Goal: Information Seeking & Learning: Learn about a topic

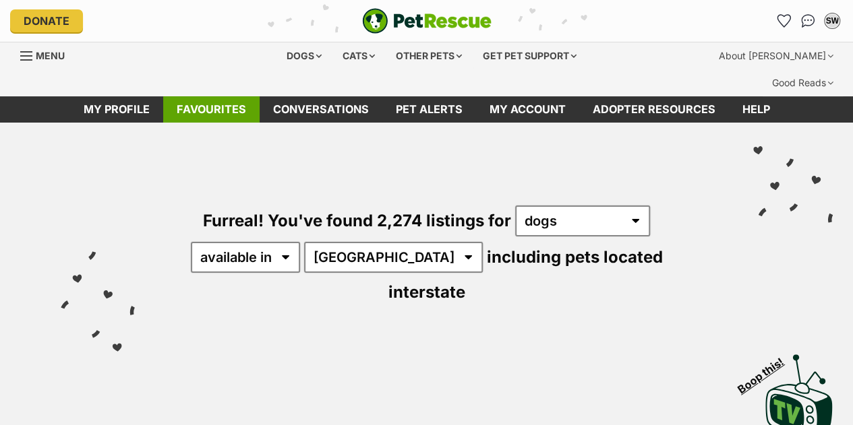
click at [216, 96] on link "Favourites" at bounding box center [211, 109] width 96 height 26
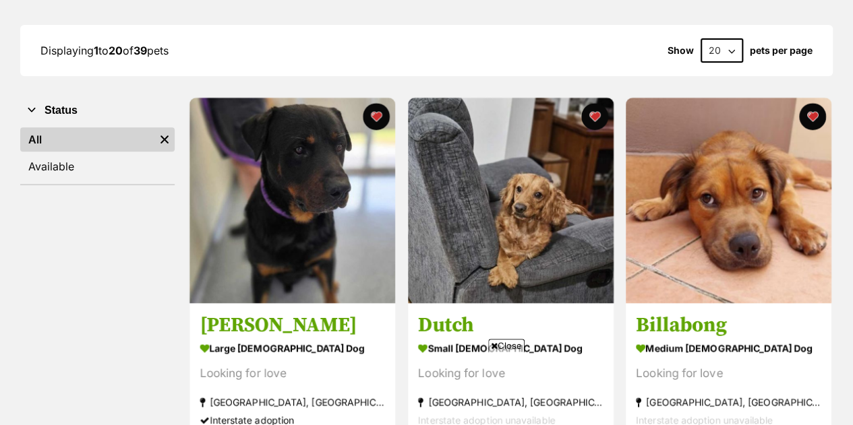
scroll to position [224, 0]
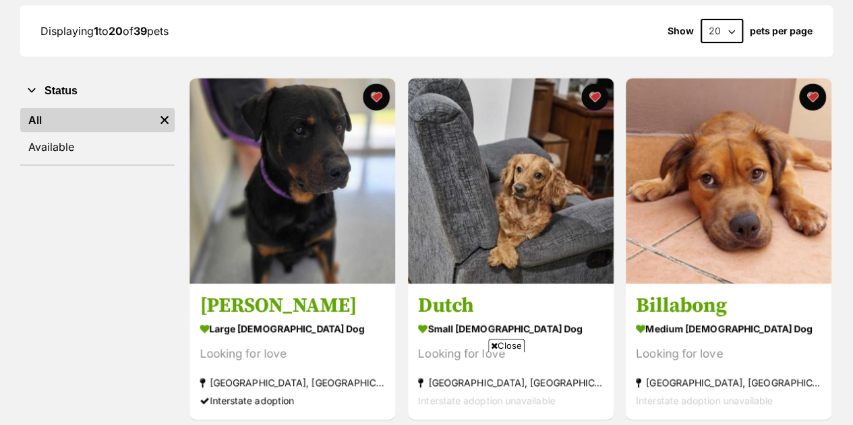
click at [501, 347] on span "Close" at bounding box center [506, 345] width 36 height 13
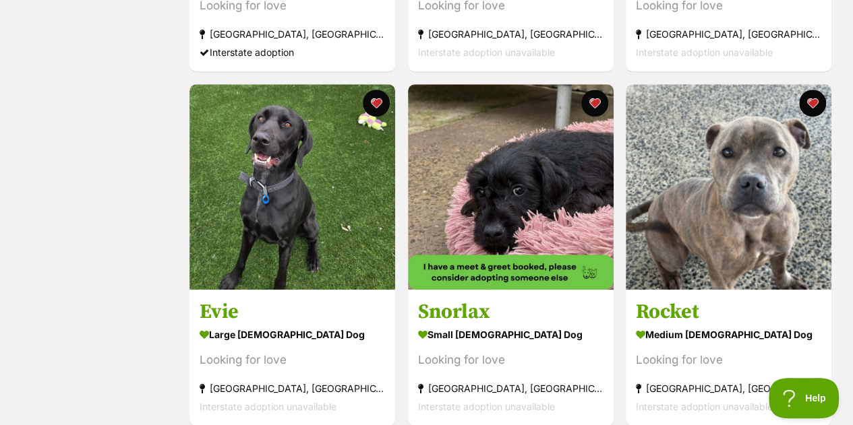
scroll to position [0, 0]
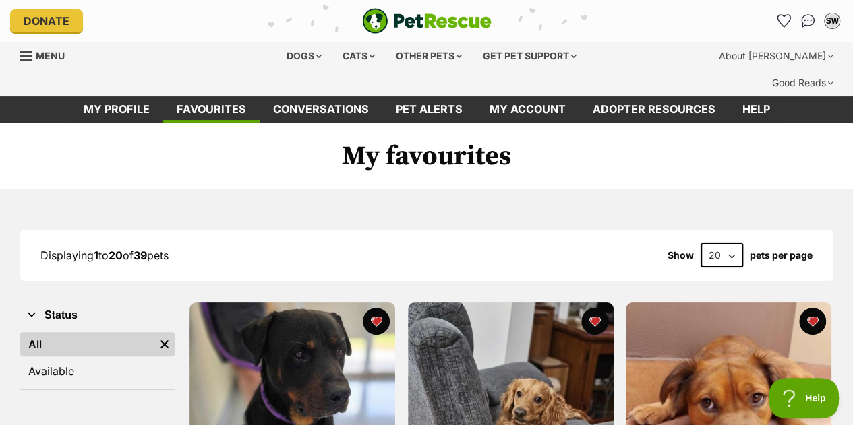
click at [729, 243] on select "20 40 60" at bounding box center [721, 255] width 42 height 24
select select "40"
click at [700, 243] on select "20 40 60" at bounding box center [721, 255] width 42 height 24
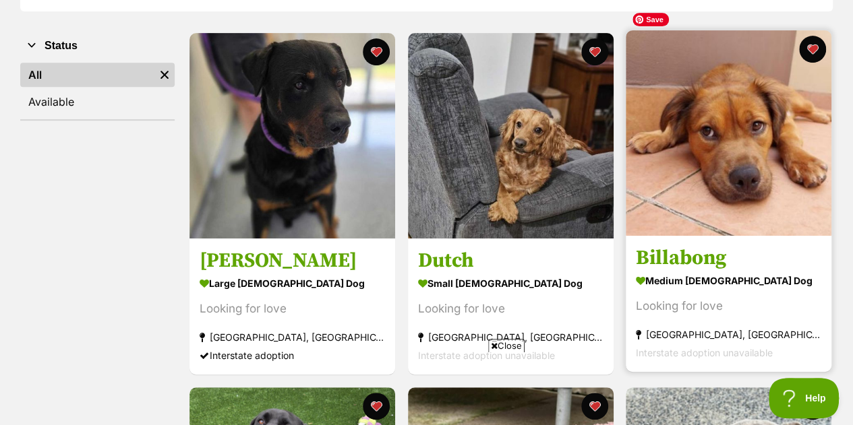
click at [797, 175] on img at bounding box center [729, 133] width 206 height 206
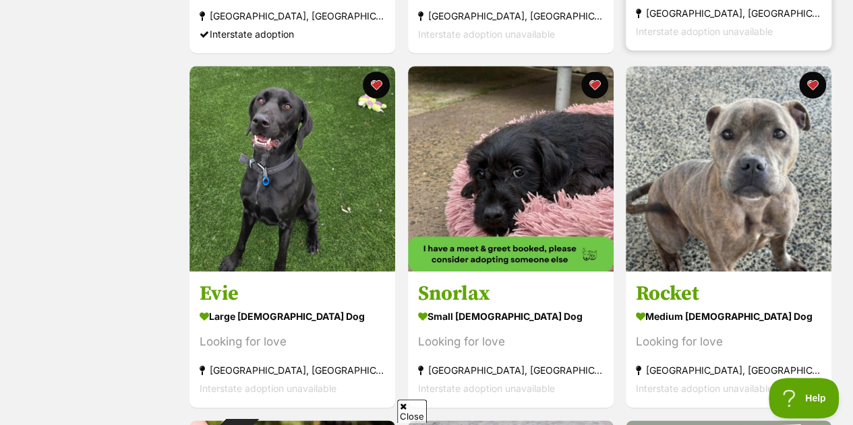
scroll to position [593, 0]
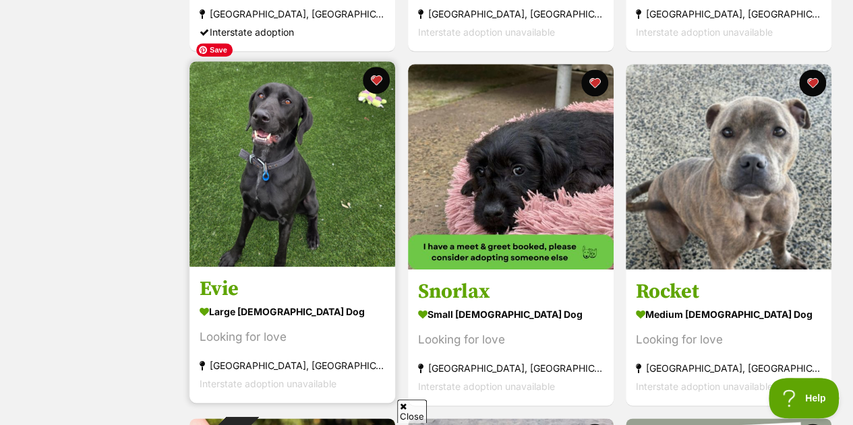
click at [324, 171] on img at bounding box center [292, 164] width 206 height 206
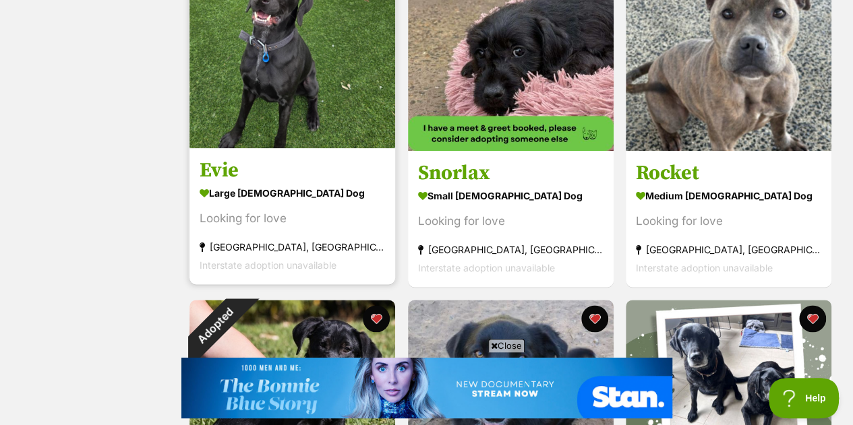
scroll to position [620, 0]
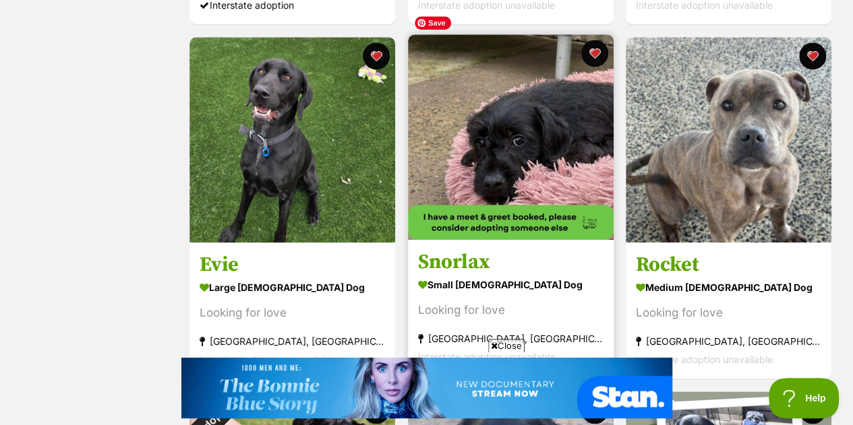
click at [537, 100] on img at bounding box center [511, 137] width 206 height 206
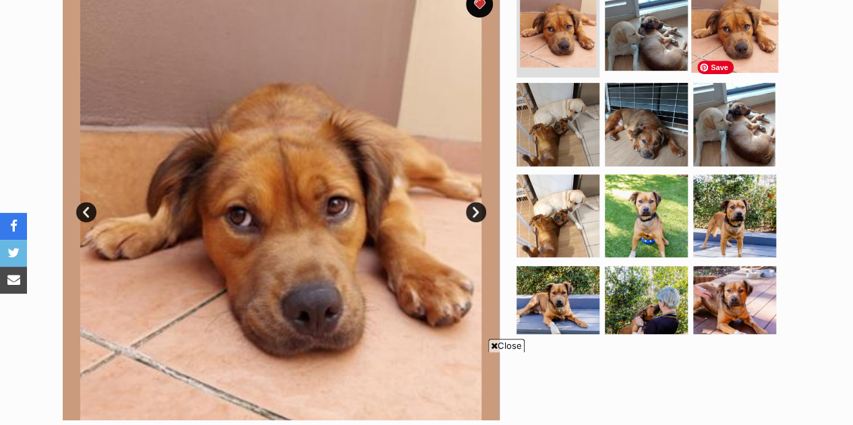
scroll to position [351, 0]
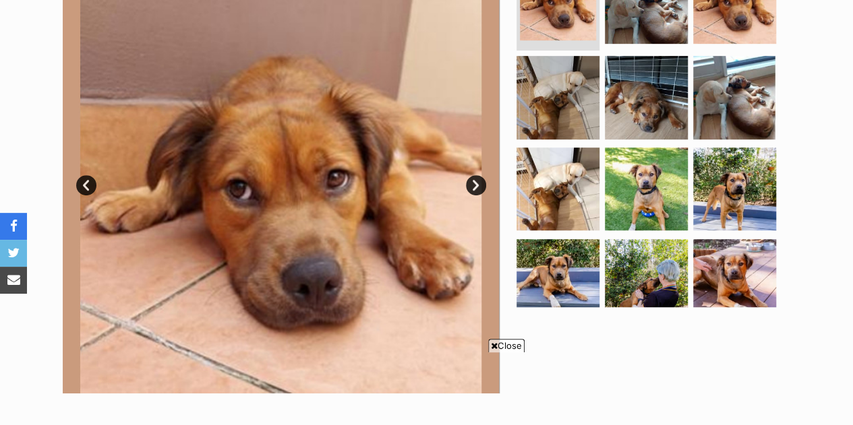
click at [519, 348] on span "Close" at bounding box center [506, 345] width 36 height 13
click at [479, 175] on link "Next" at bounding box center [476, 185] width 20 height 20
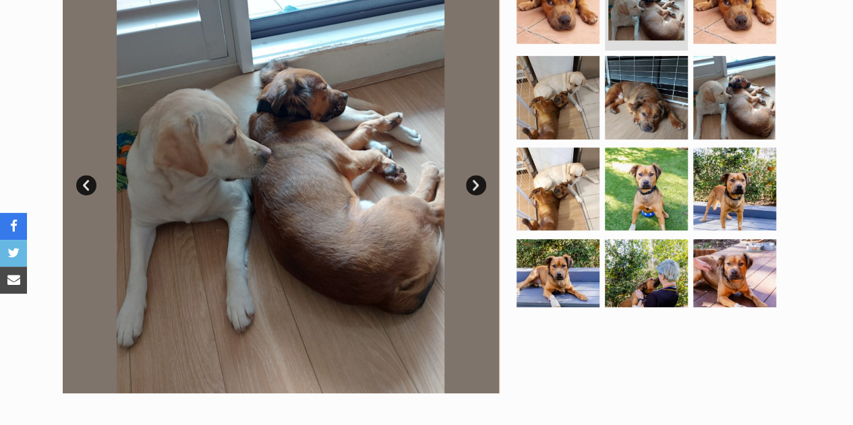
click at [479, 175] on link "Next" at bounding box center [476, 185] width 20 height 20
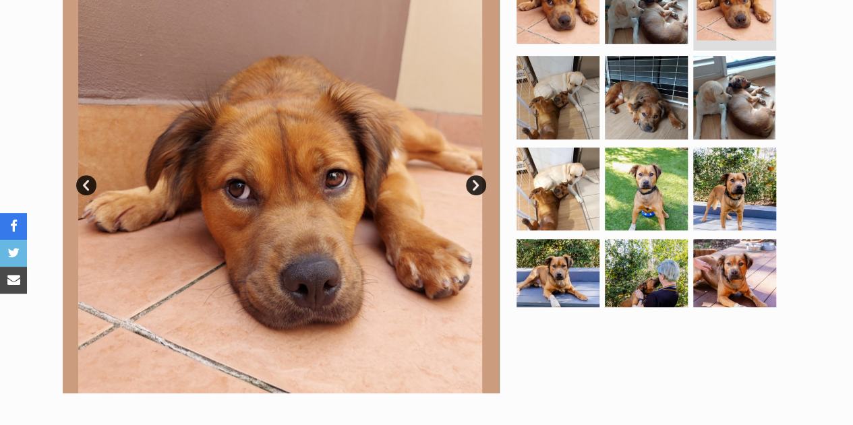
click at [479, 175] on link "Next" at bounding box center [476, 185] width 20 height 20
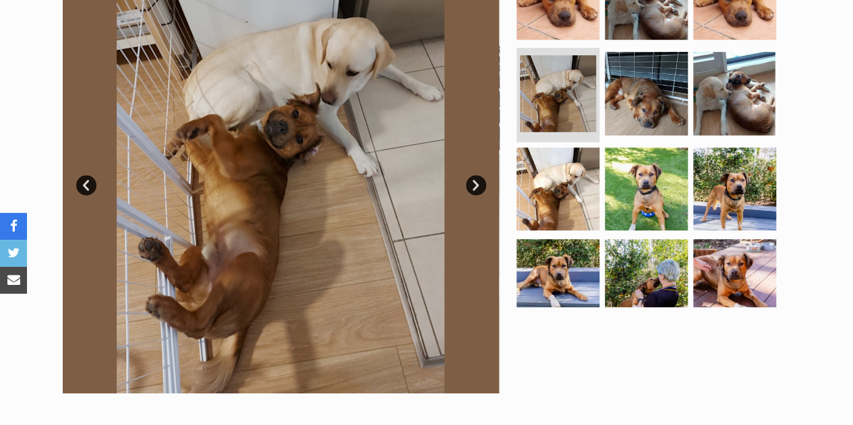
click at [479, 175] on link "Next" at bounding box center [476, 185] width 20 height 20
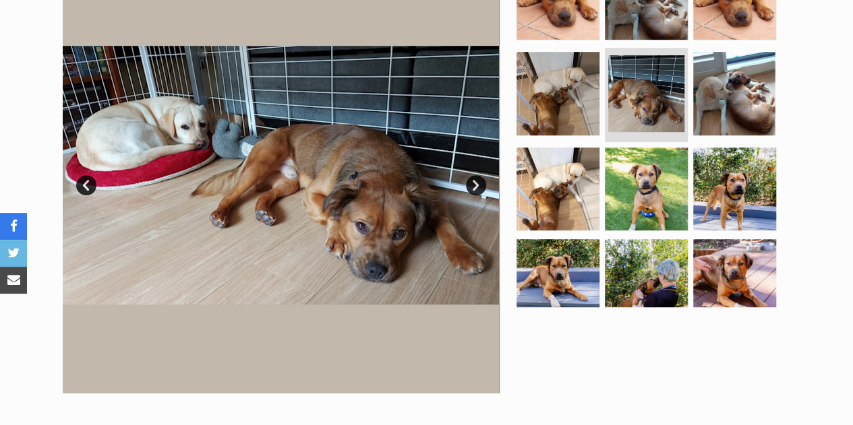
click at [479, 175] on link "Next" at bounding box center [476, 185] width 20 height 20
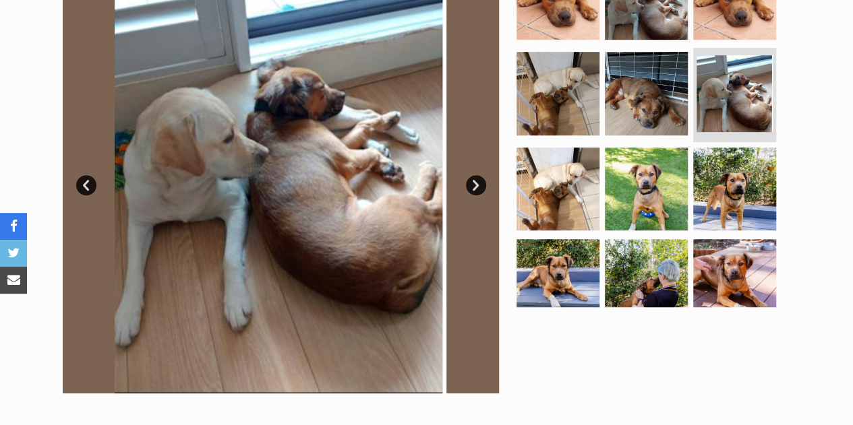
click at [479, 175] on link "Next" at bounding box center [476, 185] width 20 height 20
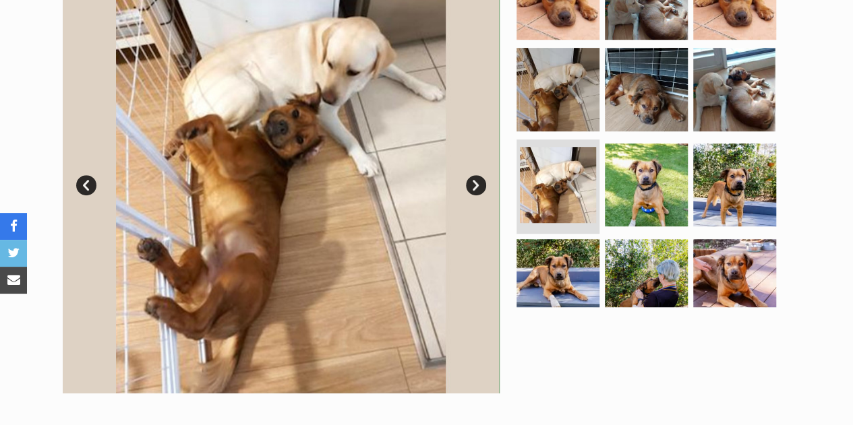
click at [479, 175] on link "Next" at bounding box center [476, 185] width 20 height 20
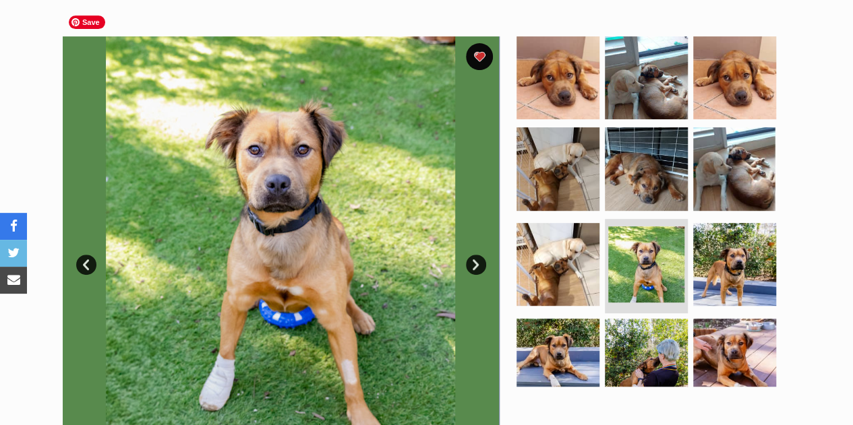
scroll to position [270, 0]
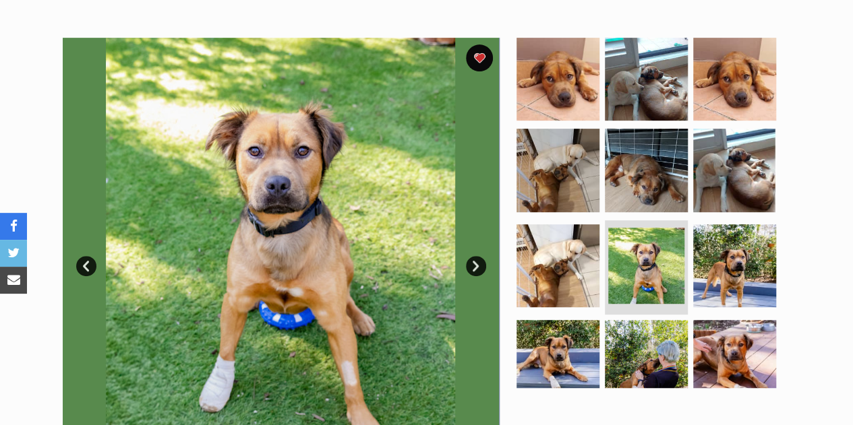
click at [475, 256] on link "Next" at bounding box center [476, 266] width 20 height 20
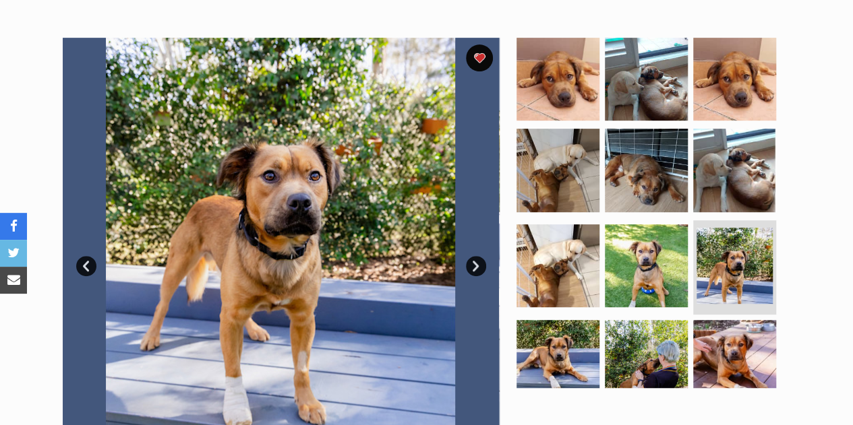
click at [475, 256] on link "Next" at bounding box center [476, 266] width 20 height 20
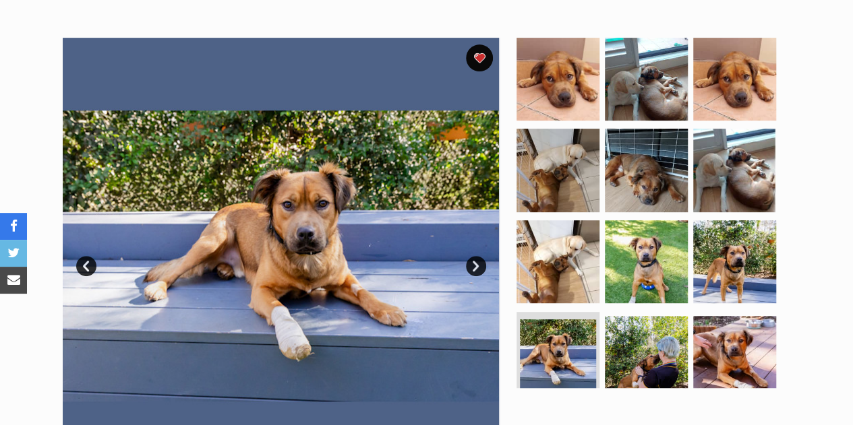
click at [475, 256] on link "Next" at bounding box center [476, 266] width 20 height 20
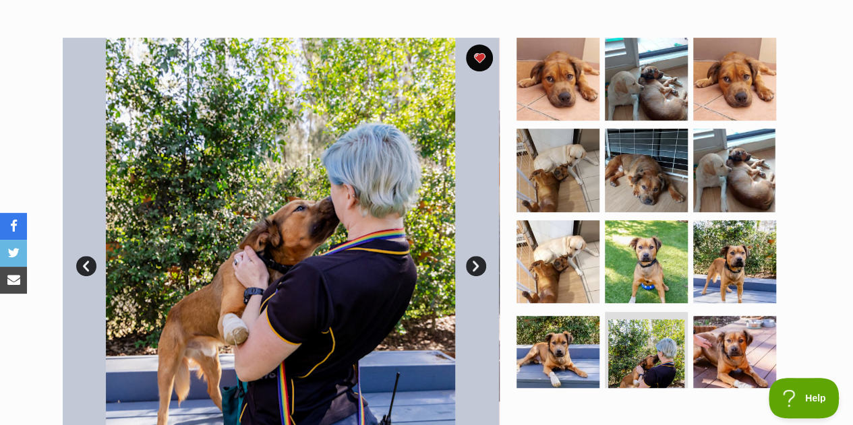
scroll to position [0, 0]
click at [475, 256] on link "Next" at bounding box center [476, 266] width 20 height 20
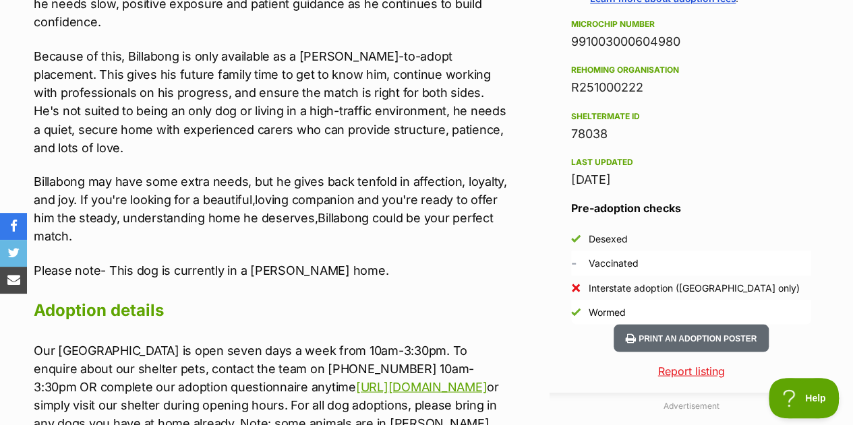
scroll to position [1159, 0]
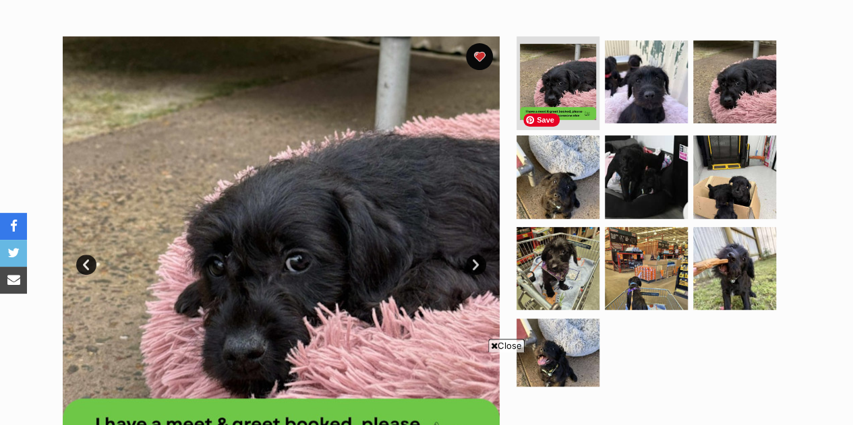
scroll to position [270, 0]
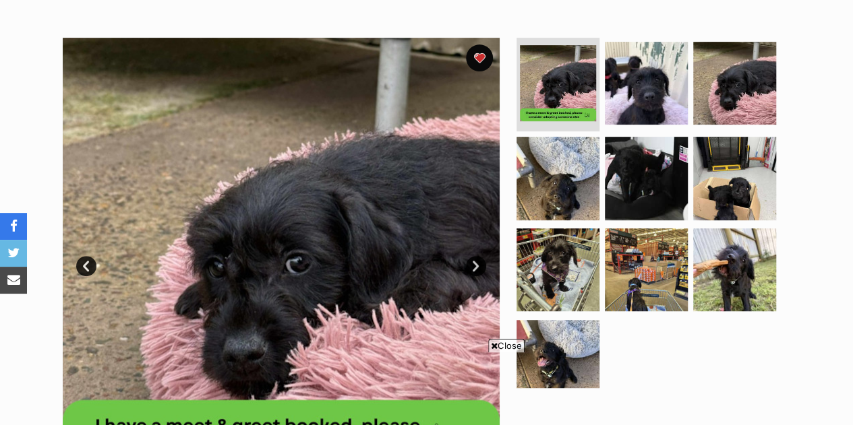
click at [475, 256] on link "Next" at bounding box center [476, 266] width 20 height 20
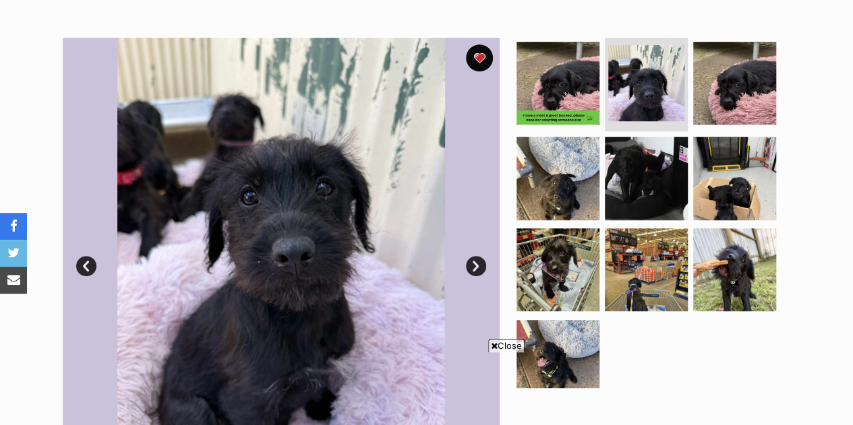
click at [475, 256] on link "Next" at bounding box center [476, 266] width 20 height 20
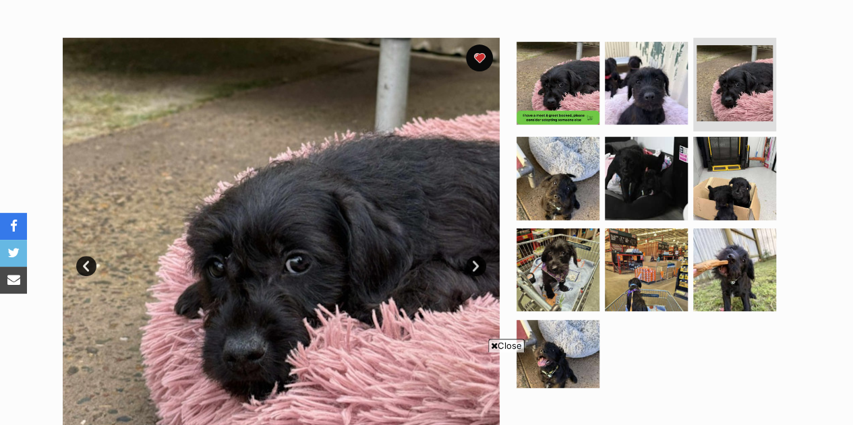
click at [475, 256] on link "Next" at bounding box center [476, 266] width 20 height 20
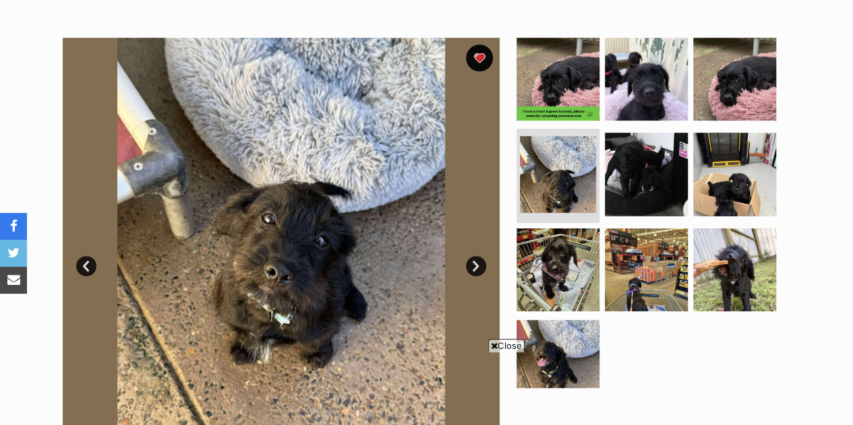
scroll to position [0, 0]
click at [475, 256] on link "Next" at bounding box center [476, 266] width 20 height 20
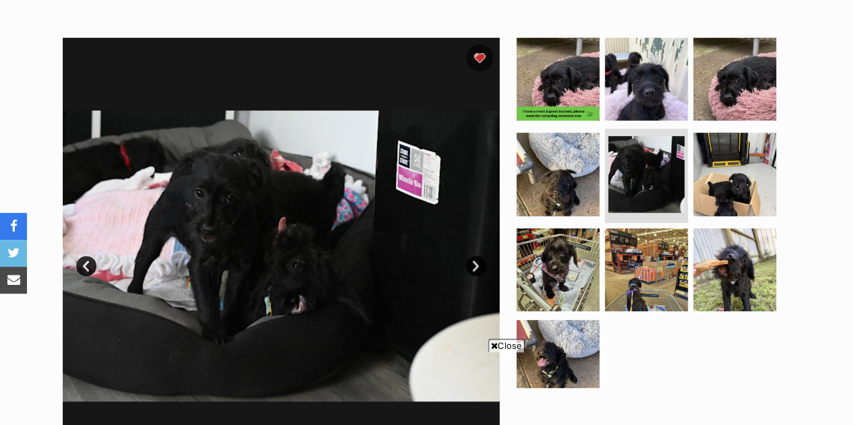
click at [475, 256] on link "Next" at bounding box center [476, 266] width 20 height 20
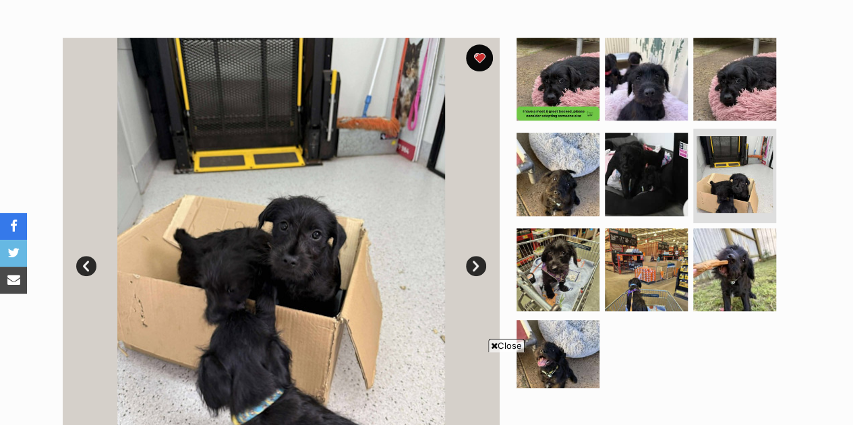
click at [475, 256] on link "Next" at bounding box center [476, 266] width 20 height 20
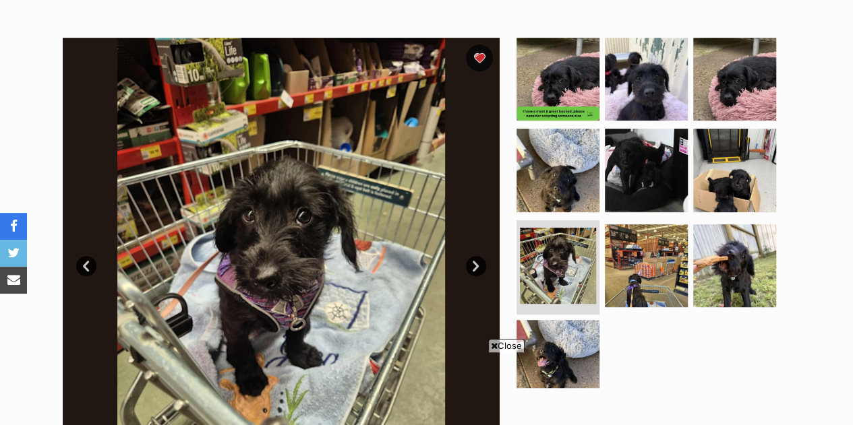
click at [475, 256] on link "Next" at bounding box center [476, 266] width 20 height 20
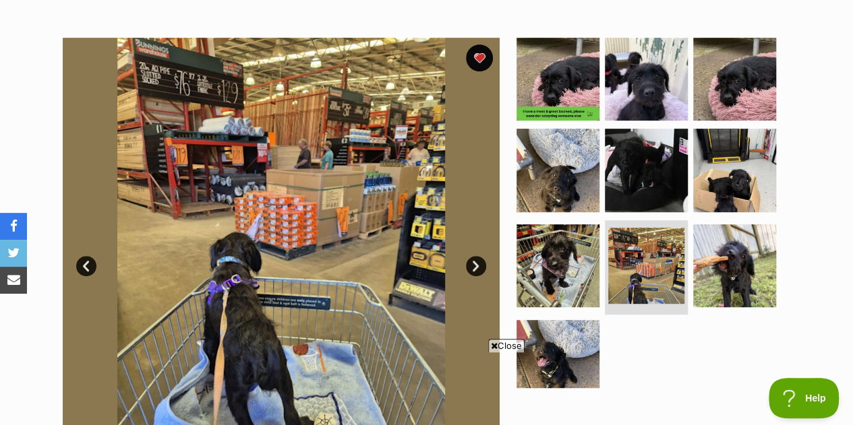
click at [475, 256] on link "Next" at bounding box center [476, 266] width 20 height 20
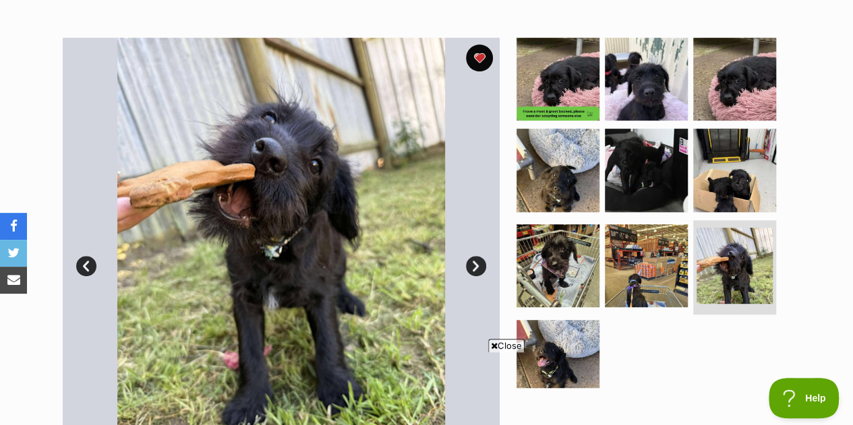
click at [475, 256] on link "Next" at bounding box center [476, 266] width 20 height 20
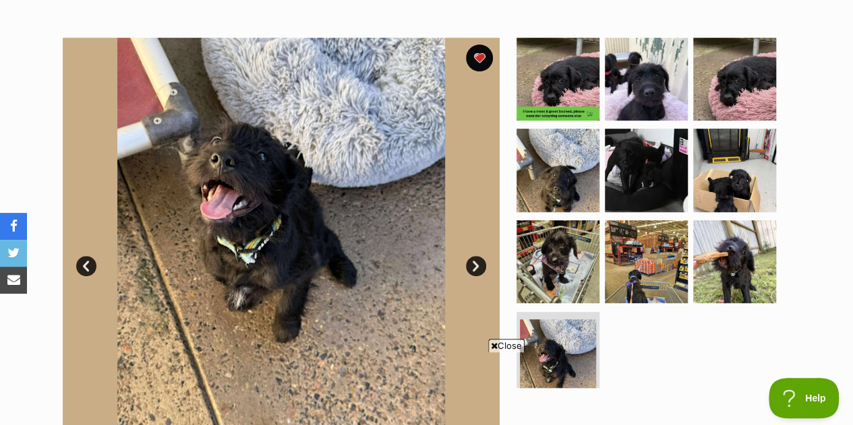
click at [475, 256] on link "Next" at bounding box center [476, 266] width 20 height 20
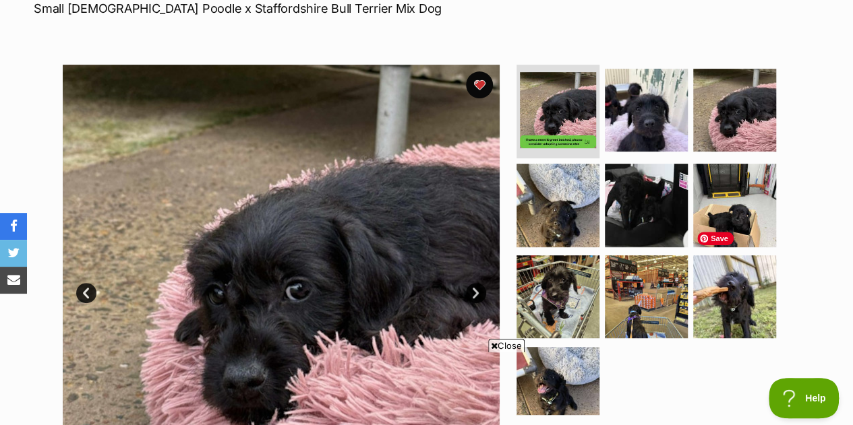
scroll to position [216, 0]
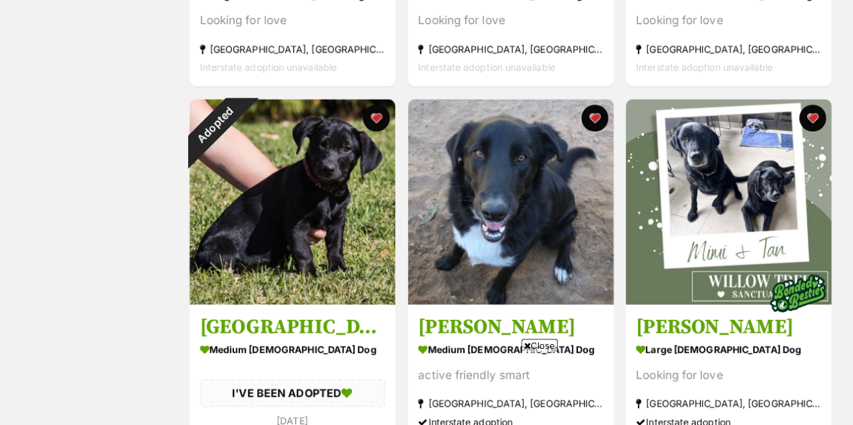
scroll to position [917, 0]
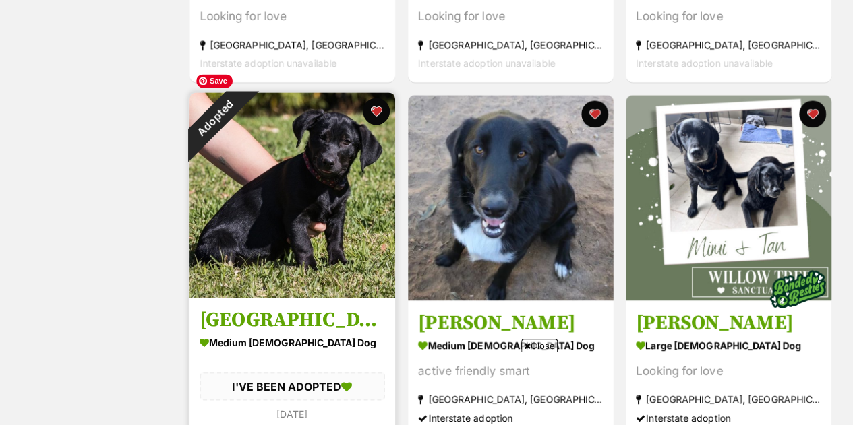
click at [352, 135] on img at bounding box center [292, 195] width 206 height 206
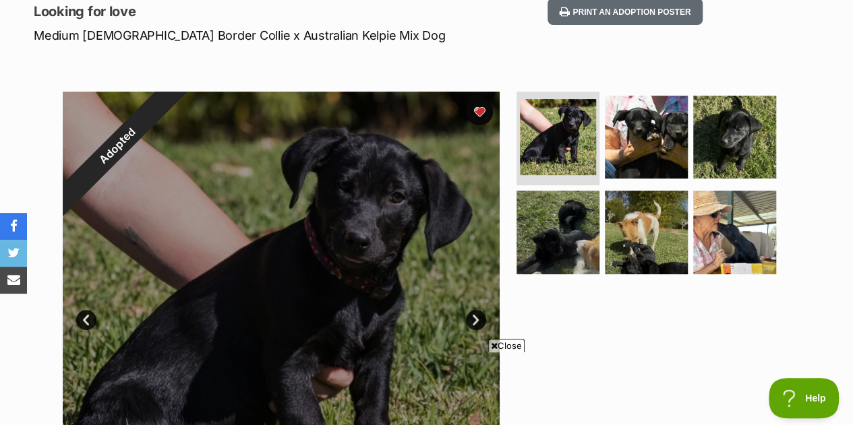
click at [477, 310] on link "Next" at bounding box center [476, 320] width 20 height 20
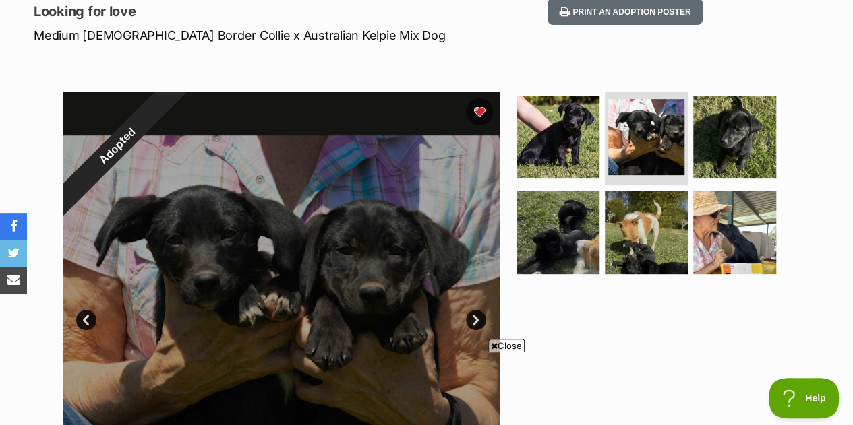
click at [510, 346] on span "Close" at bounding box center [506, 345] width 36 height 13
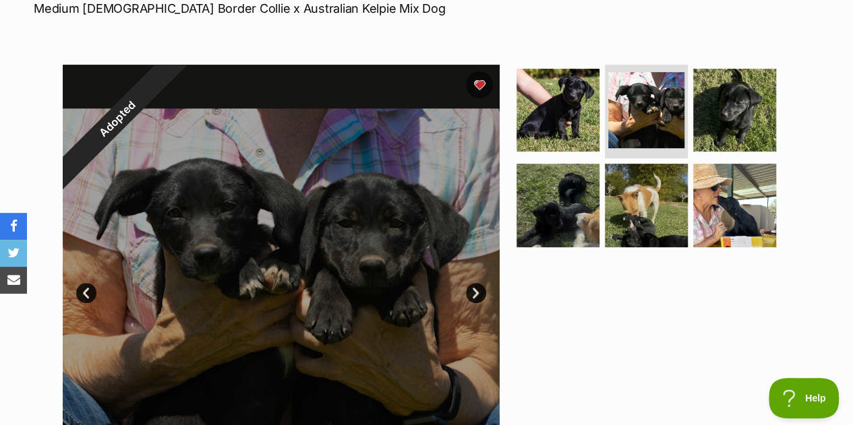
click at [474, 283] on link "Next" at bounding box center [476, 293] width 20 height 20
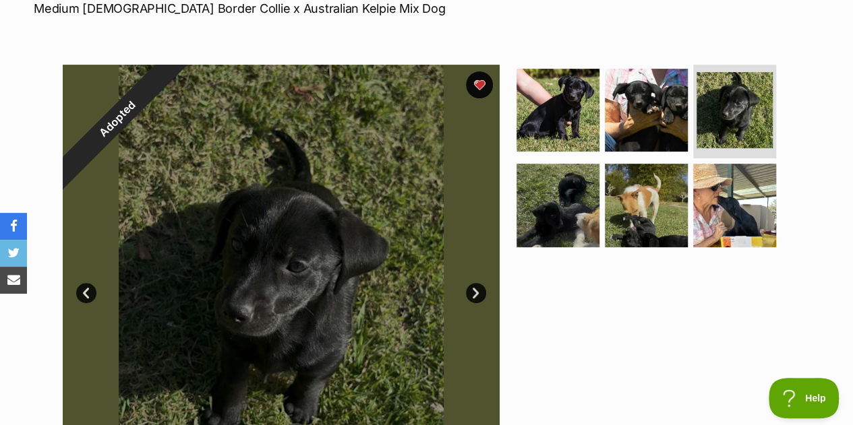
click at [474, 283] on link "Next" at bounding box center [476, 293] width 20 height 20
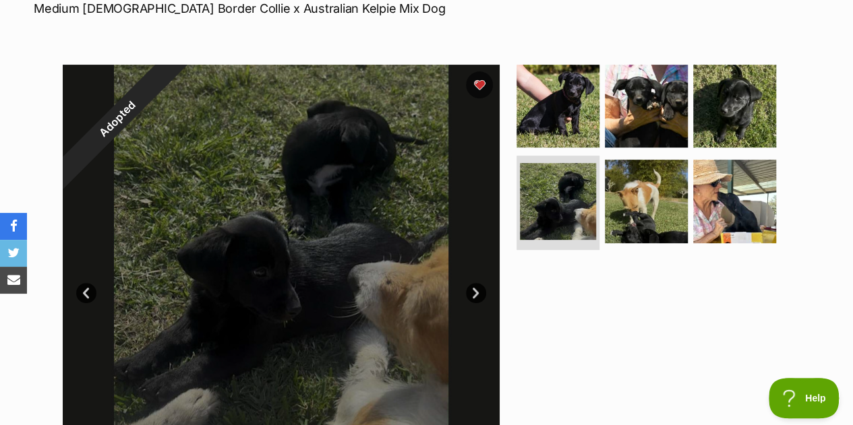
click at [474, 283] on link "Next" at bounding box center [476, 293] width 20 height 20
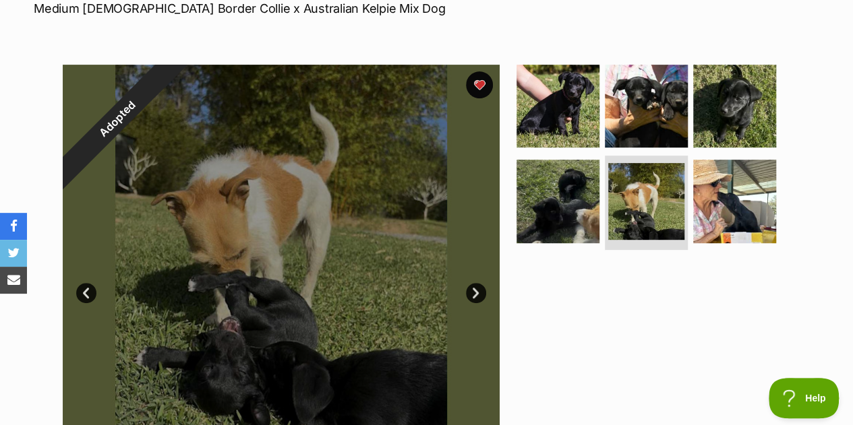
click at [474, 283] on link "Next" at bounding box center [476, 293] width 20 height 20
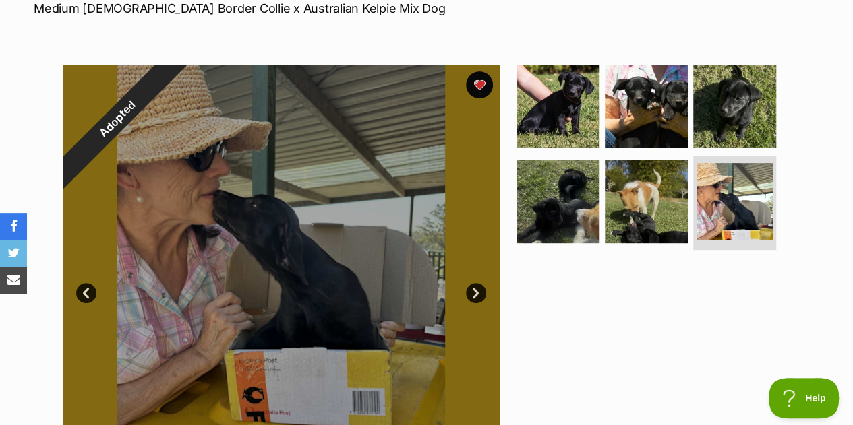
click at [474, 283] on link "Next" at bounding box center [476, 293] width 20 height 20
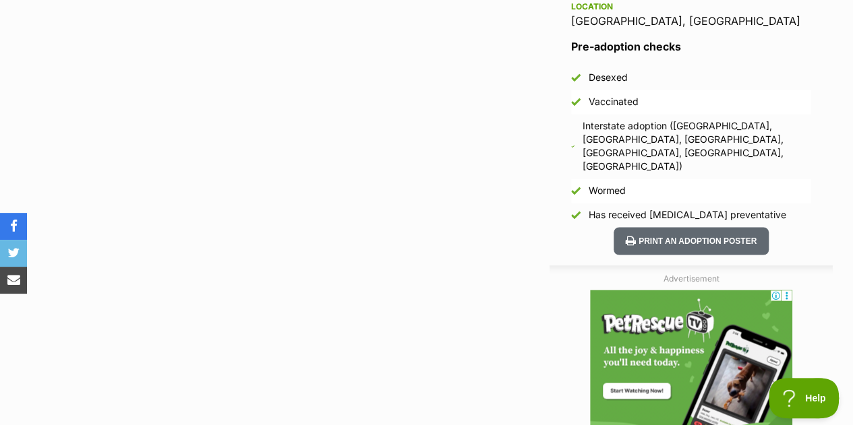
scroll to position [998, 0]
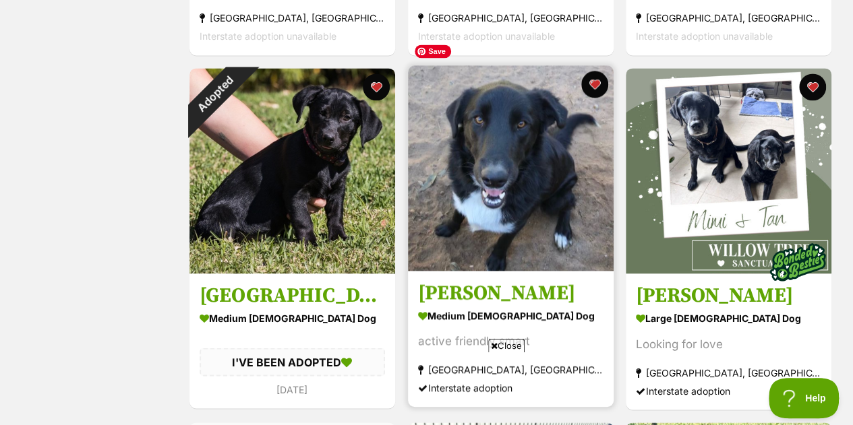
click at [559, 159] on img at bounding box center [511, 168] width 206 height 206
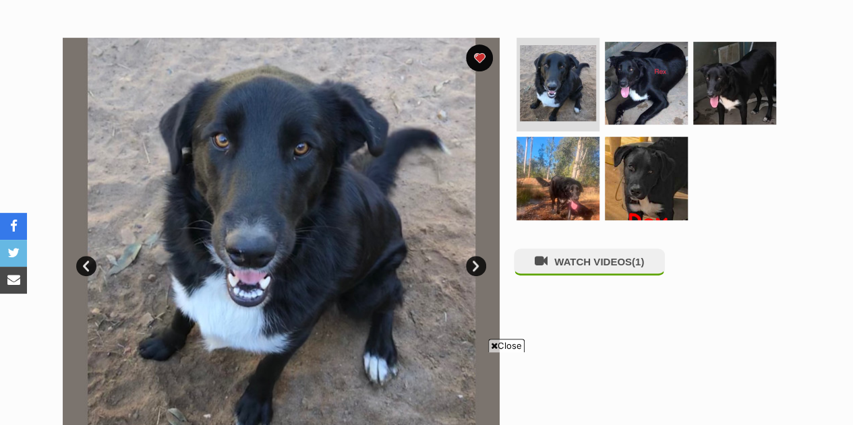
scroll to position [297, 0]
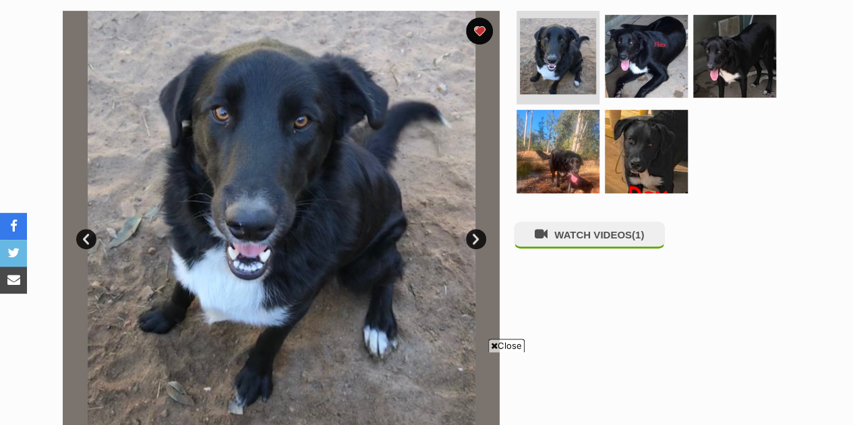
click at [507, 347] on span "Close" at bounding box center [506, 345] width 36 height 13
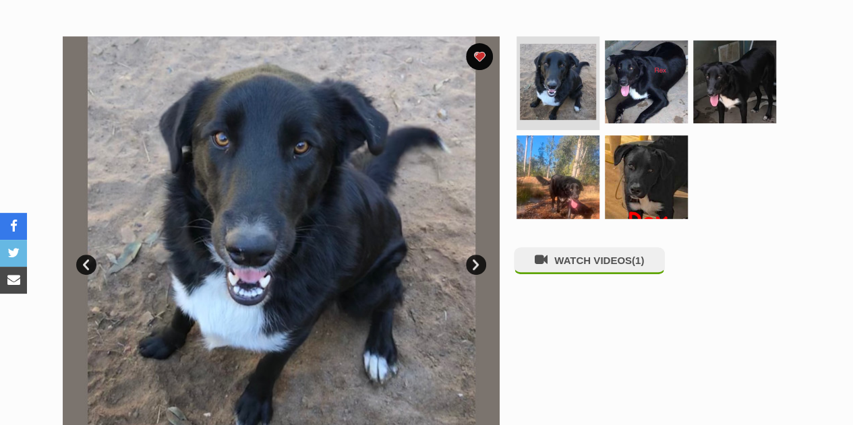
scroll to position [270, 0]
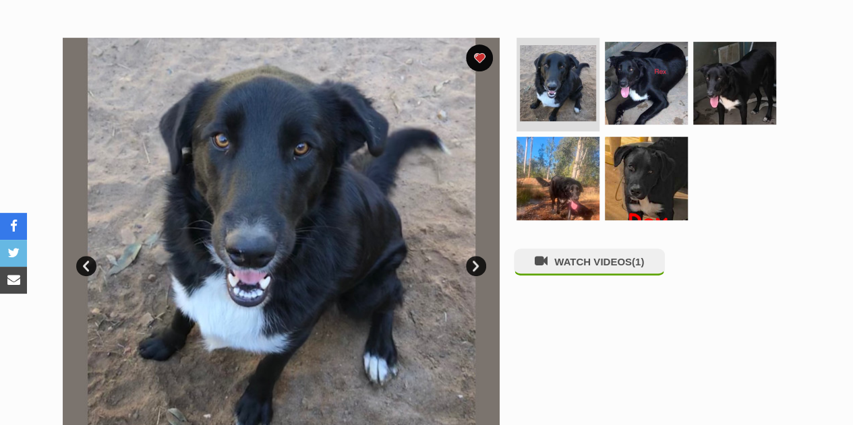
click at [473, 256] on link "Next" at bounding box center [476, 266] width 20 height 20
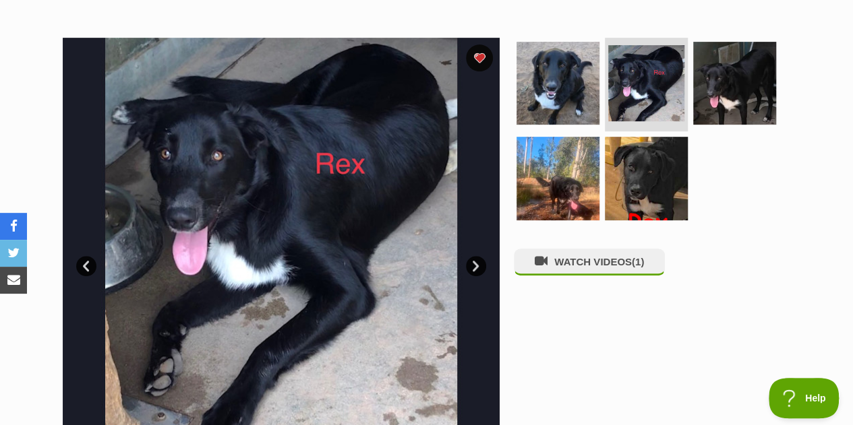
scroll to position [0, 0]
click at [473, 256] on link "Next" at bounding box center [476, 266] width 20 height 20
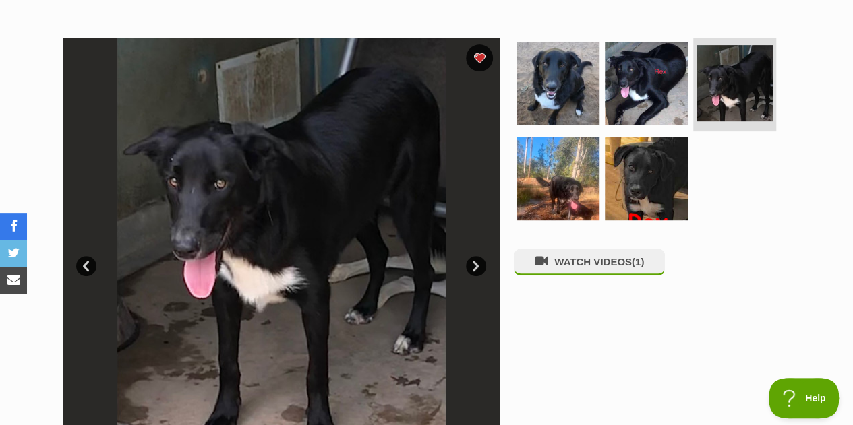
click at [473, 256] on link "Next" at bounding box center [476, 266] width 20 height 20
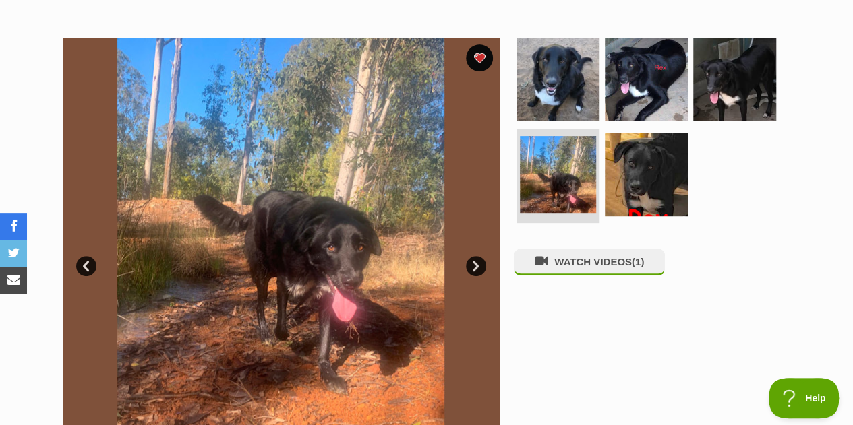
click at [473, 256] on link "Next" at bounding box center [476, 266] width 20 height 20
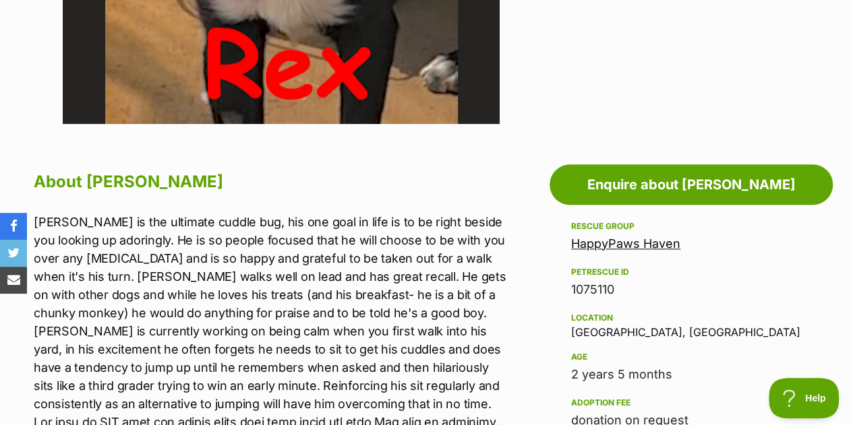
scroll to position [647, 0]
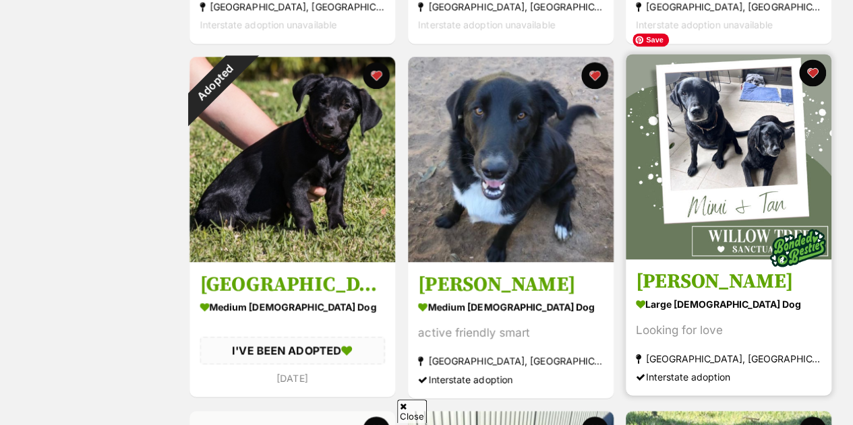
click at [726, 176] on img at bounding box center [729, 157] width 206 height 206
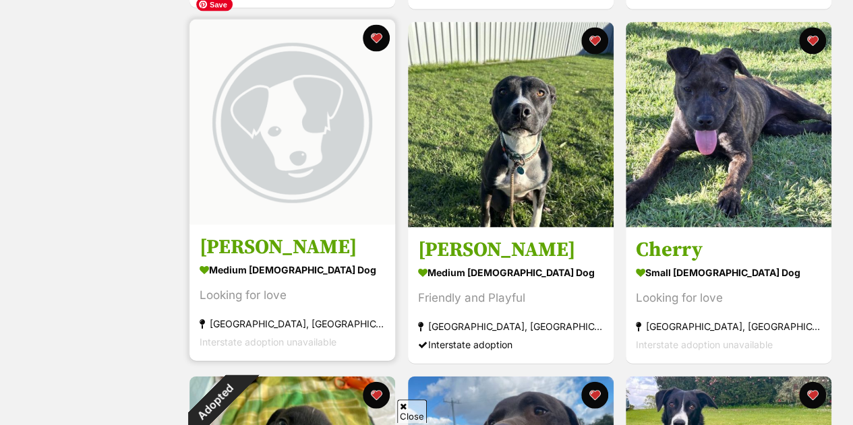
click at [278, 104] on img at bounding box center [292, 123] width 206 height 206
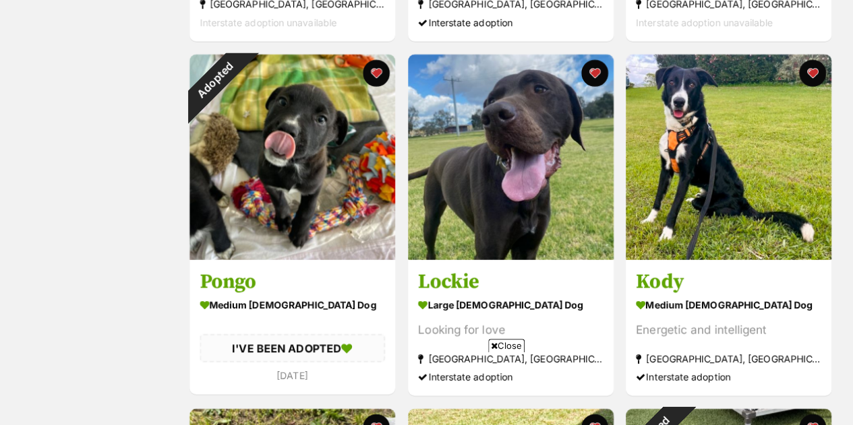
scroll to position [1668, 0]
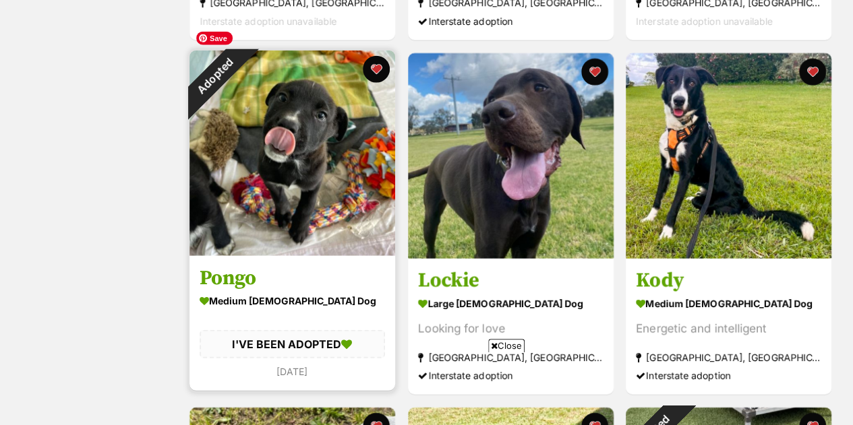
click at [279, 195] on img at bounding box center [292, 154] width 206 height 206
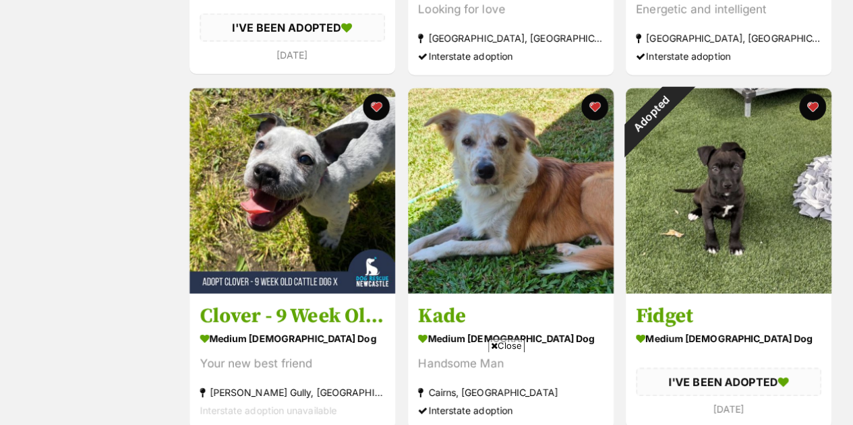
scroll to position [2001, 0]
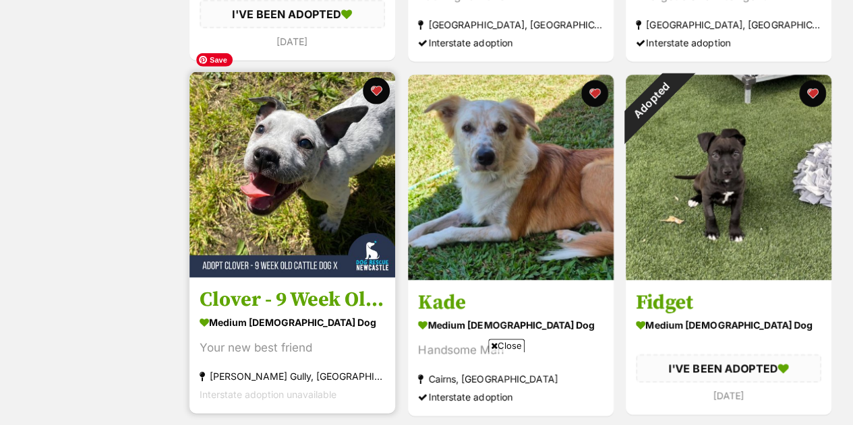
click at [218, 154] on img at bounding box center [292, 175] width 206 height 206
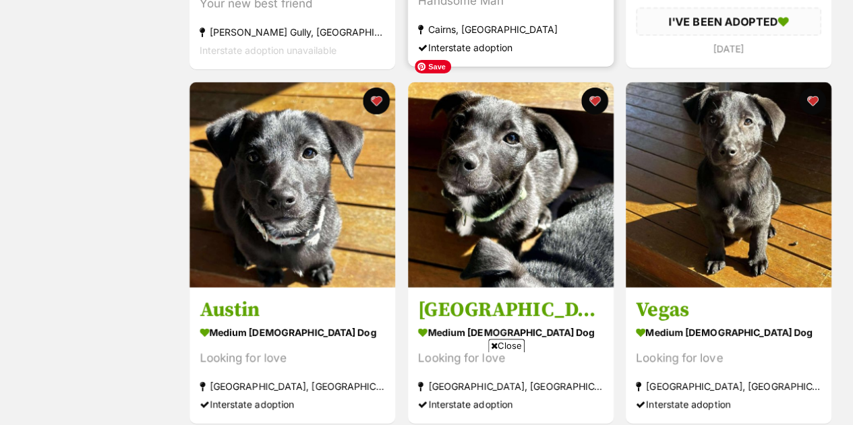
scroll to position [2351, 0]
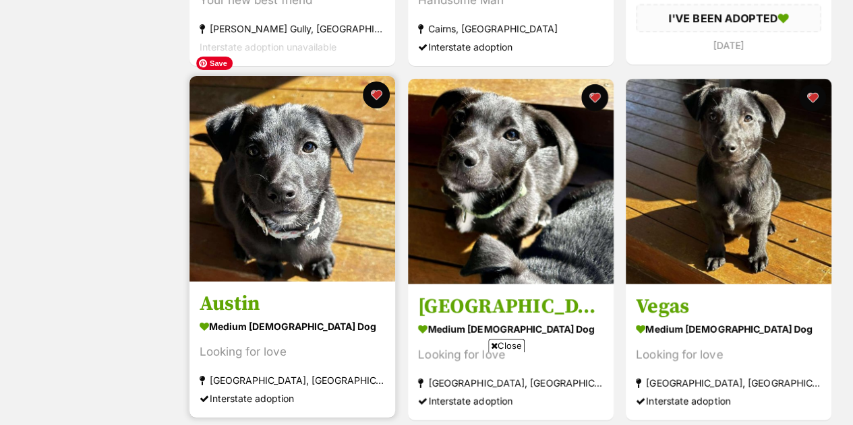
click at [310, 163] on img at bounding box center [292, 179] width 206 height 206
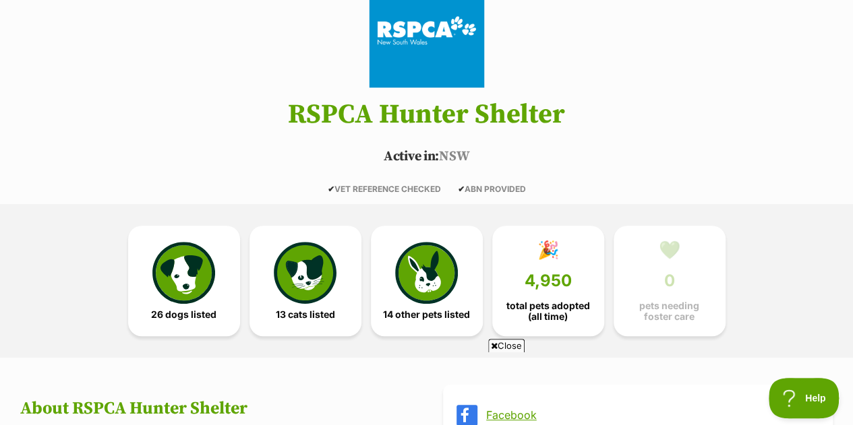
scroll to position [189, 0]
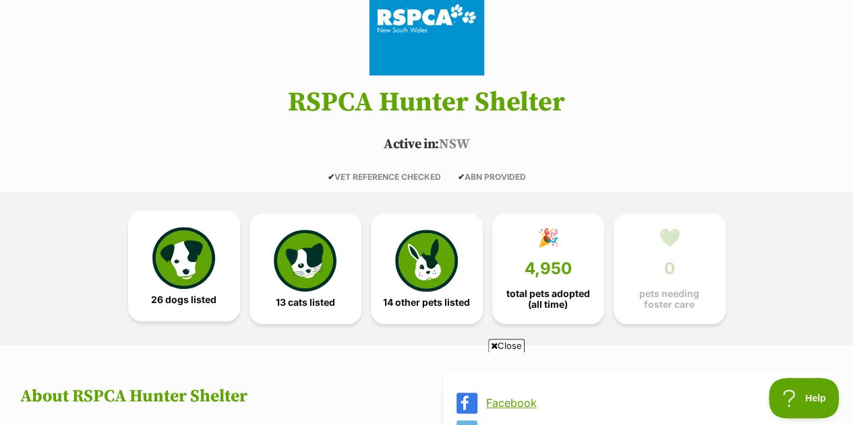
click at [174, 233] on img at bounding box center [183, 258] width 62 height 62
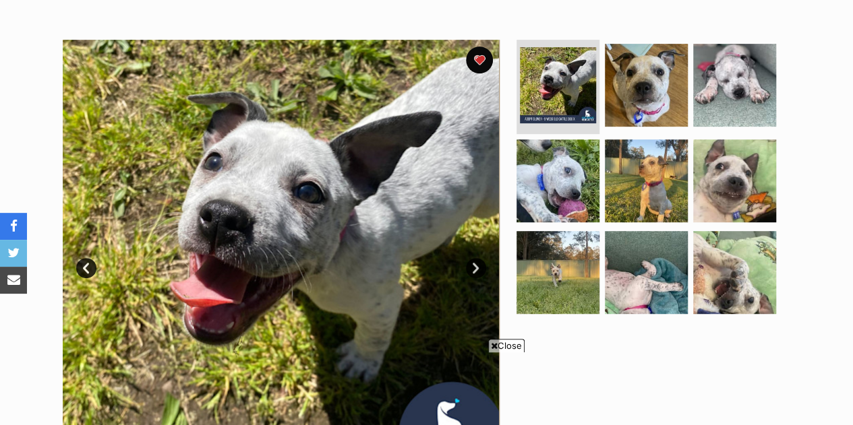
click at [477, 258] on link "Next" at bounding box center [476, 268] width 20 height 20
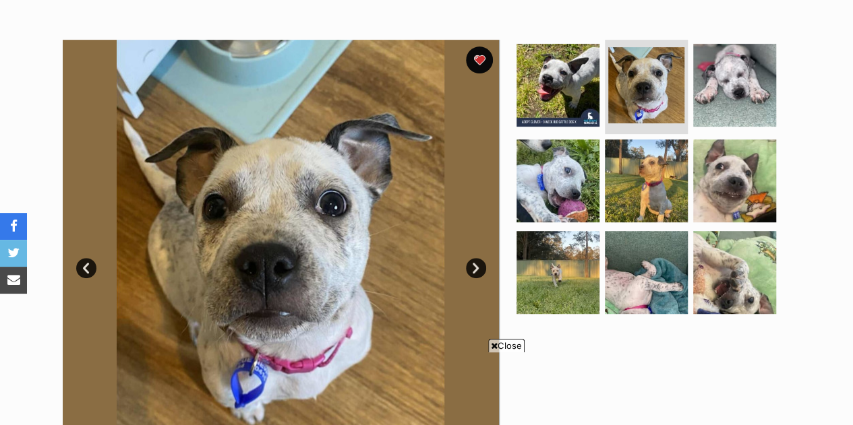
click at [477, 258] on link "Next" at bounding box center [476, 268] width 20 height 20
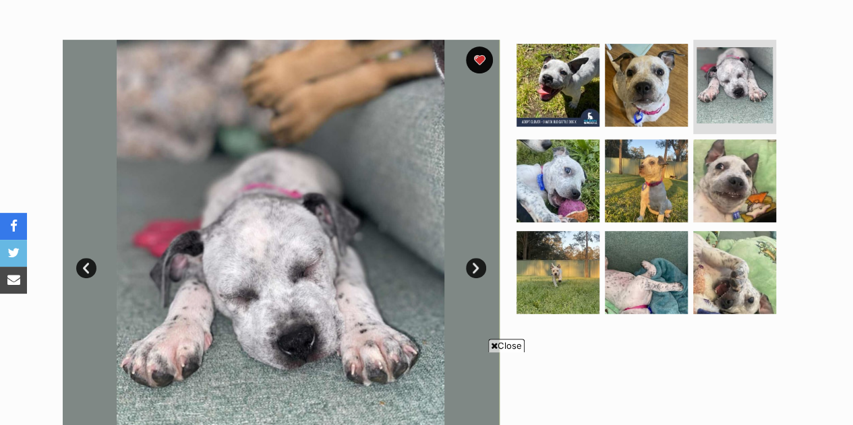
click at [477, 258] on link "Next" at bounding box center [476, 268] width 20 height 20
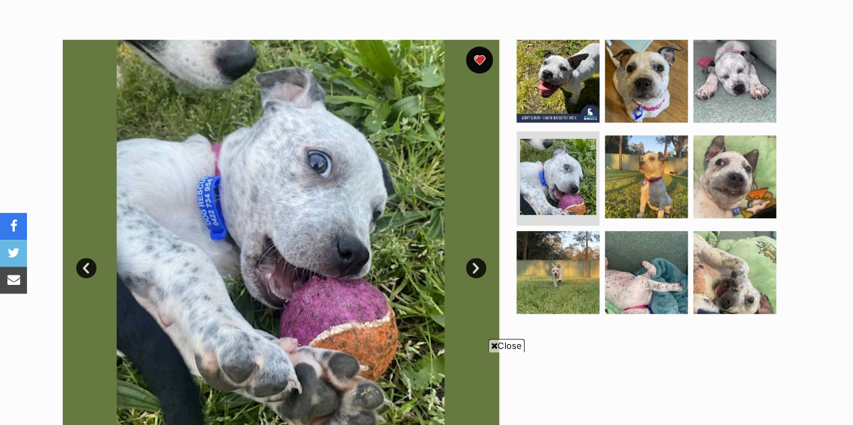
click at [477, 258] on link "Next" at bounding box center [476, 268] width 20 height 20
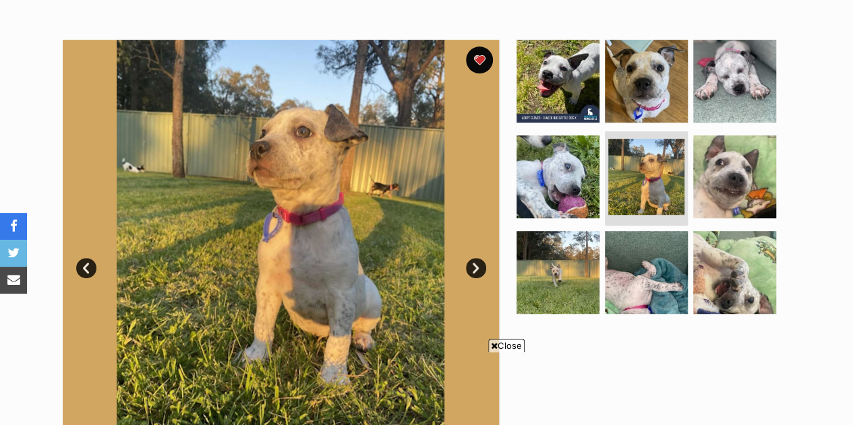
click at [477, 258] on link "Next" at bounding box center [476, 268] width 20 height 20
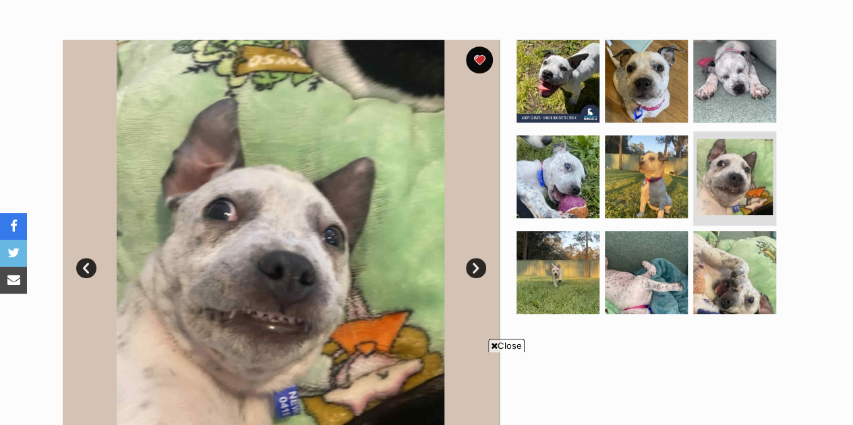
click at [477, 258] on link "Next" at bounding box center [476, 268] width 20 height 20
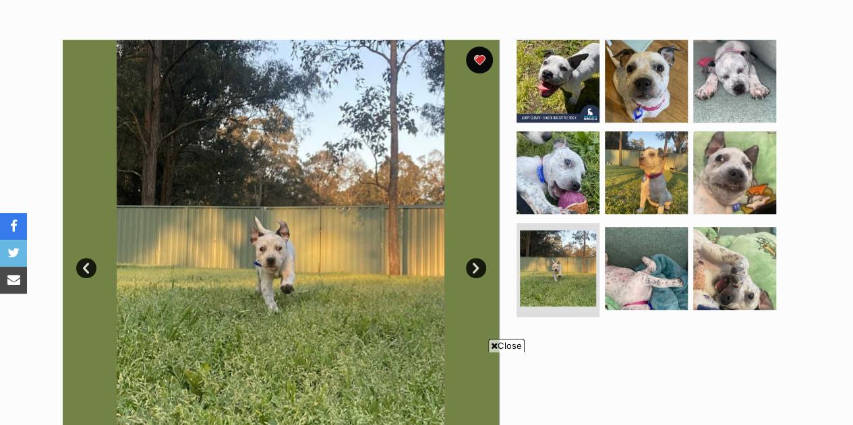
click at [477, 258] on link "Next" at bounding box center [476, 268] width 20 height 20
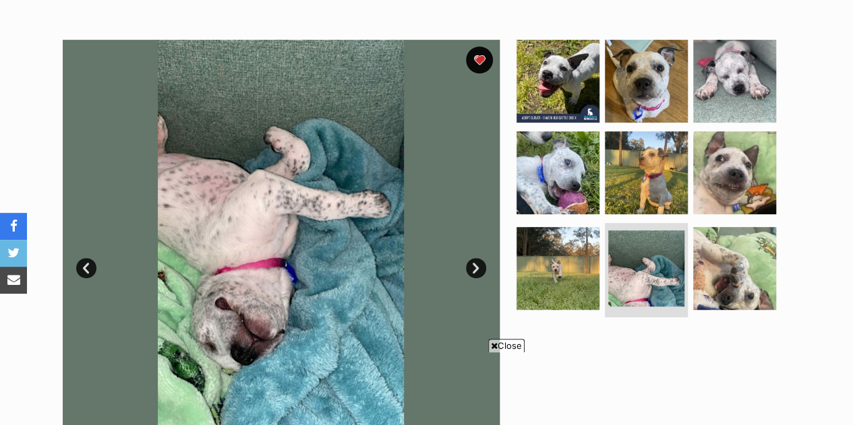
click at [477, 258] on link "Next" at bounding box center [476, 268] width 20 height 20
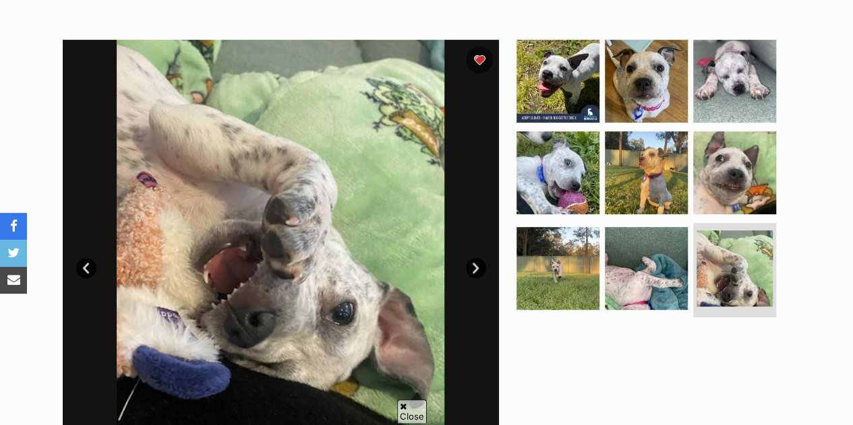
click at [477, 258] on link "Next" at bounding box center [476, 268] width 20 height 20
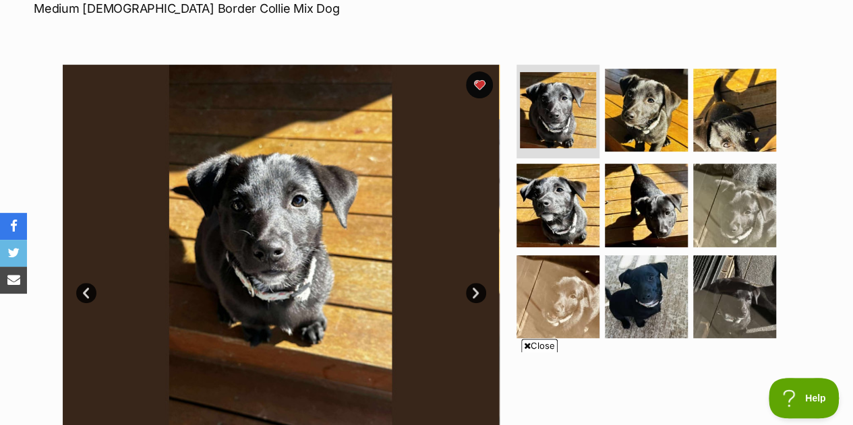
click at [476, 283] on link "Next" at bounding box center [476, 293] width 20 height 20
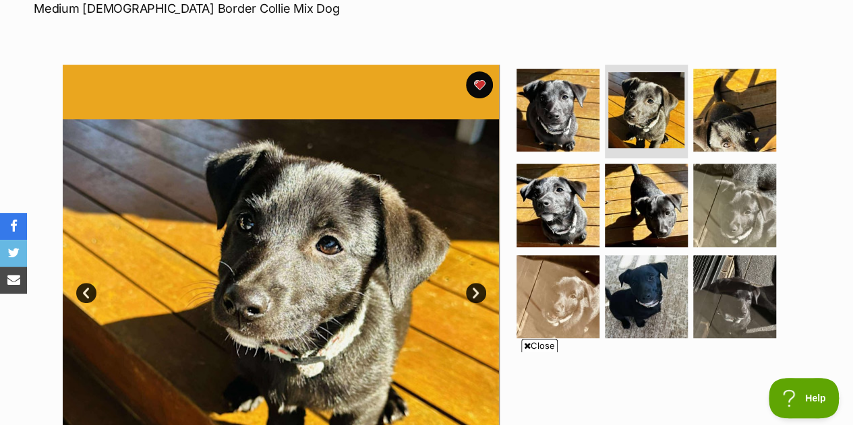
click at [476, 283] on link "Next" at bounding box center [476, 293] width 20 height 20
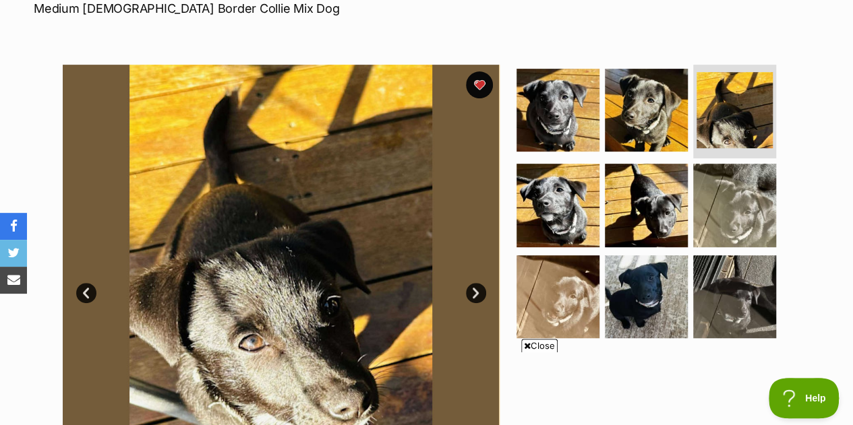
click at [546, 348] on span "Close" at bounding box center [539, 345] width 36 height 13
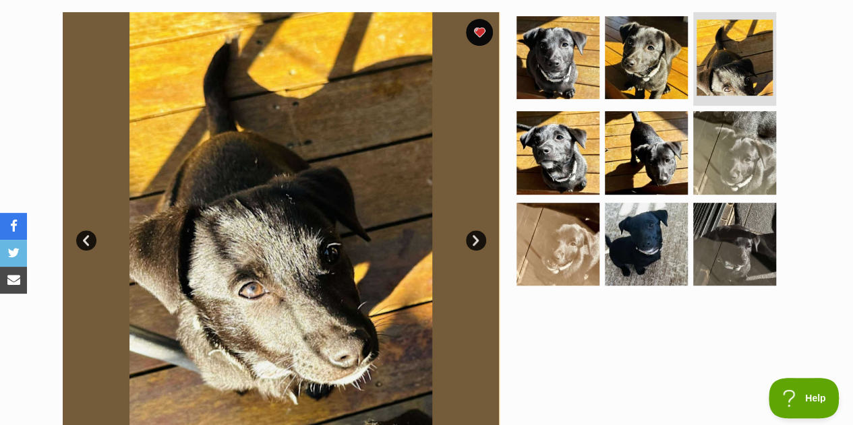
scroll to position [297, 0]
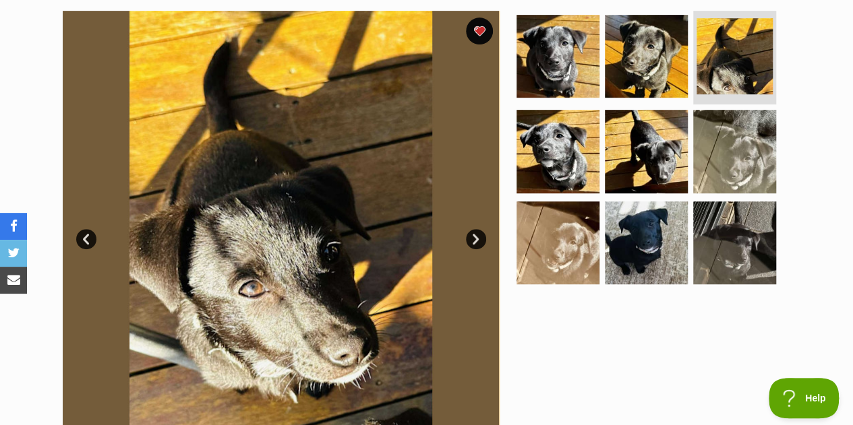
click at [475, 229] on link "Next" at bounding box center [476, 239] width 20 height 20
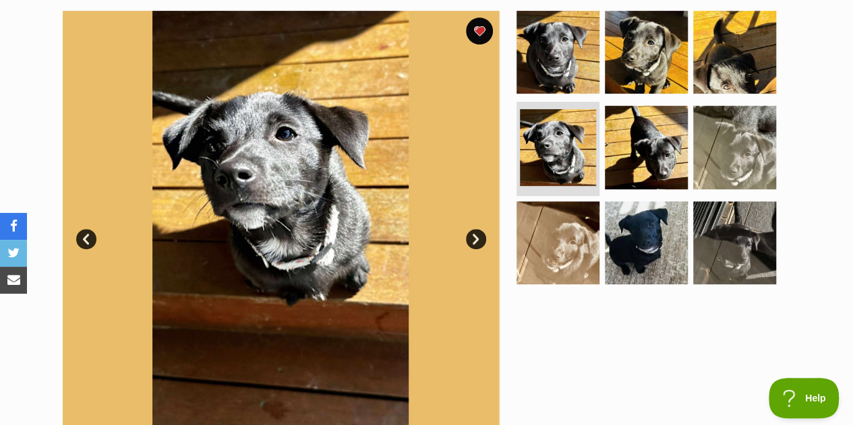
click at [475, 229] on link "Next" at bounding box center [476, 239] width 20 height 20
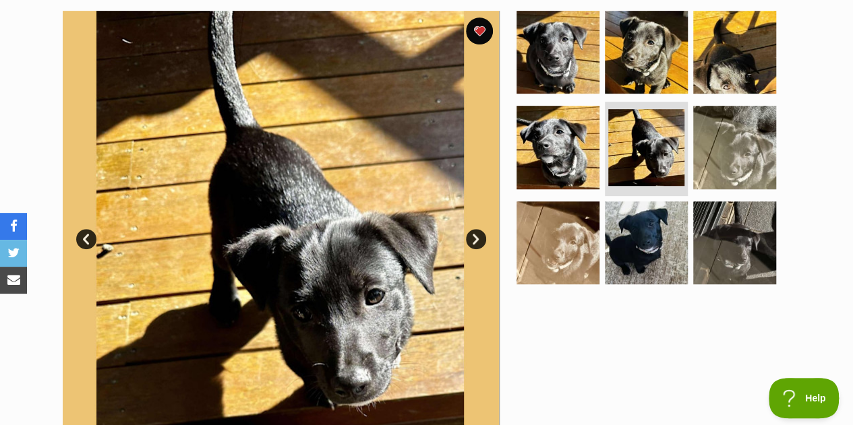
click at [475, 229] on link "Next" at bounding box center [476, 239] width 20 height 20
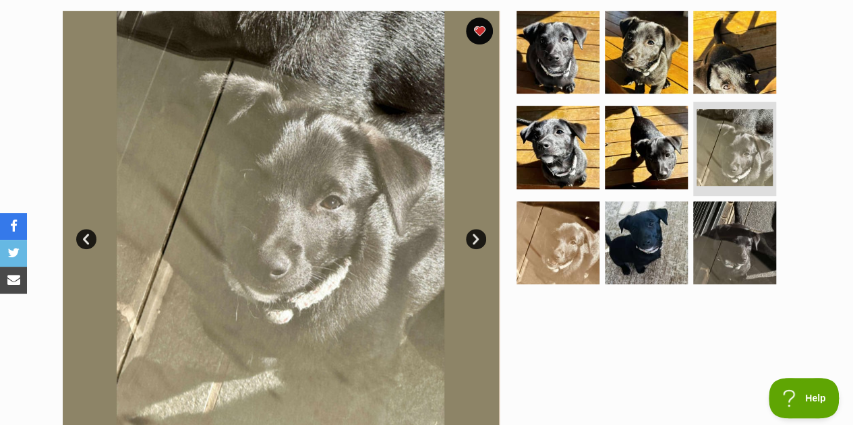
click at [475, 229] on link "Next" at bounding box center [476, 239] width 20 height 20
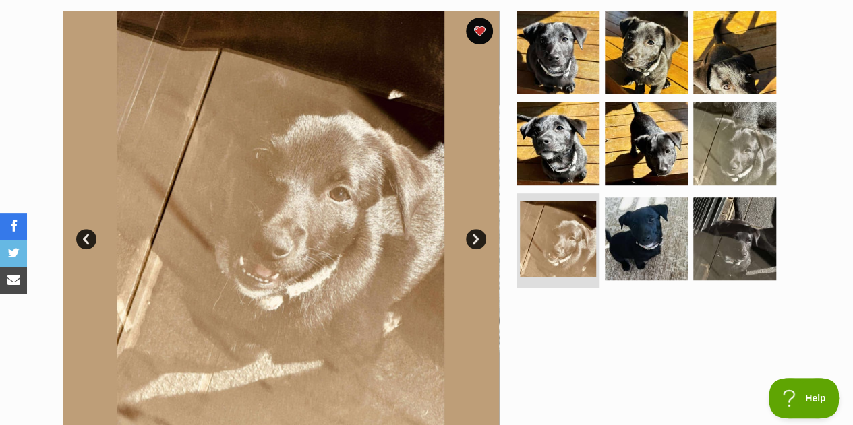
click at [475, 229] on link "Next" at bounding box center [476, 239] width 20 height 20
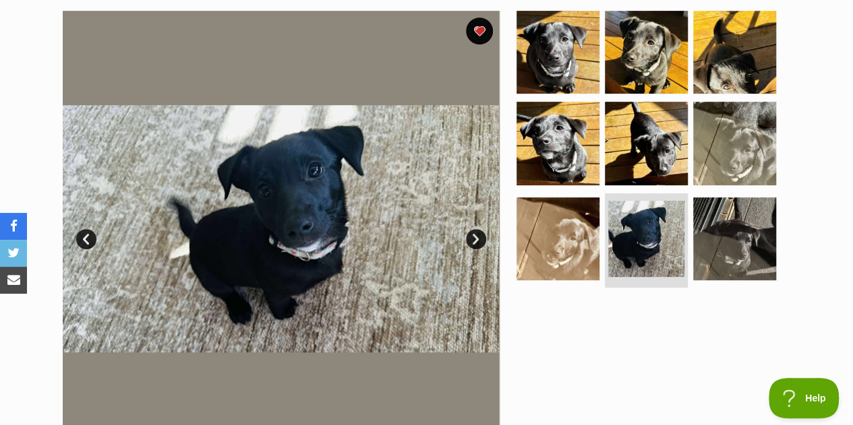
click at [475, 229] on link "Next" at bounding box center [476, 239] width 20 height 20
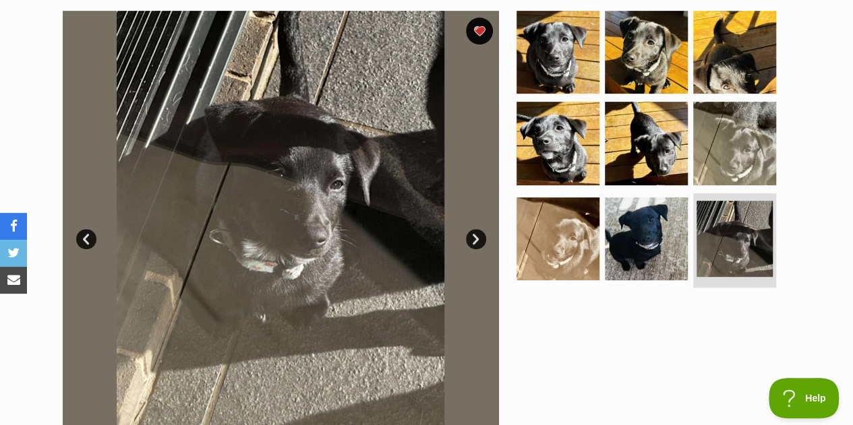
click at [475, 229] on link "Next" at bounding box center [476, 239] width 20 height 20
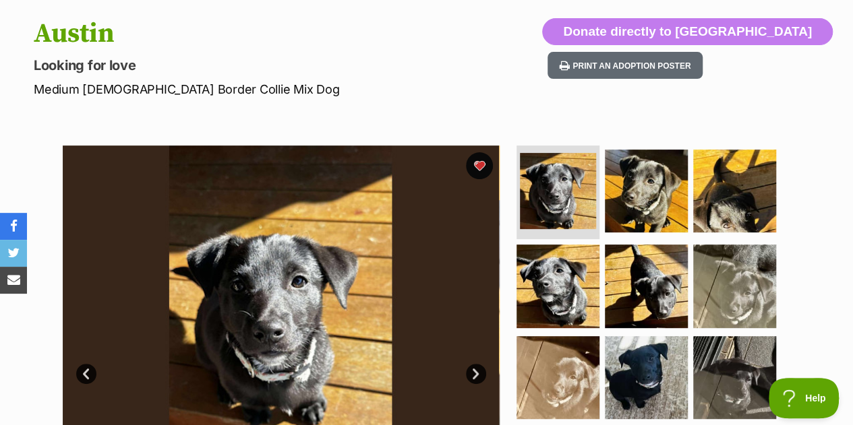
scroll to position [0, 0]
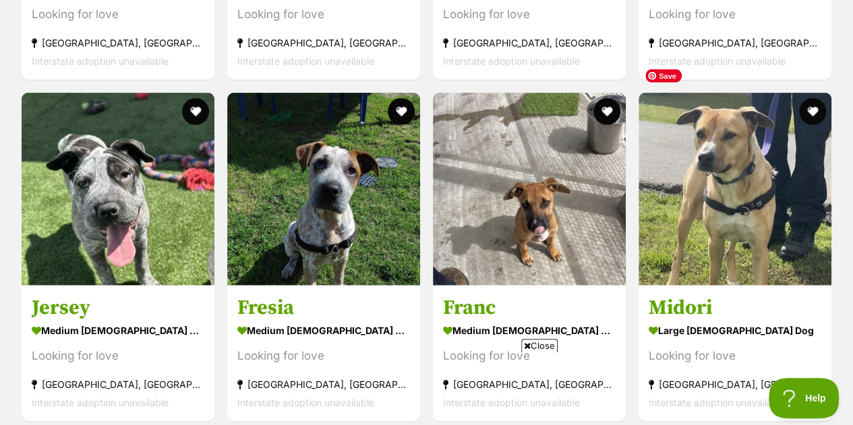
scroll to position [1398, 0]
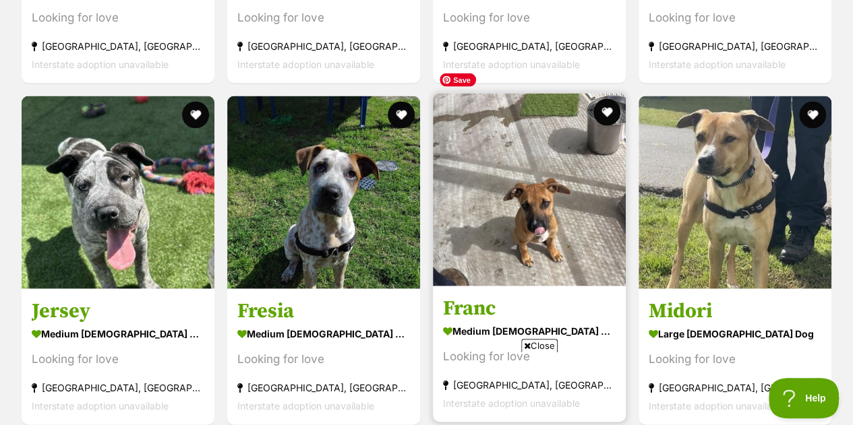
click at [564, 123] on img at bounding box center [529, 190] width 193 height 193
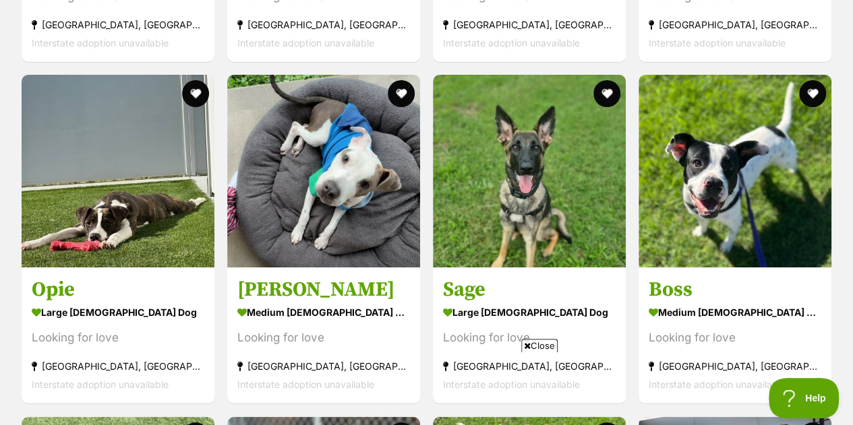
scroll to position [2447, 0]
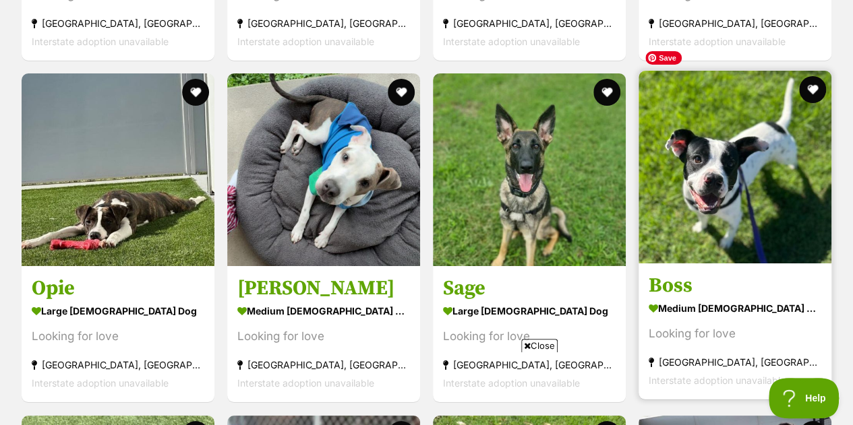
click at [747, 138] on img at bounding box center [734, 167] width 193 height 193
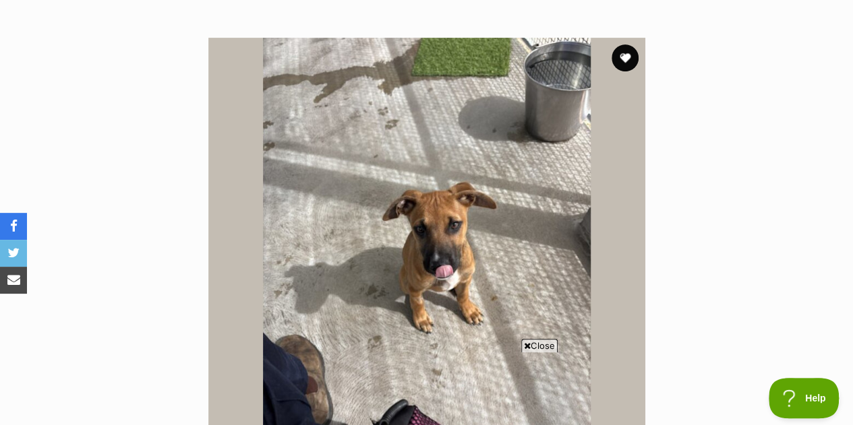
scroll to position [297, 0]
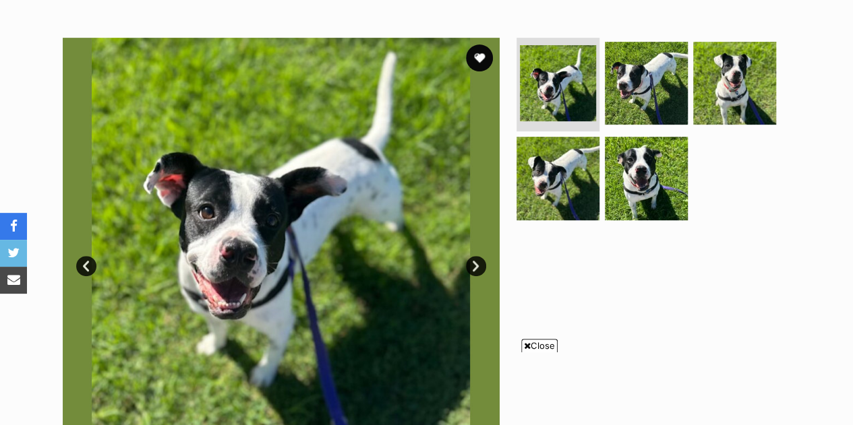
scroll to position [297, 0]
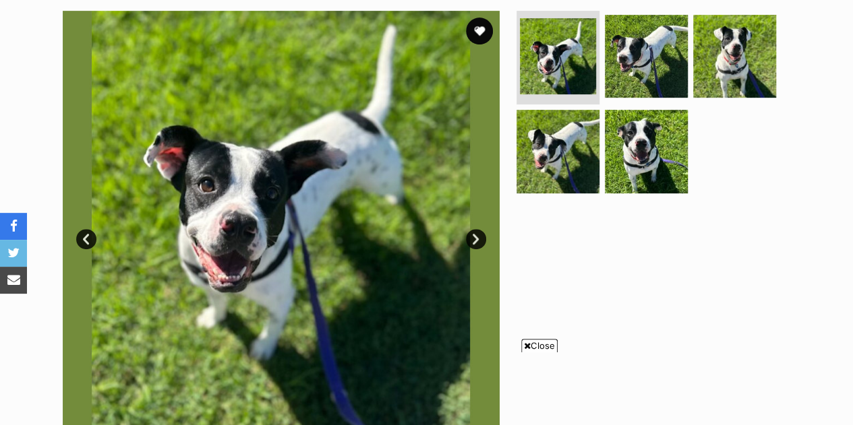
click at [533, 344] on span "Close" at bounding box center [539, 345] width 36 height 13
click at [479, 229] on link "Next" at bounding box center [476, 239] width 20 height 20
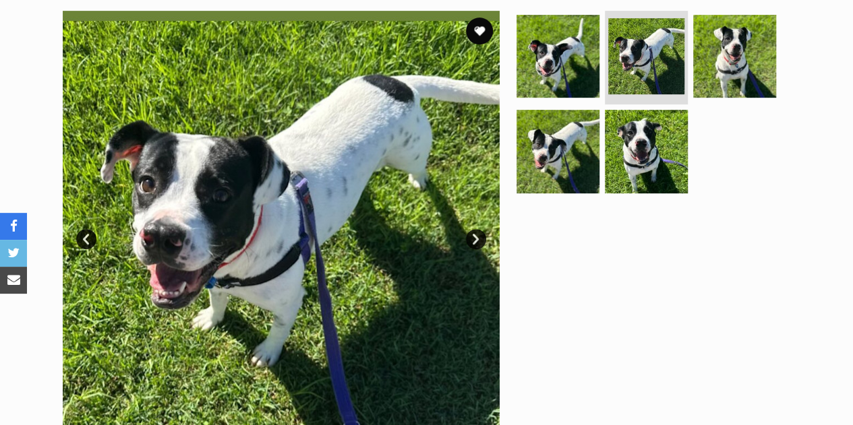
click at [479, 229] on link "Next" at bounding box center [476, 239] width 20 height 20
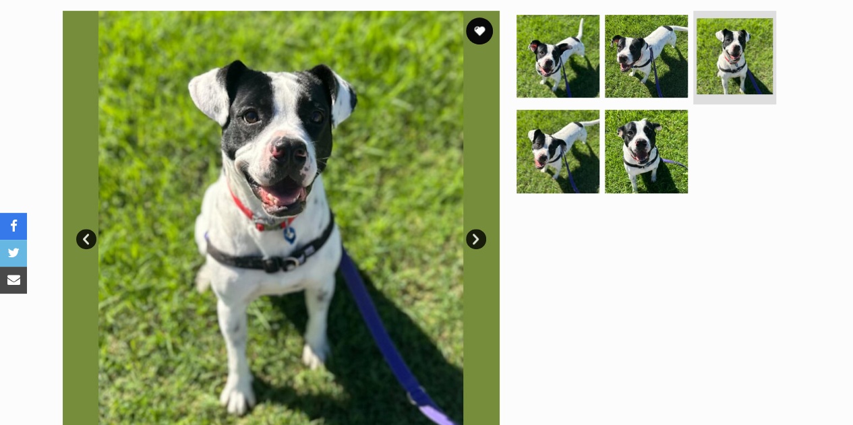
click at [479, 229] on link "Next" at bounding box center [476, 239] width 20 height 20
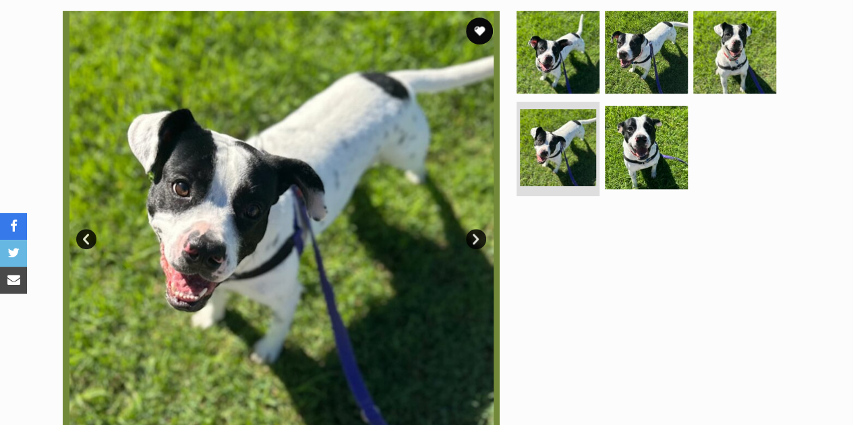
click at [479, 229] on link "Next" at bounding box center [476, 239] width 20 height 20
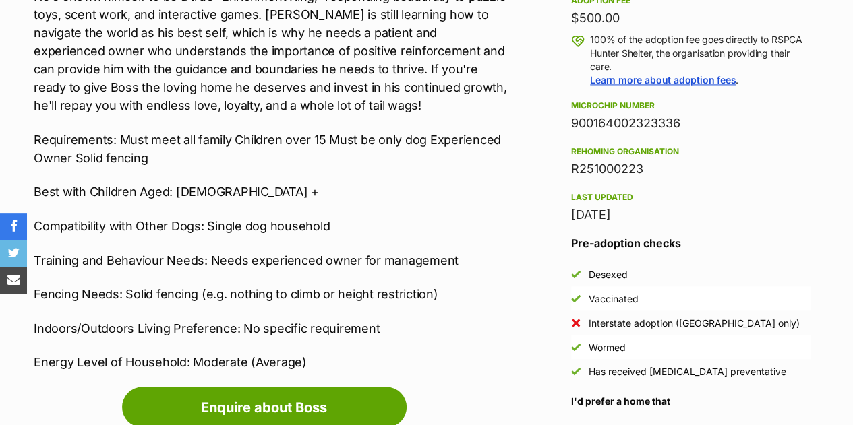
scroll to position [1025, 0]
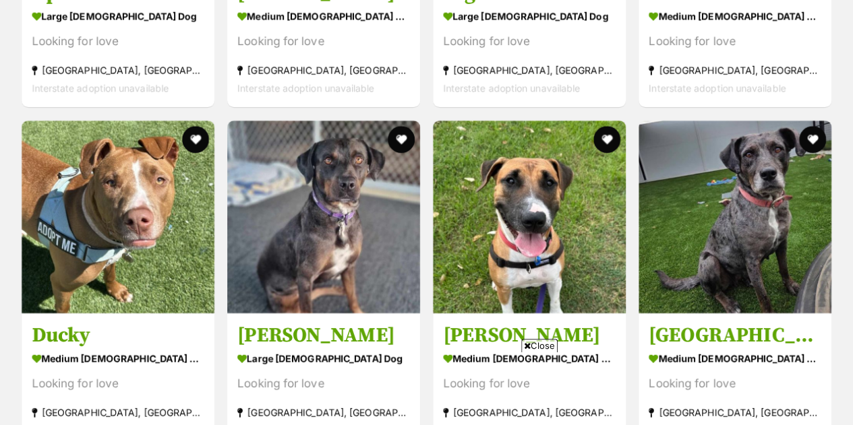
scroll to position [2743, 0]
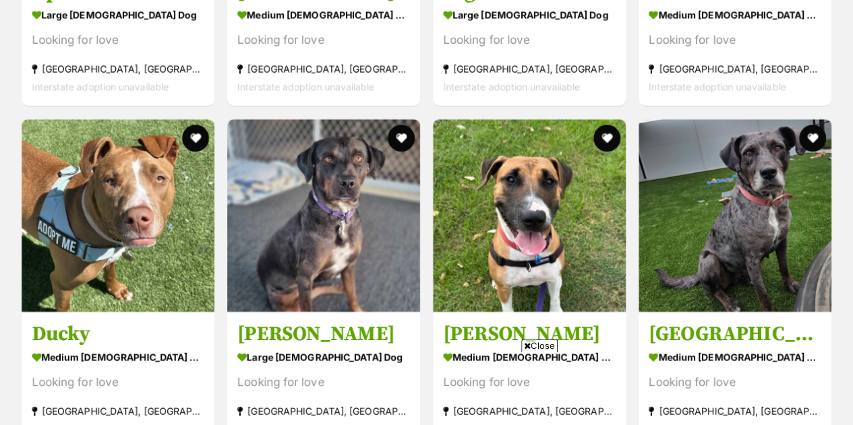
click at [546, 346] on span "Close" at bounding box center [539, 345] width 36 height 13
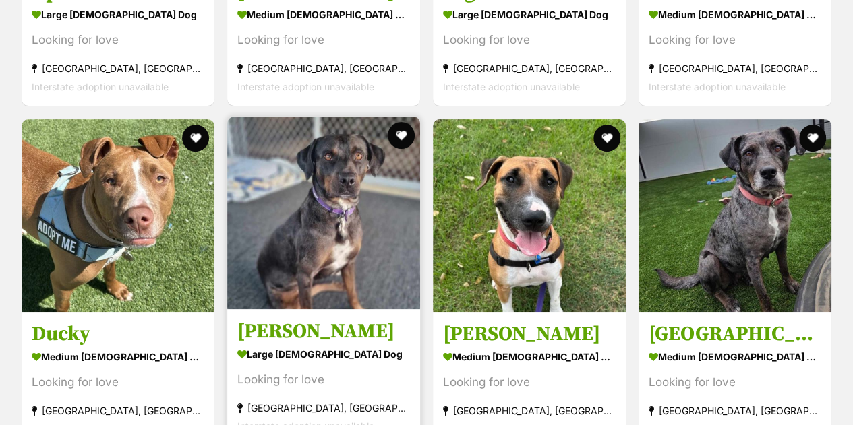
scroll to position [0, 0]
click at [352, 198] on img at bounding box center [323, 213] width 193 height 193
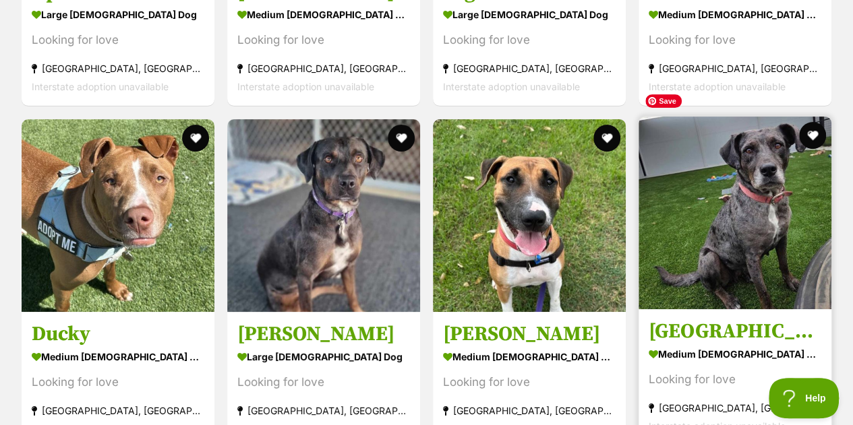
click at [776, 180] on img at bounding box center [734, 213] width 193 height 193
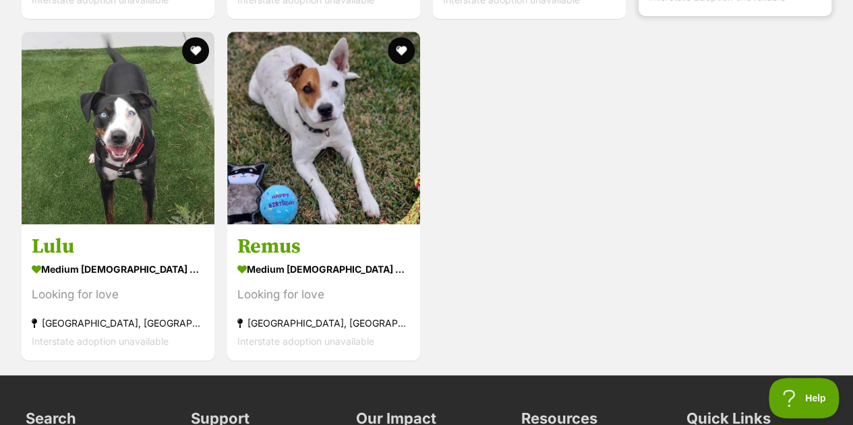
scroll to position [3175, 0]
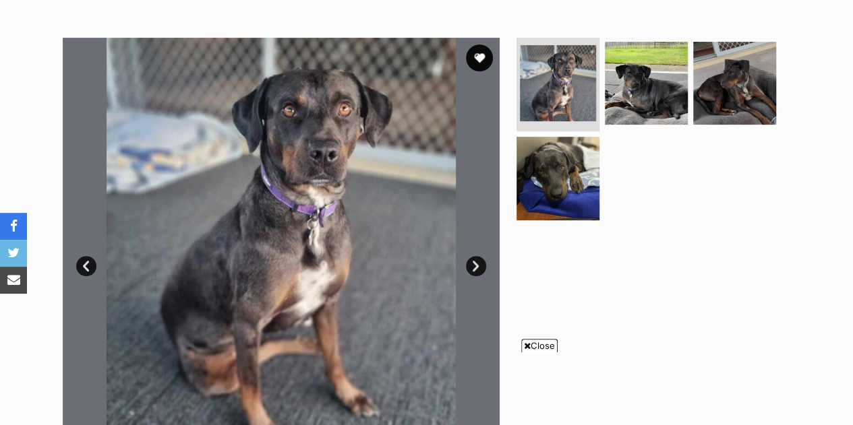
scroll to position [297, 0]
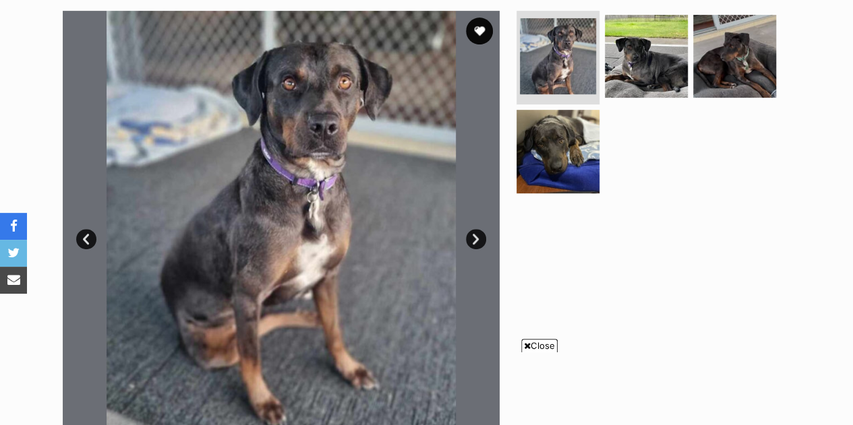
click at [479, 229] on link "Next" at bounding box center [476, 239] width 20 height 20
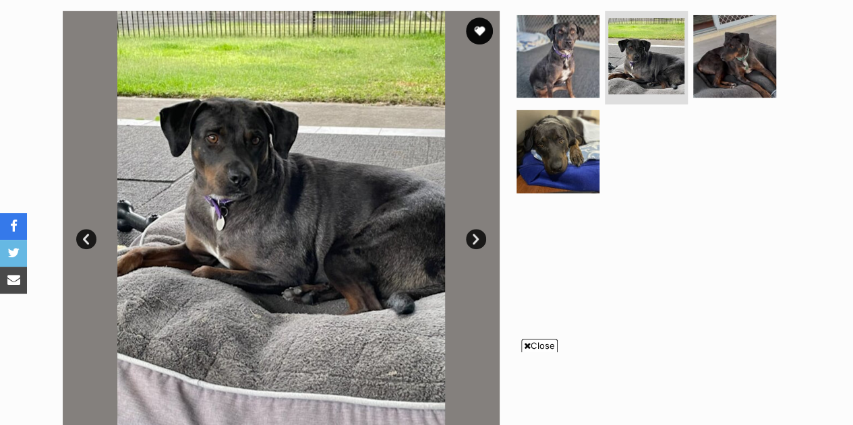
click at [479, 229] on link "Next" at bounding box center [476, 239] width 20 height 20
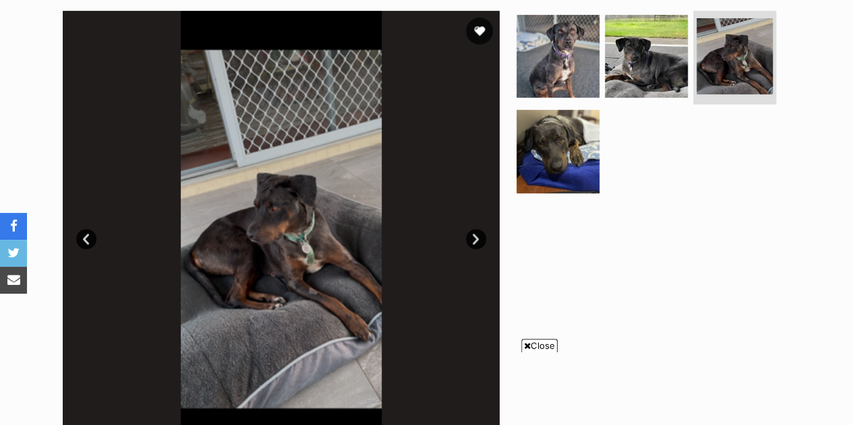
scroll to position [0, 0]
click at [479, 229] on link "Next" at bounding box center [476, 239] width 20 height 20
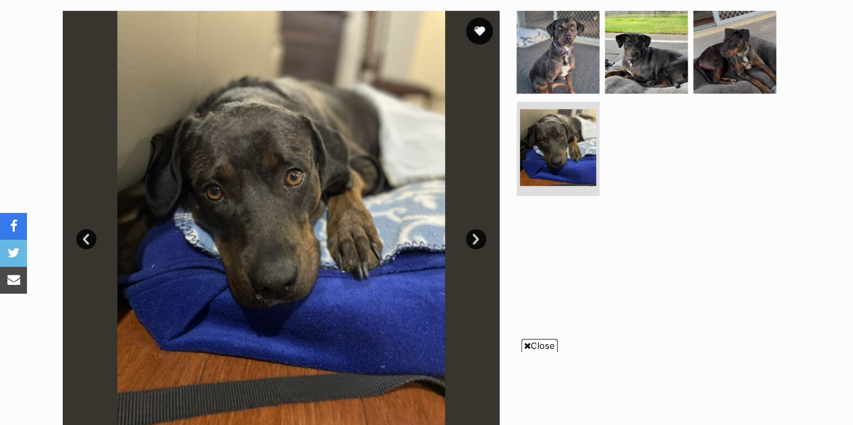
click at [479, 229] on link "Next" at bounding box center [476, 239] width 20 height 20
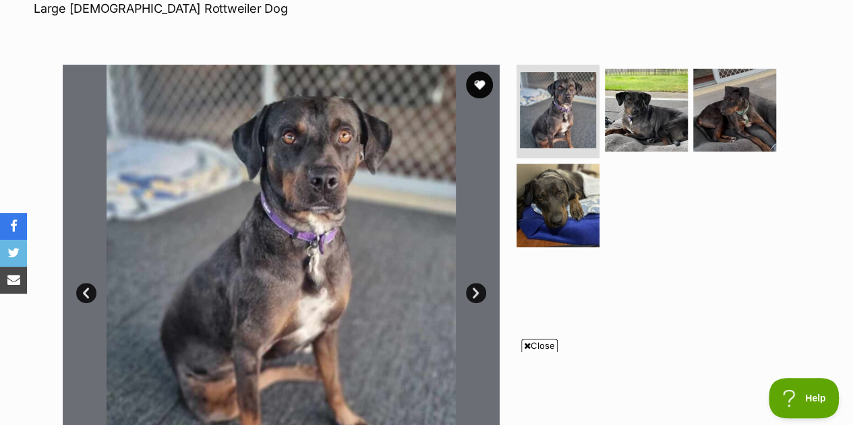
scroll to position [216, 0]
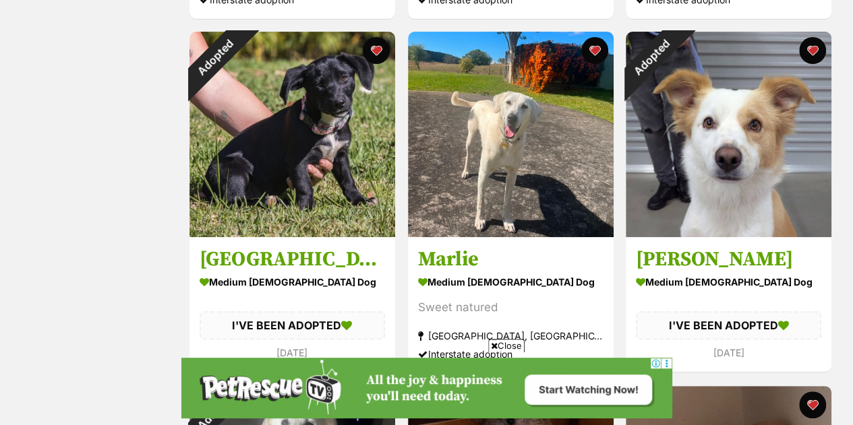
scroll to position [2756, 0]
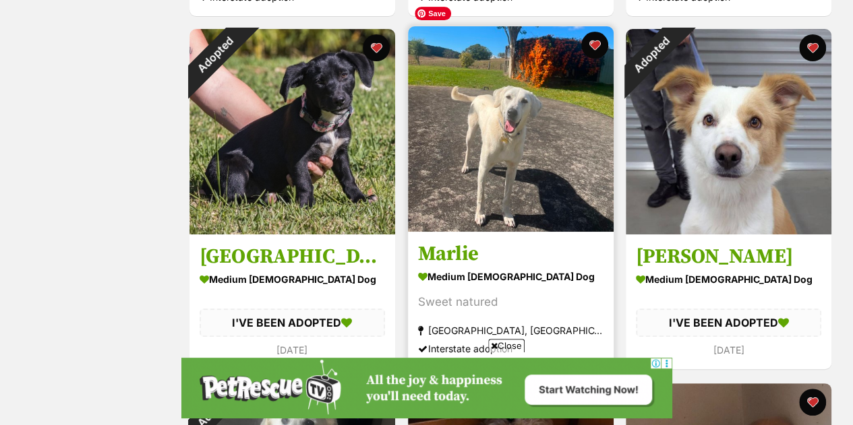
click at [492, 132] on img at bounding box center [511, 129] width 206 height 206
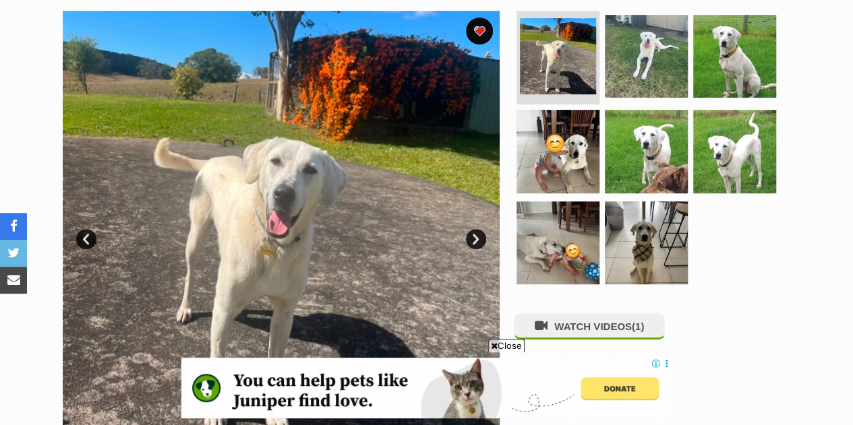
click at [501, 347] on span "Close" at bounding box center [506, 345] width 36 height 13
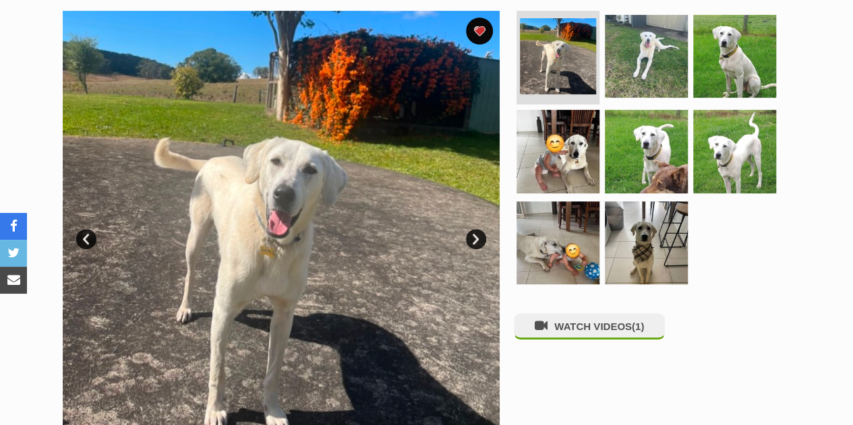
click at [472, 229] on link "Next" at bounding box center [476, 239] width 20 height 20
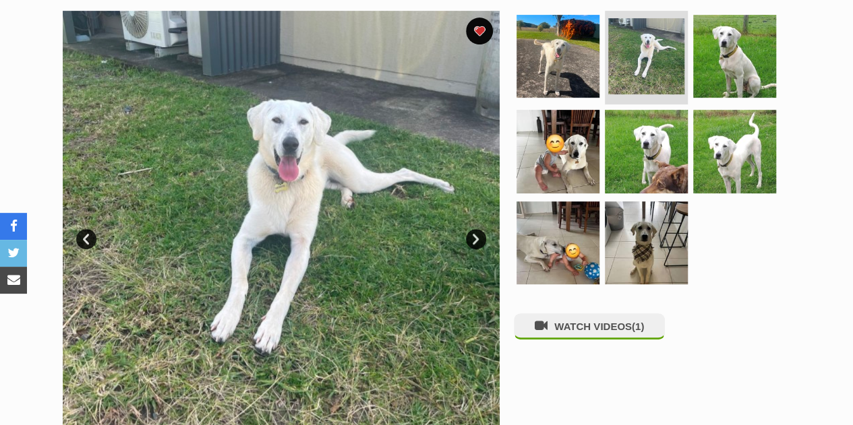
click at [472, 229] on link "Next" at bounding box center [476, 239] width 20 height 20
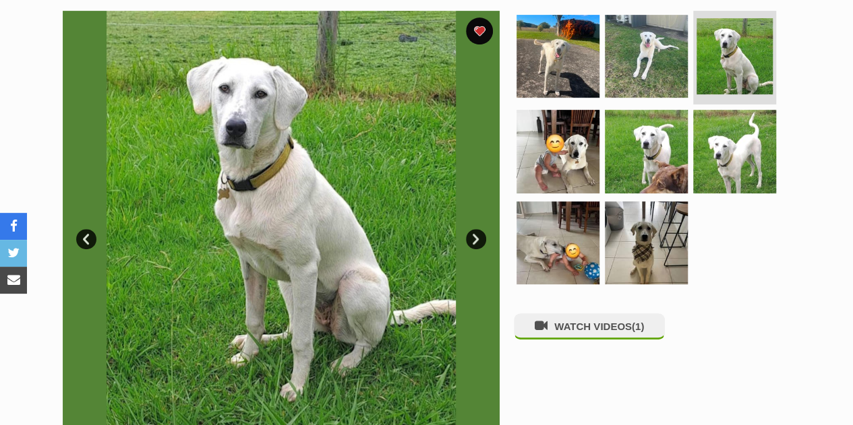
click at [472, 229] on link "Next" at bounding box center [476, 239] width 20 height 20
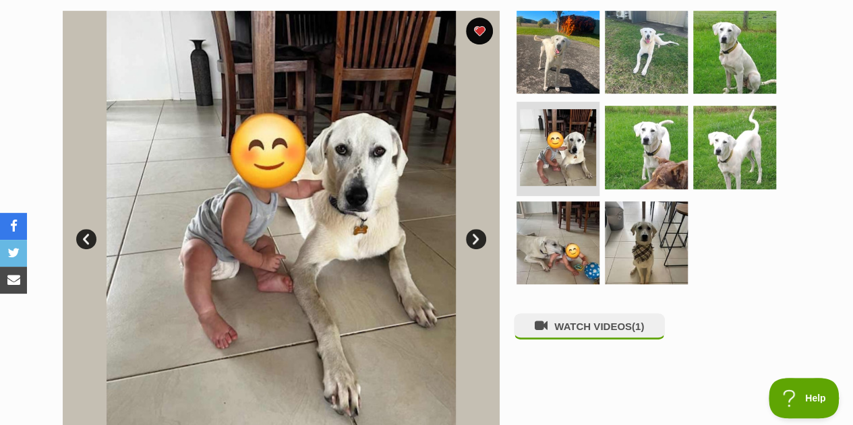
click at [472, 229] on link "Next" at bounding box center [476, 239] width 20 height 20
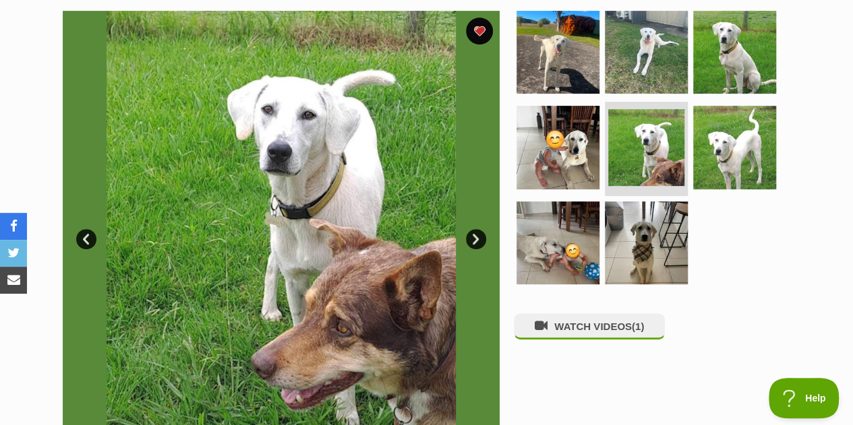
click at [472, 229] on link "Next" at bounding box center [476, 239] width 20 height 20
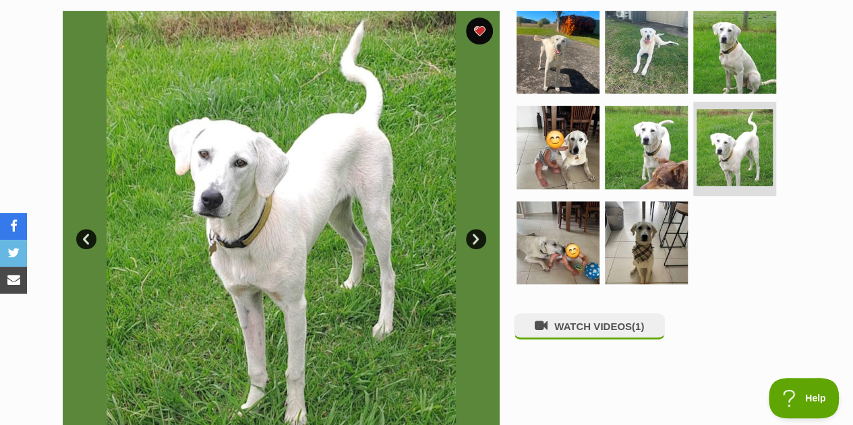
click at [472, 229] on link "Next" at bounding box center [476, 239] width 20 height 20
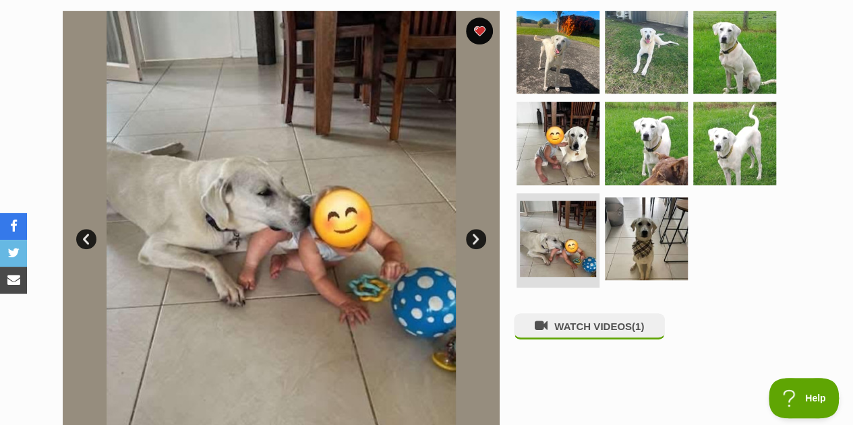
click at [472, 229] on link "Next" at bounding box center [476, 239] width 20 height 20
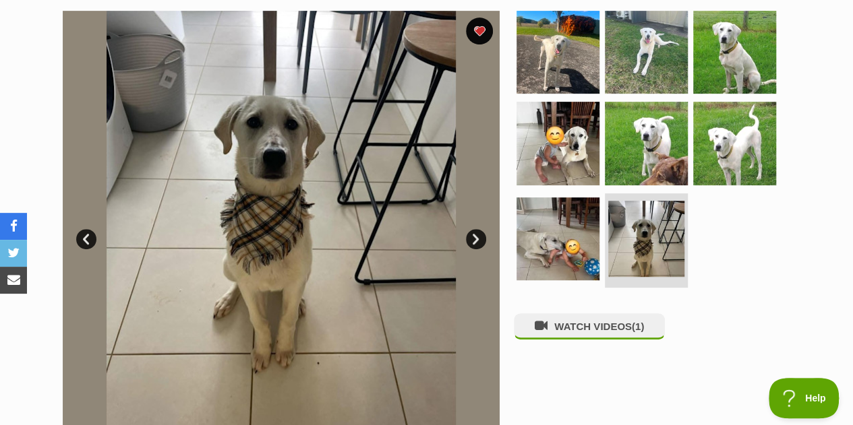
click at [472, 229] on link "Next" at bounding box center [476, 239] width 20 height 20
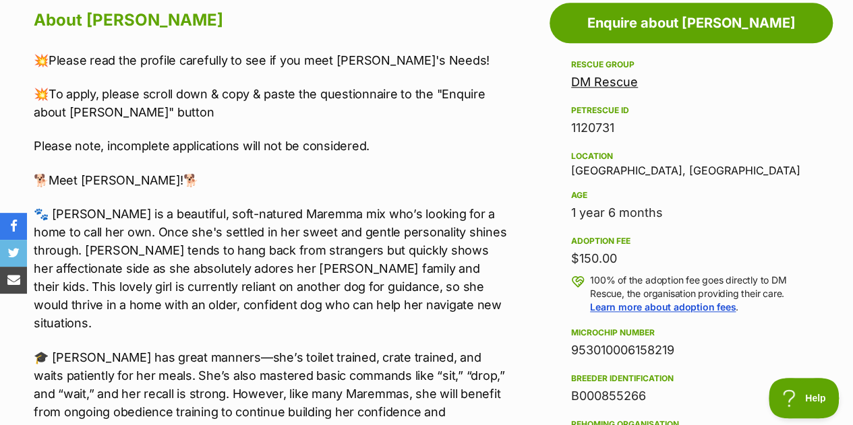
scroll to position [809, 0]
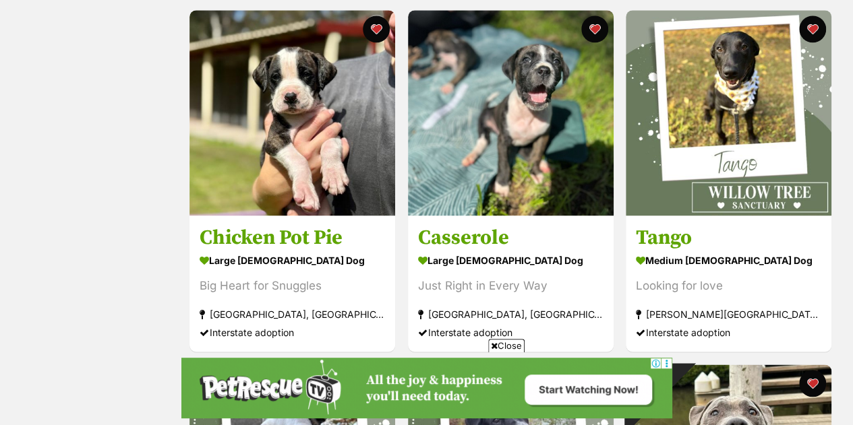
scroll to position [3457, 0]
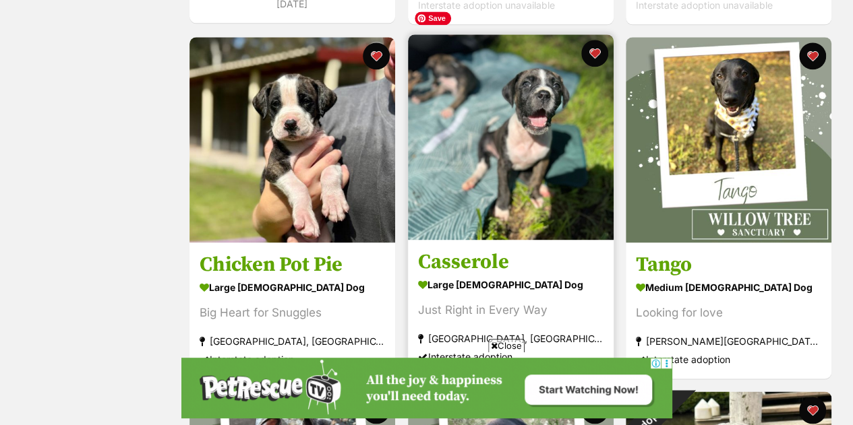
click at [580, 178] on img at bounding box center [511, 137] width 206 height 206
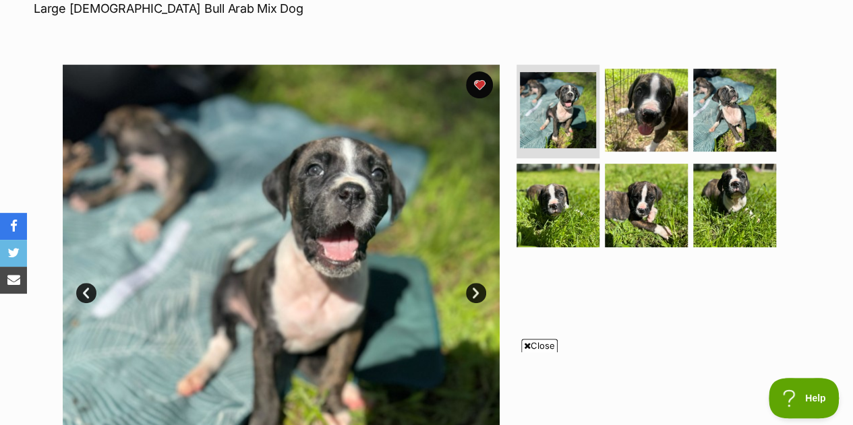
click at [479, 283] on link "Next" at bounding box center [476, 293] width 20 height 20
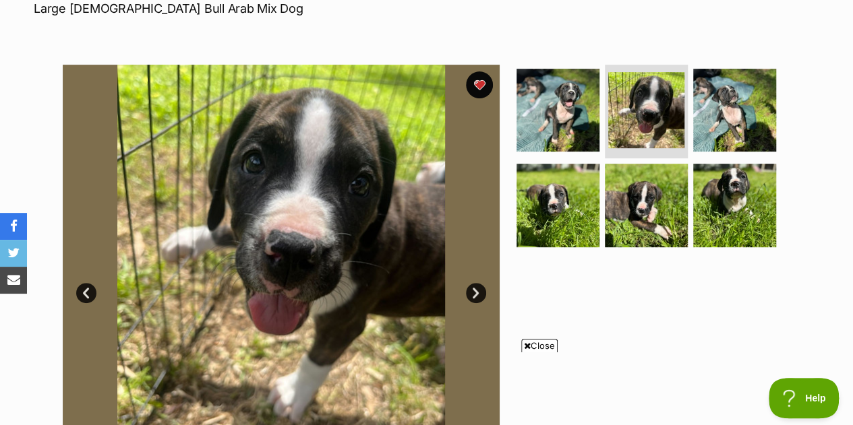
click at [479, 283] on link "Next" at bounding box center [476, 293] width 20 height 20
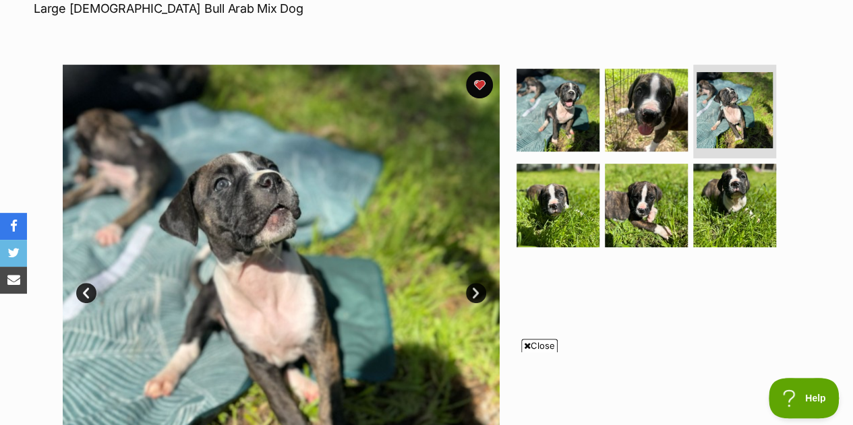
click at [479, 283] on link "Next" at bounding box center [476, 293] width 20 height 20
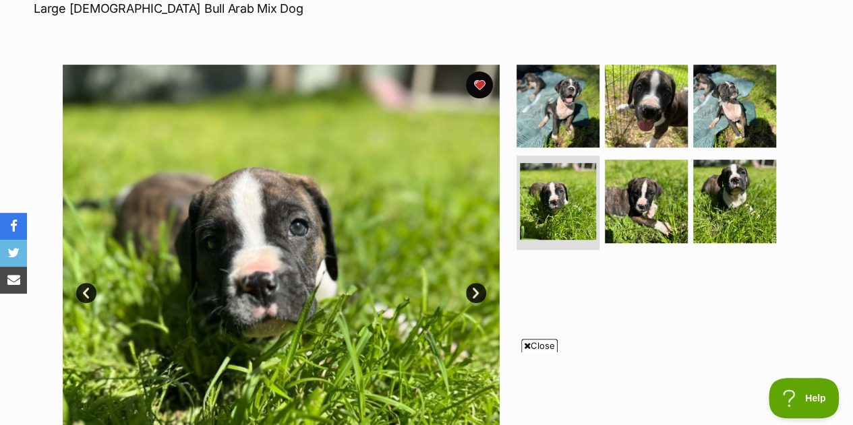
click at [479, 283] on link "Next" at bounding box center [476, 293] width 20 height 20
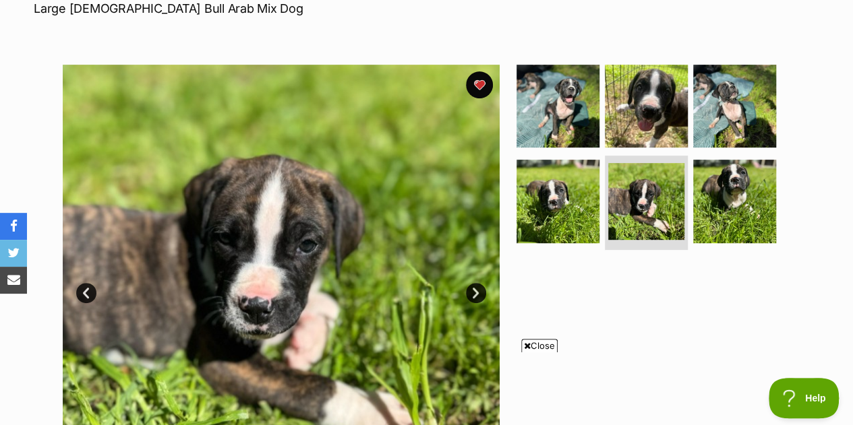
click at [479, 283] on link "Next" at bounding box center [476, 293] width 20 height 20
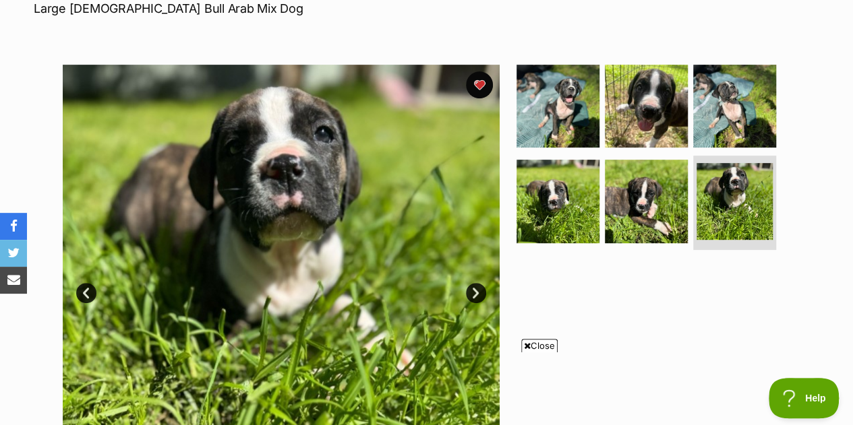
click at [479, 283] on link "Next" at bounding box center [476, 293] width 20 height 20
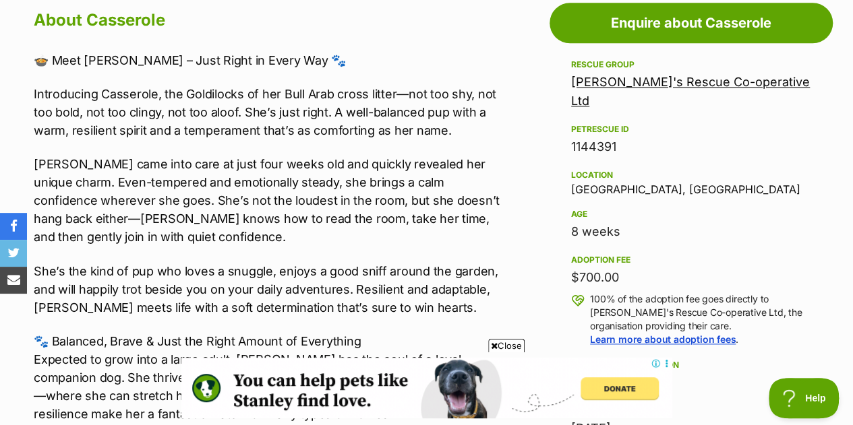
click at [508, 341] on span "Close" at bounding box center [506, 345] width 36 height 13
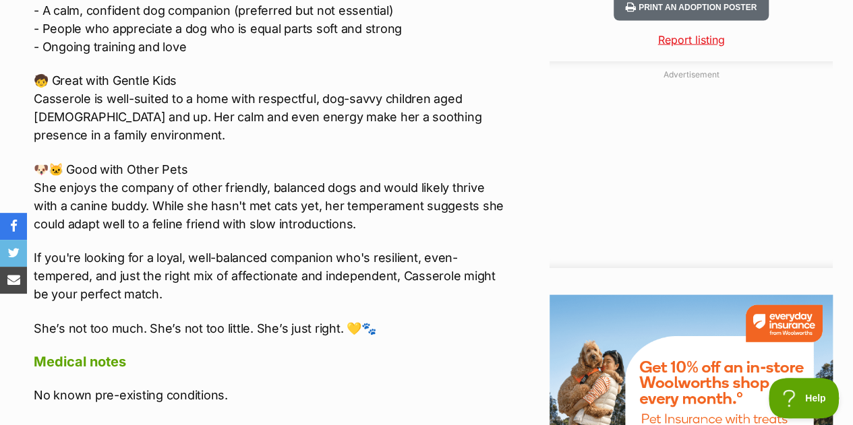
scroll to position [1402, 0]
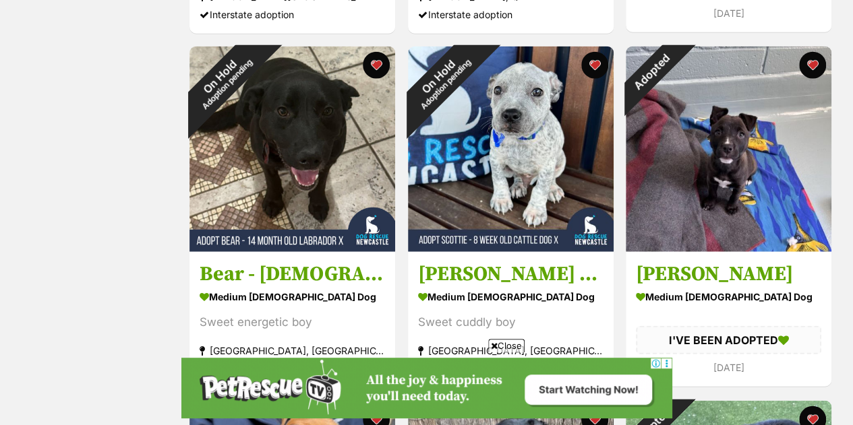
scroll to position [4158, 0]
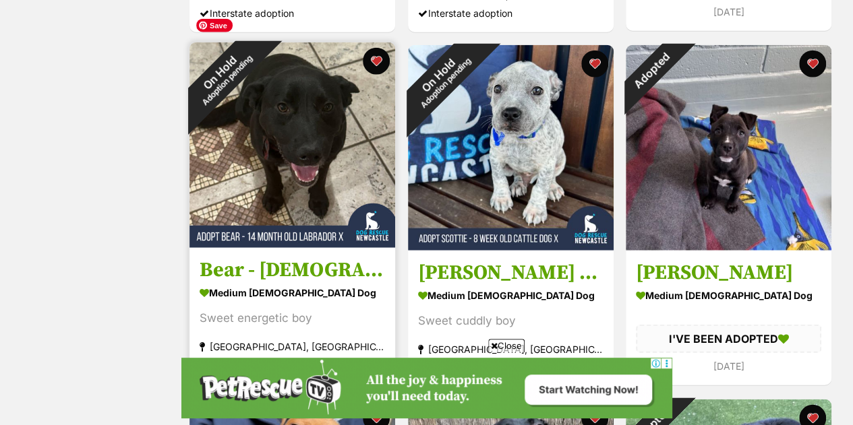
click at [279, 125] on img at bounding box center [292, 145] width 206 height 206
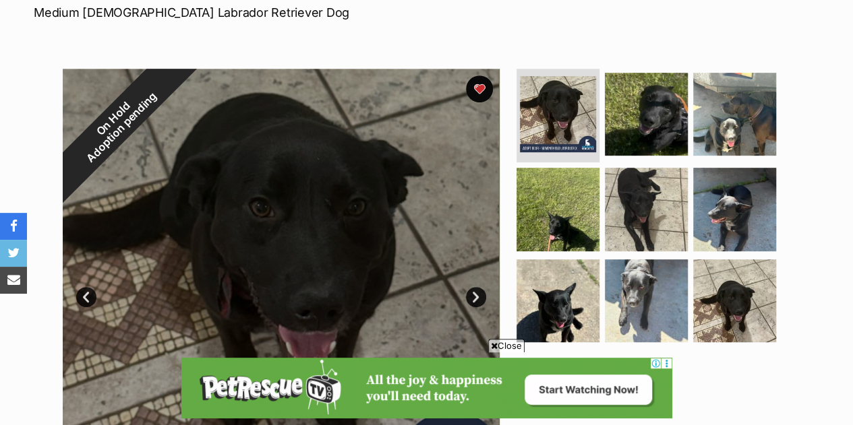
scroll to position [297, 0]
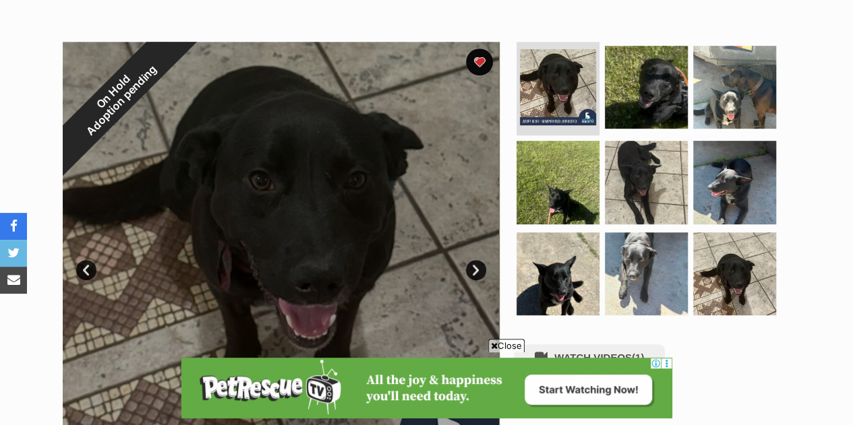
click at [506, 339] on span "Close" at bounding box center [506, 345] width 36 height 13
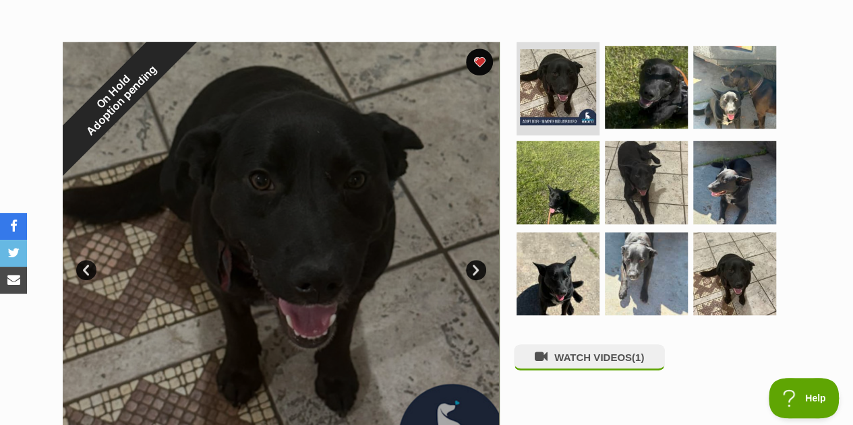
scroll to position [0, 0]
click at [470, 260] on link "Next" at bounding box center [476, 270] width 20 height 20
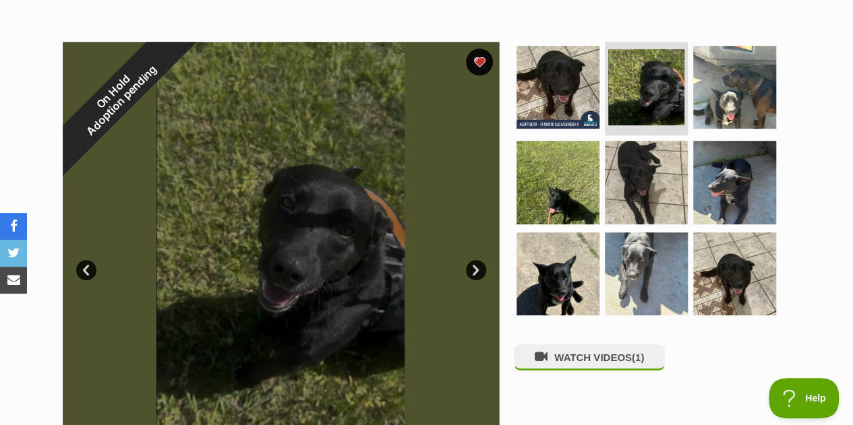
click at [470, 260] on link "Next" at bounding box center [476, 270] width 20 height 20
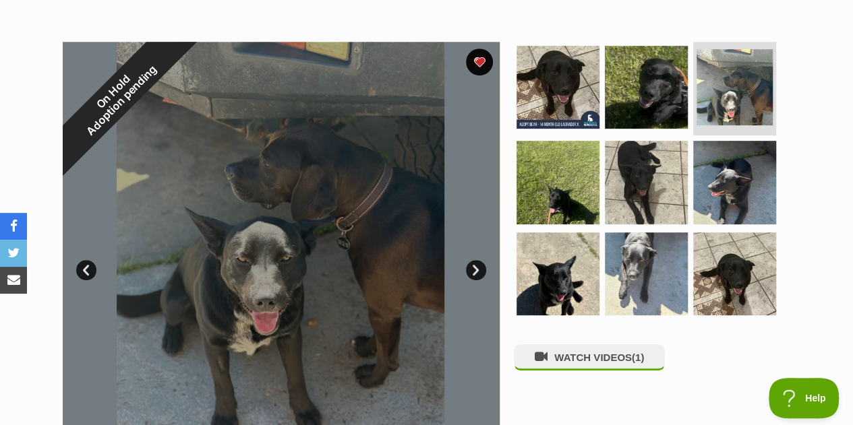
click at [470, 260] on link "Next" at bounding box center [476, 270] width 20 height 20
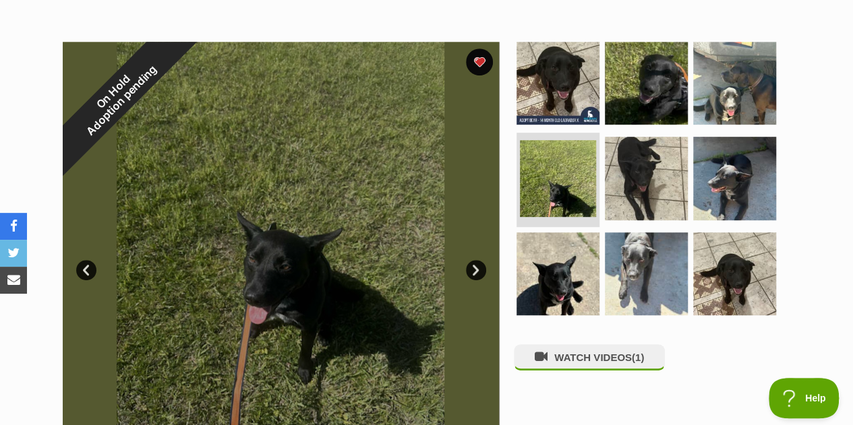
click at [470, 260] on link "Next" at bounding box center [476, 270] width 20 height 20
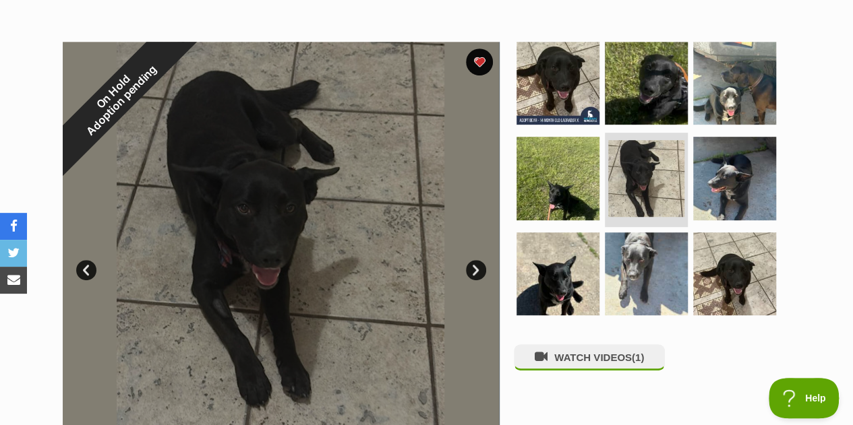
click at [470, 260] on link "Next" at bounding box center [476, 270] width 20 height 20
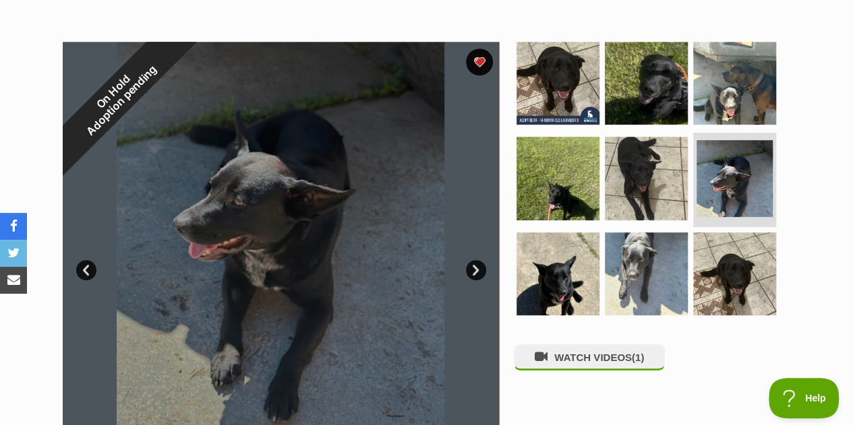
click at [470, 260] on link "Next" at bounding box center [476, 270] width 20 height 20
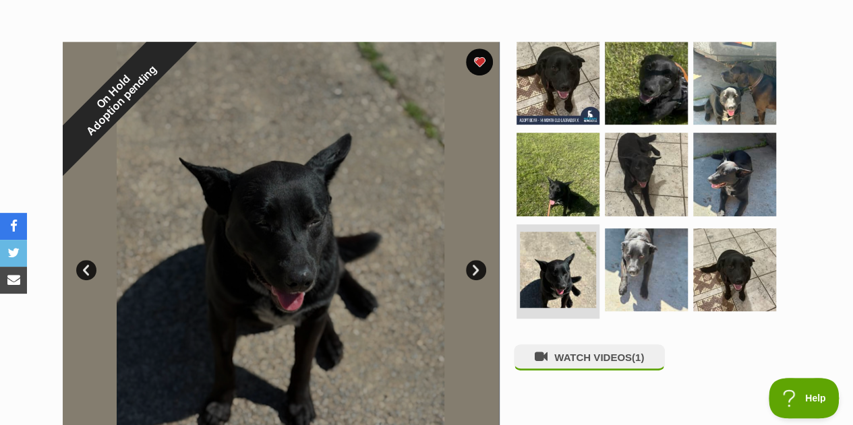
click at [470, 260] on link "Next" at bounding box center [476, 270] width 20 height 20
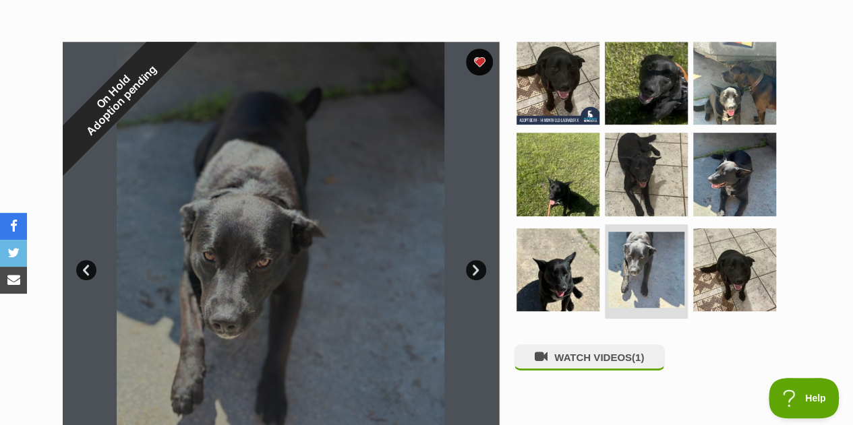
click at [470, 260] on link "Next" at bounding box center [476, 270] width 20 height 20
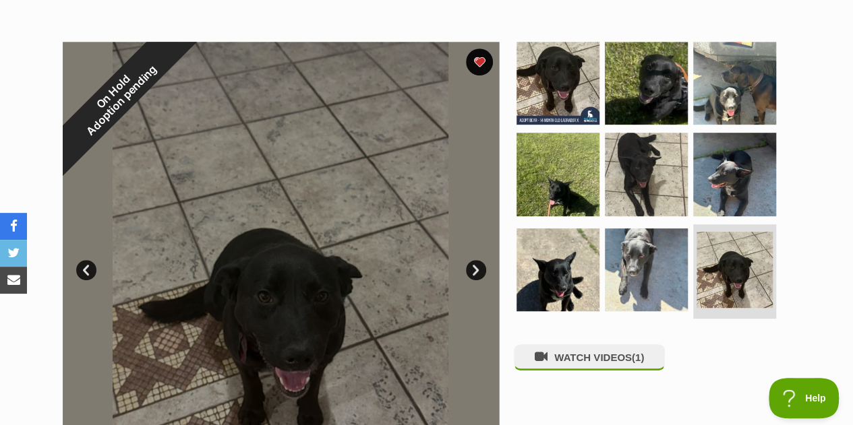
click at [470, 260] on link "Next" at bounding box center [476, 270] width 20 height 20
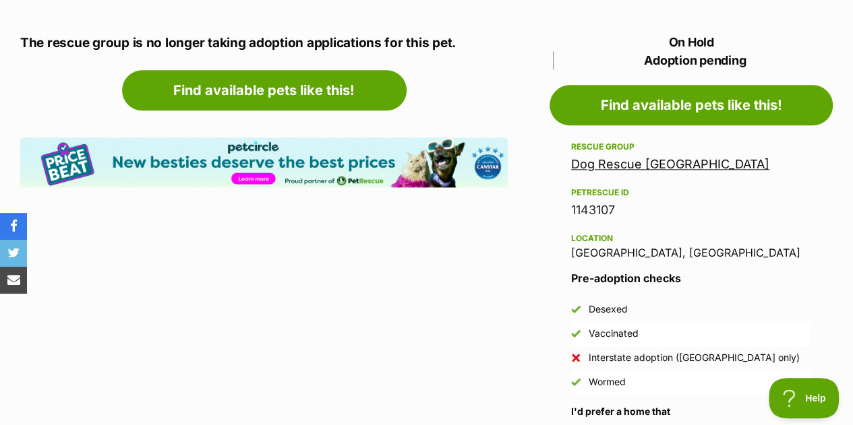
scroll to position [782, 0]
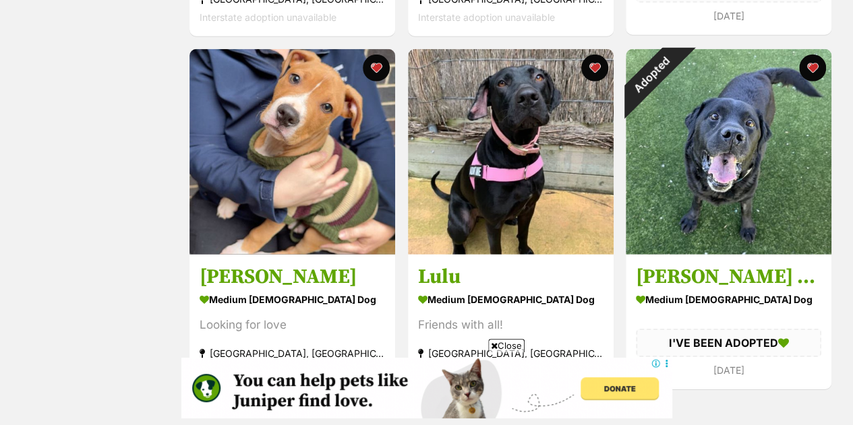
scroll to position [4535, 0]
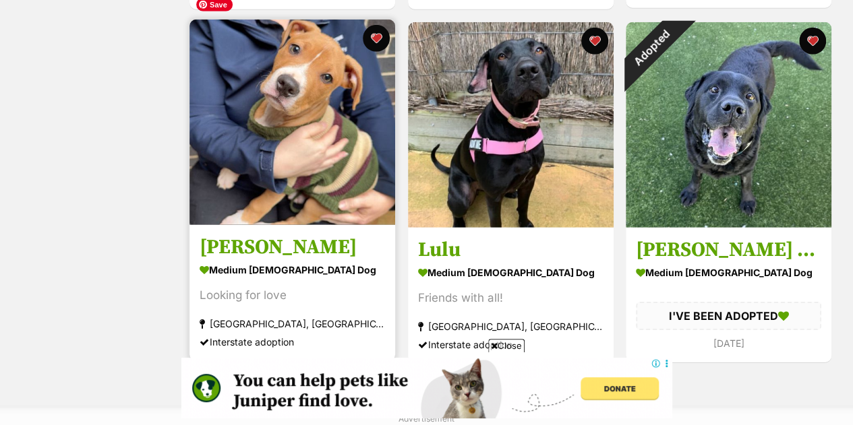
click at [263, 126] on img at bounding box center [292, 123] width 206 height 206
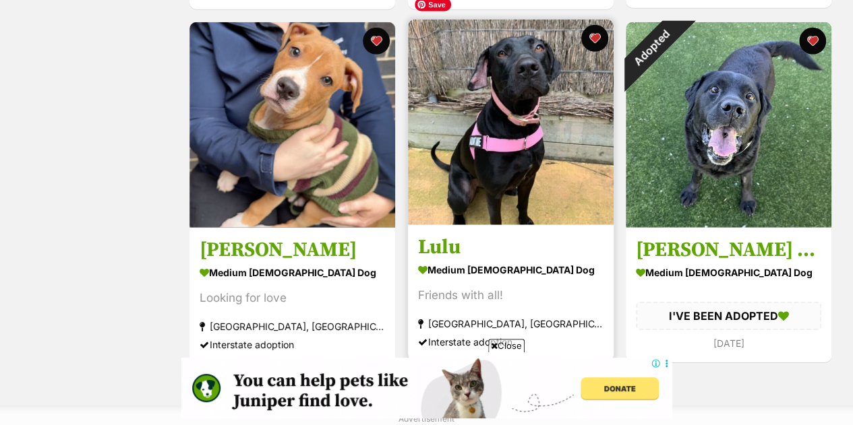
click at [519, 109] on img at bounding box center [511, 123] width 206 height 206
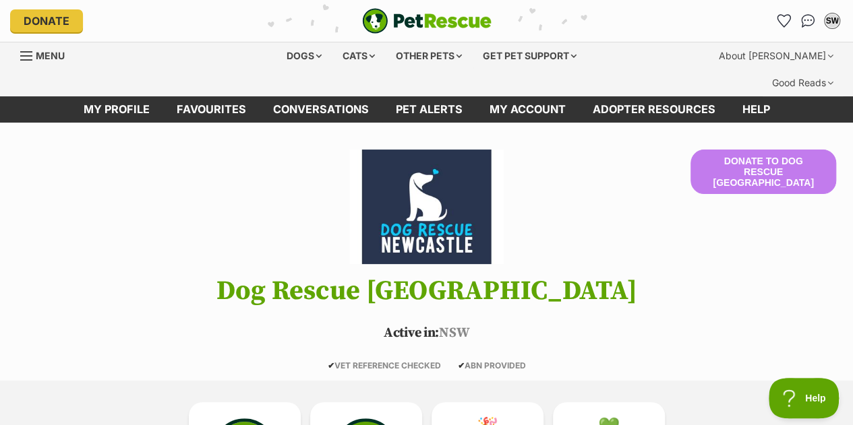
click at [597, 243] on header "Donate to Dog Rescue Newcastle Dog Rescue Newcastle Active in: NSW ✔ VET REFERE…" at bounding box center [426, 260] width 853 height 221
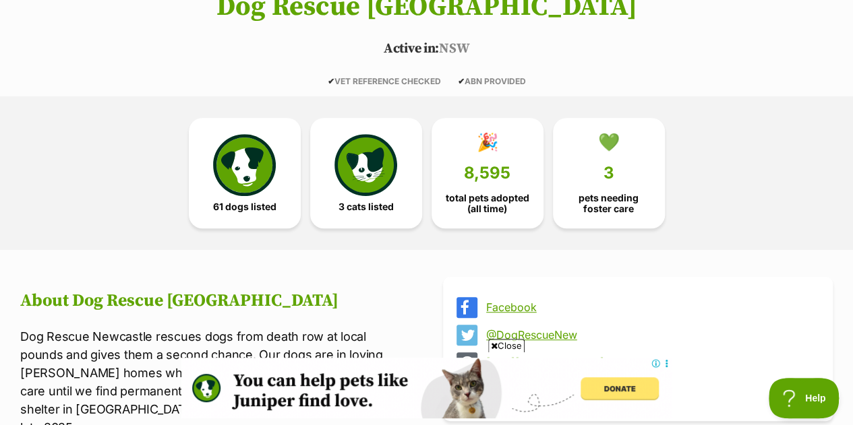
scroll to position [297, 0]
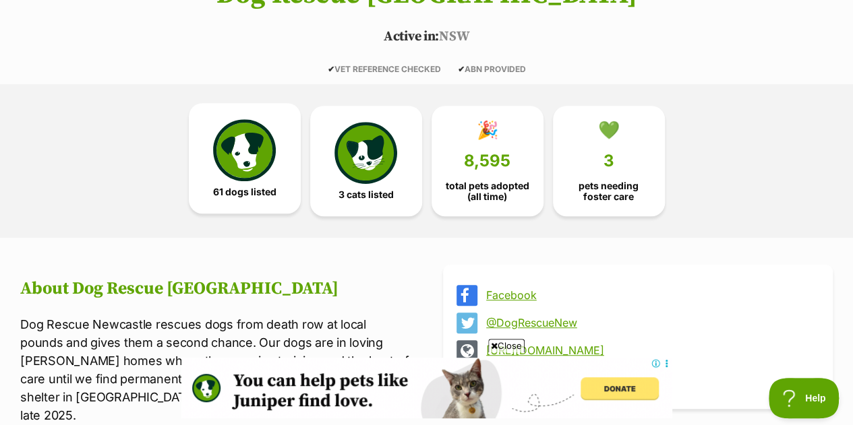
click at [224, 152] on img at bounding box center [244, 150] width 62 height 62
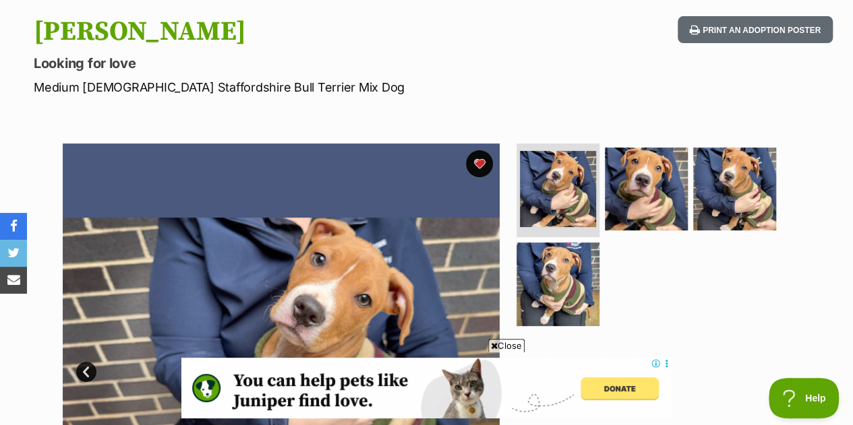
scroll to position [162, 0]
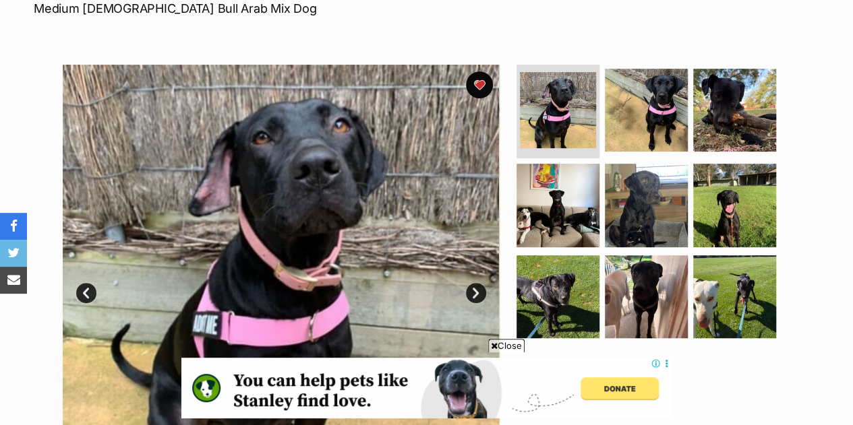
click at [481, 283] on link "Next" at bounding box center [476, 293] width 20 height 20
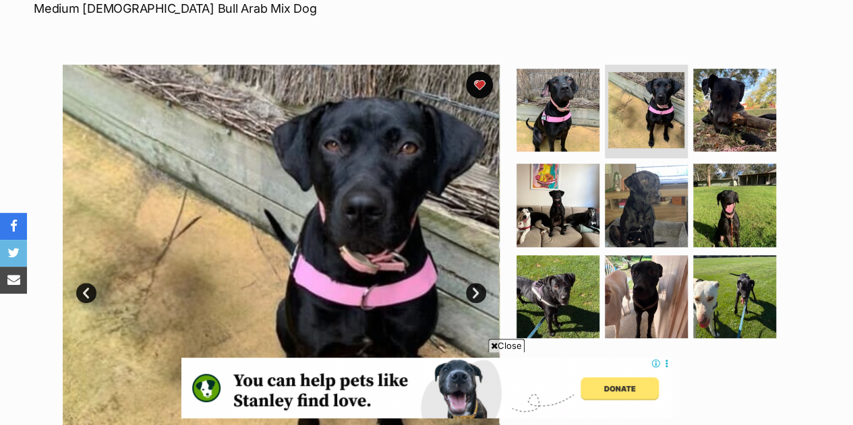
click at [481, 283] on link "Next" at bounding box center [476, 293] width 20 height 20
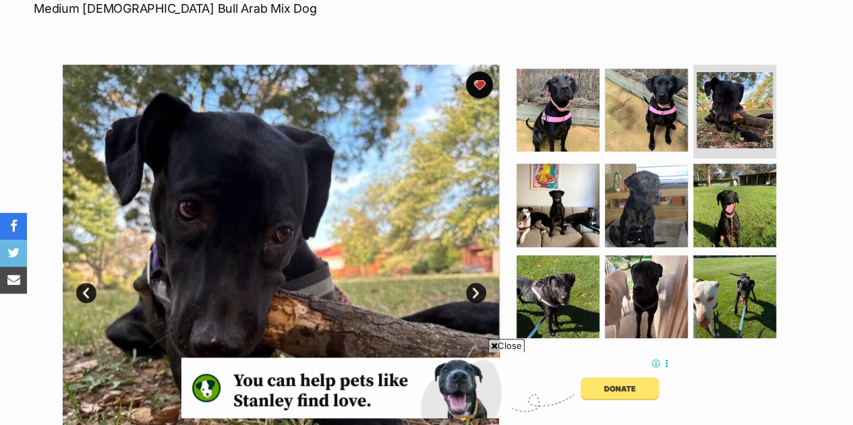
click at [481, 283] on link "Next" at bounding box center [476, 293] width 20 height 20
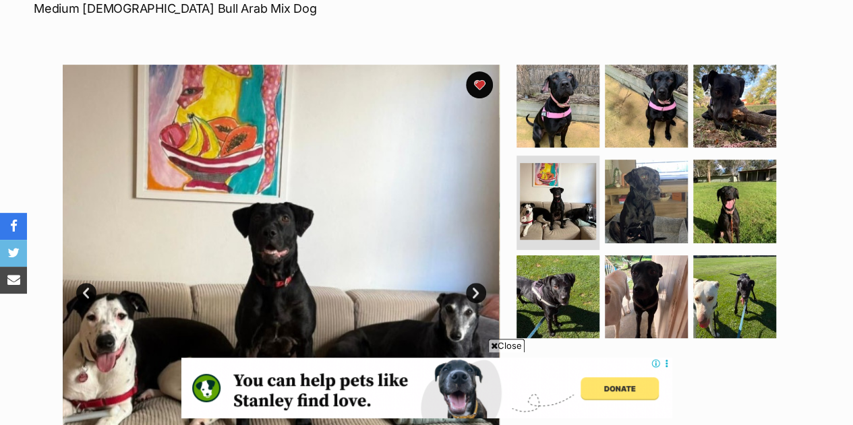
click at [481, 283] on link "Next" at bounding box center [476, 293] width 20 height 20
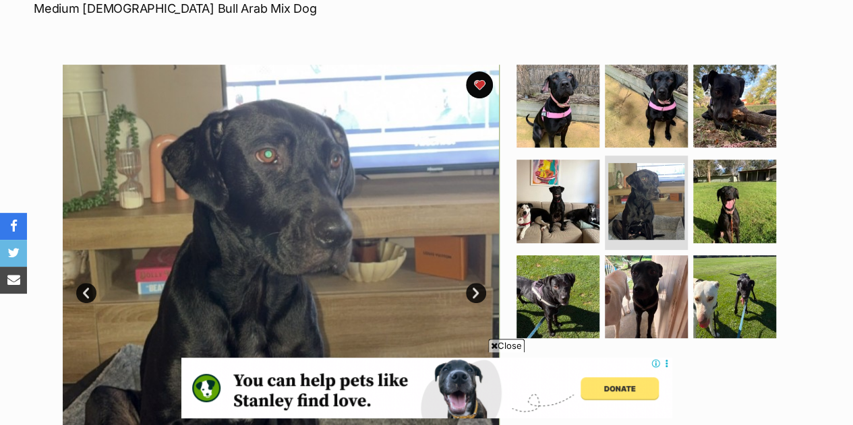
click at [481, 283] on link "Next" at bounding box center [476, 293] width 20 height 20
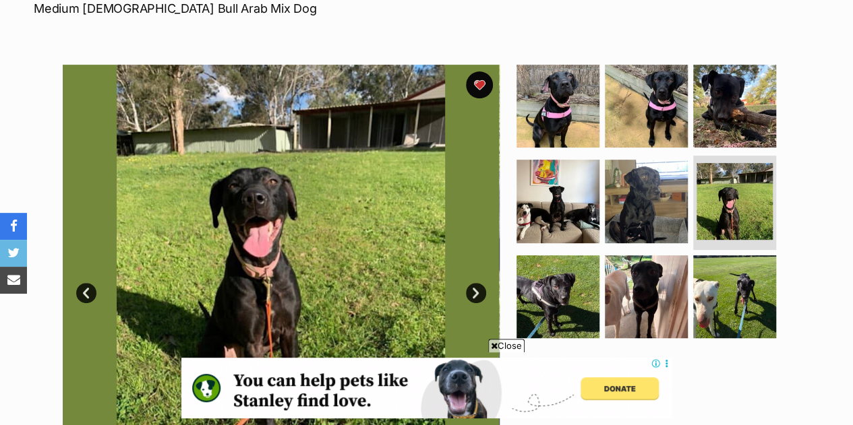
click at [481, 283] on link "Next" at bounding box center [476, 293] width 20 height 20
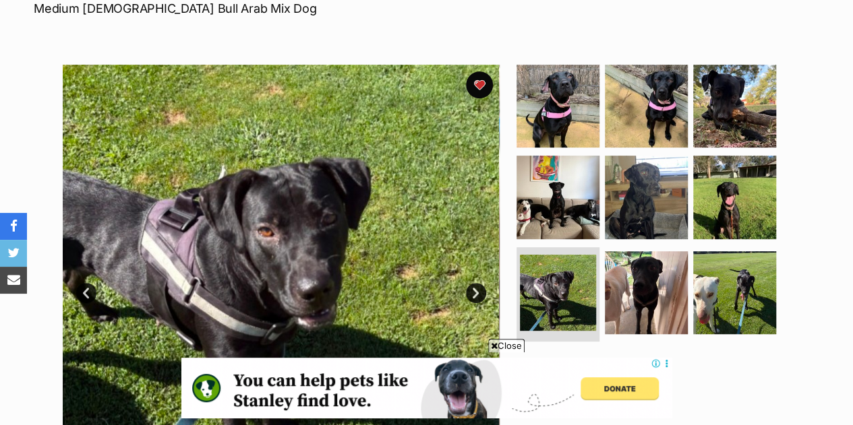
click at [481, 283] on link "Next" at bounding box center [476, 293] width 20 height 20
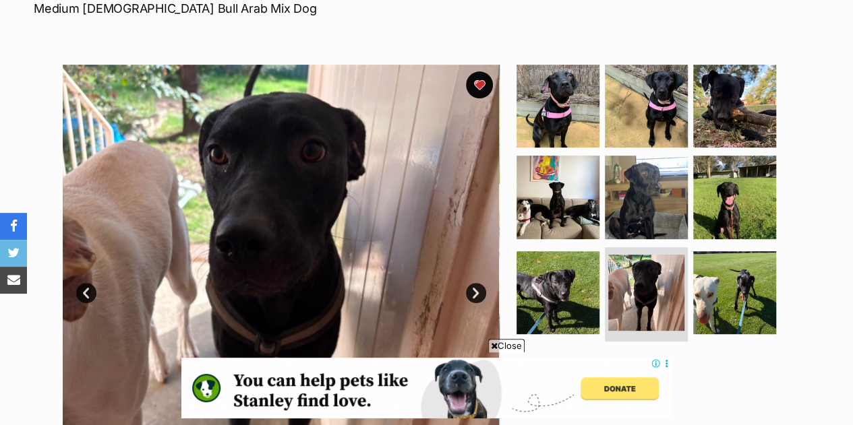
click at [481, 283] on link "Next" at bounding box center [476, 293] width 20 height 20
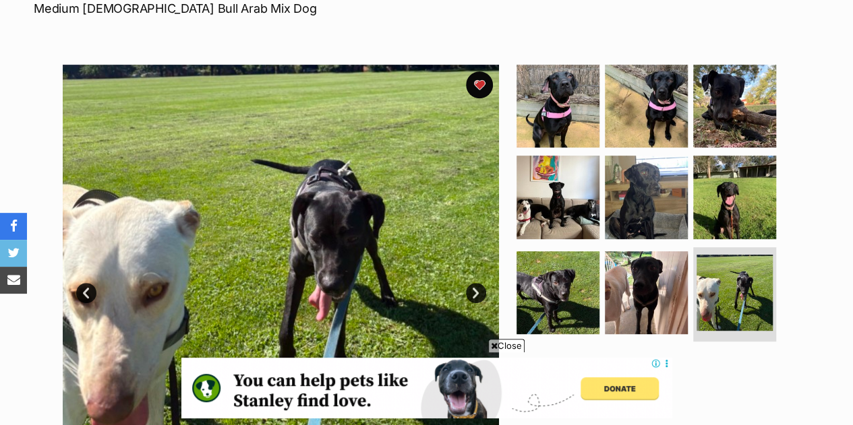
click at [481, 283] on link "Next" at bounding box center [476, 293] width 20 height 20
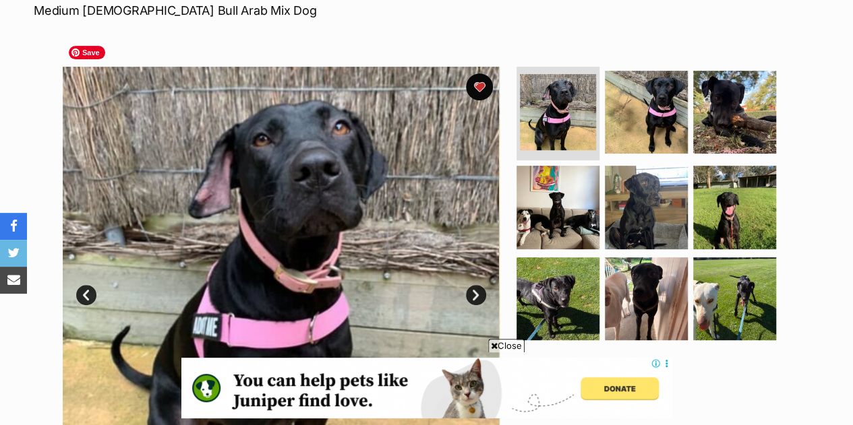
scroll to position [243, 0]
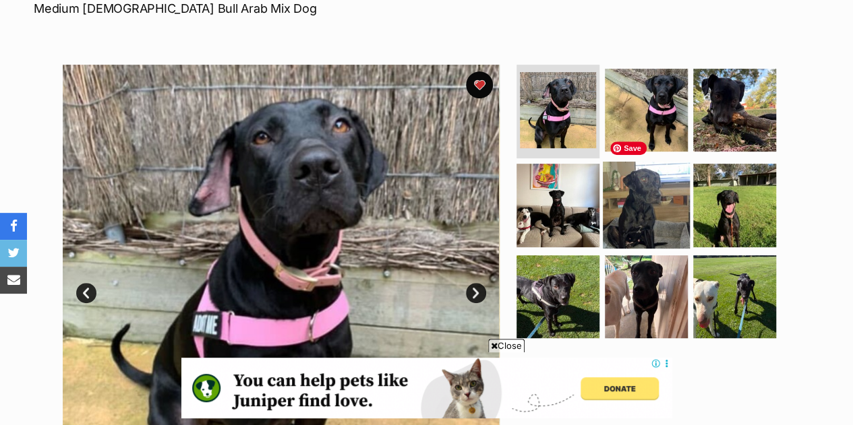
click at [659, 162] on img at bounding box center [646, 205] width 87 height 87
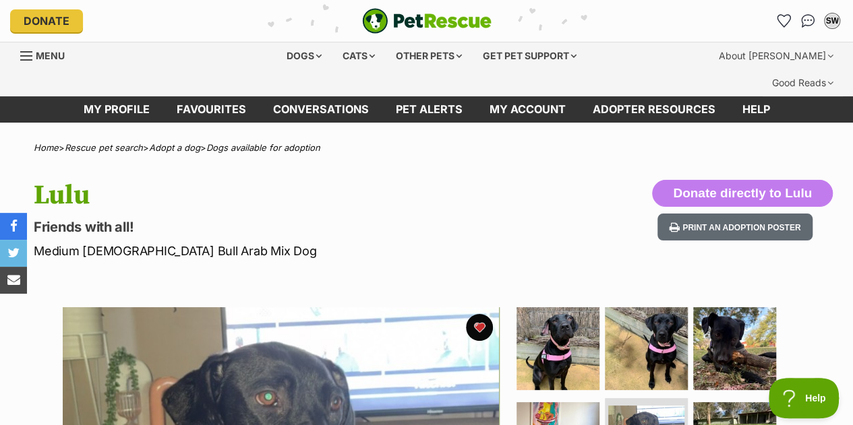
scroll to position [0, 0]
click at [179, 96] on link "Favourites" at bounding box center [211, 109] width 96 height 26
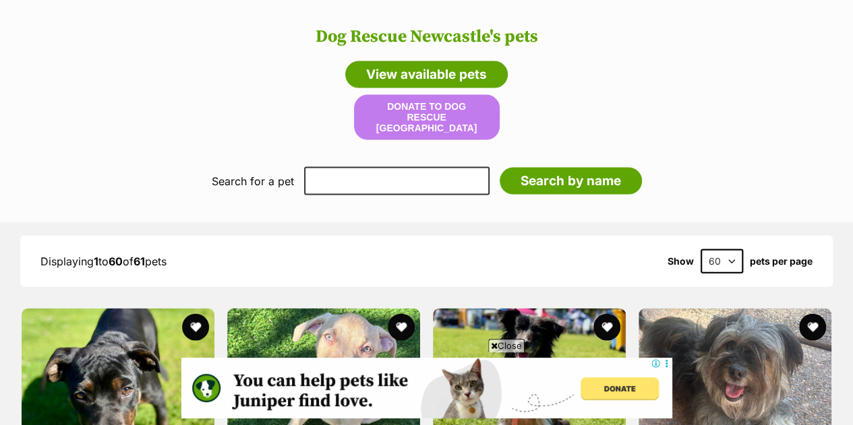
click at [748, 73] on header "Dog Rescue Newcastle's pets View available pets Donate to Dog Rescue Newcastle" at bounding box center [426, 67] width 826 height 148
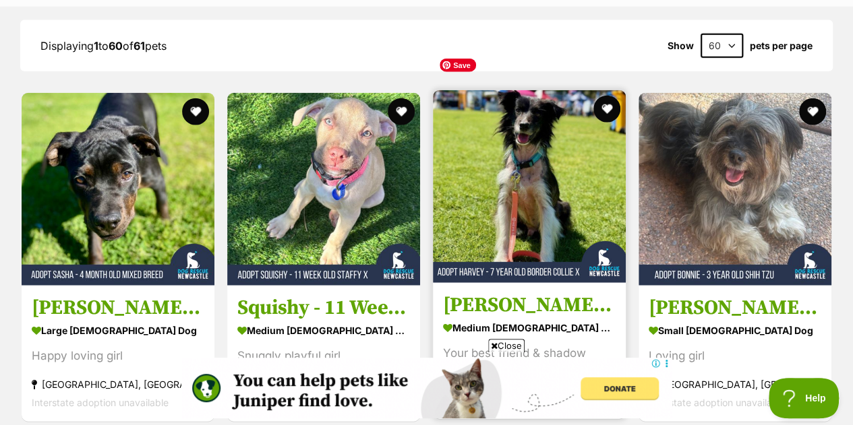
click at [527, 166] on img at bounding box center [529, 186] width 193 height 193
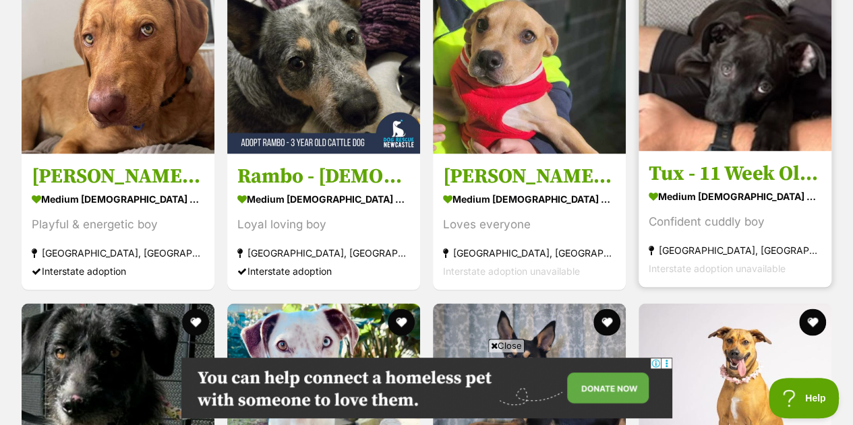
click at [735, 140] on link at bounding box center [734, 146] width 193 height 13
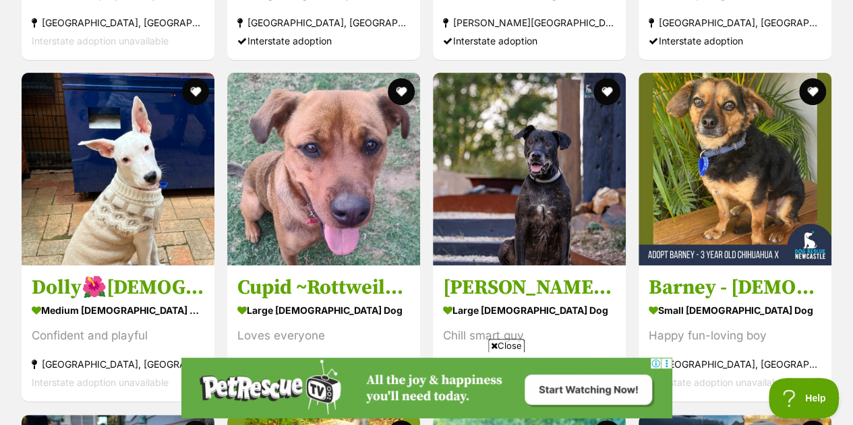
scroll to position [5356, 0]
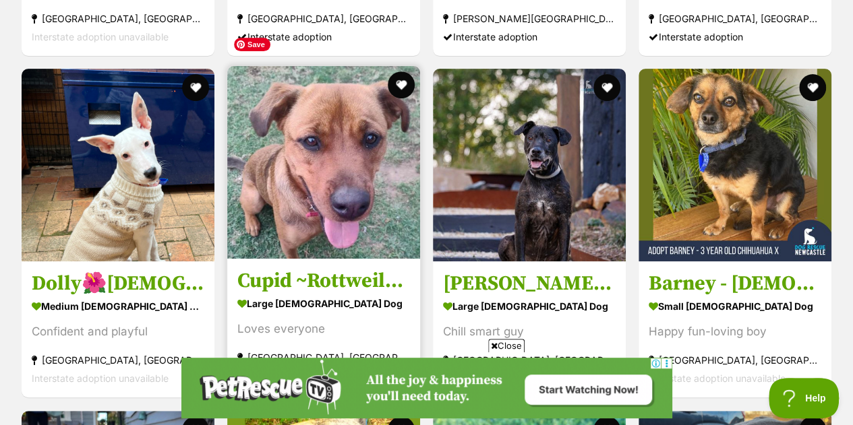
click at [307, 121] on img at bounding box center [323, 162] width 193 height 193
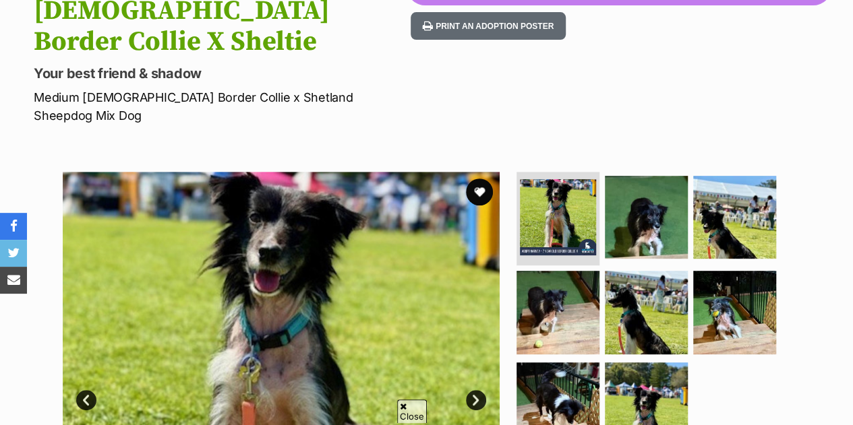
click at [476, 390] on link "Next" at bounding box center [476, 400] width 20 height 20
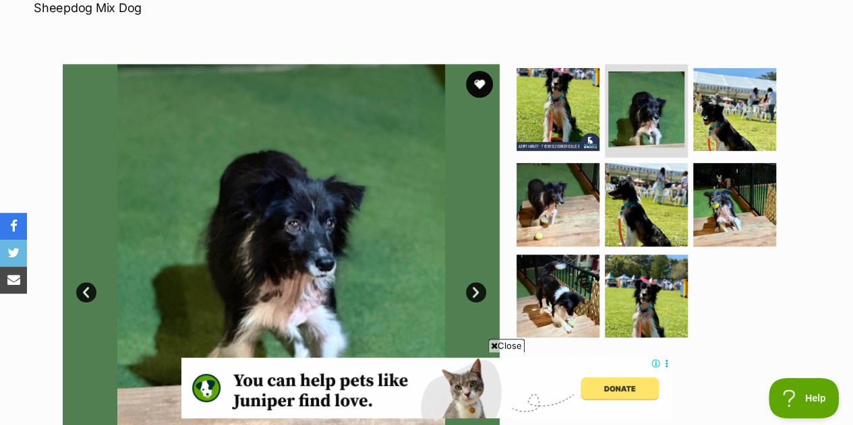
click at [475, 282] on link "Next" at bounding box center [476, 292] width 20 height 20
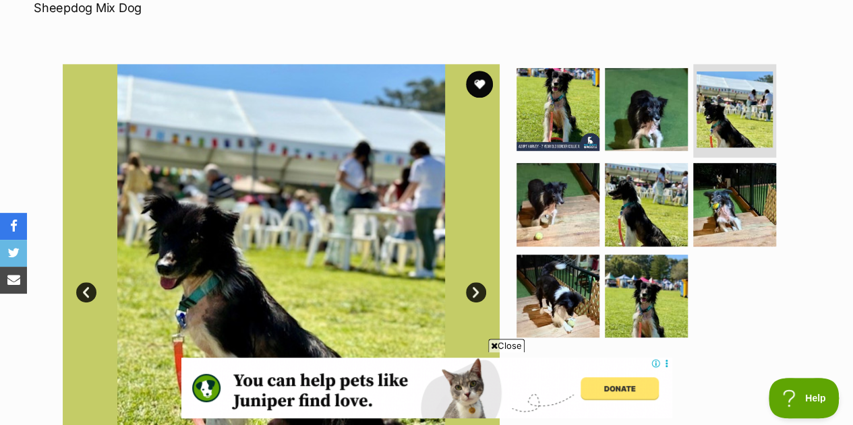
click at [475, 282] on link "Next" at bounding box center [476, 292] width 20 height 20
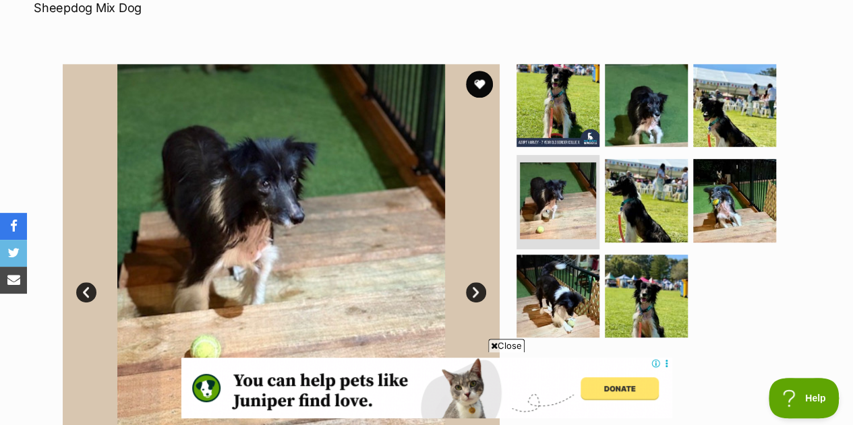
click at [475, 282] on link "Next" at bounding box center [476, 292] width 20 height 20
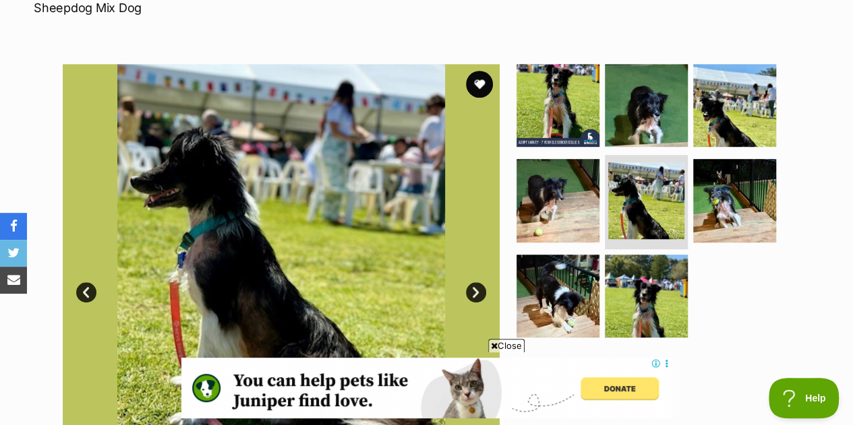
click at [475, 282] on link "Next" at bounding box center [476, 292] width 20 height 20
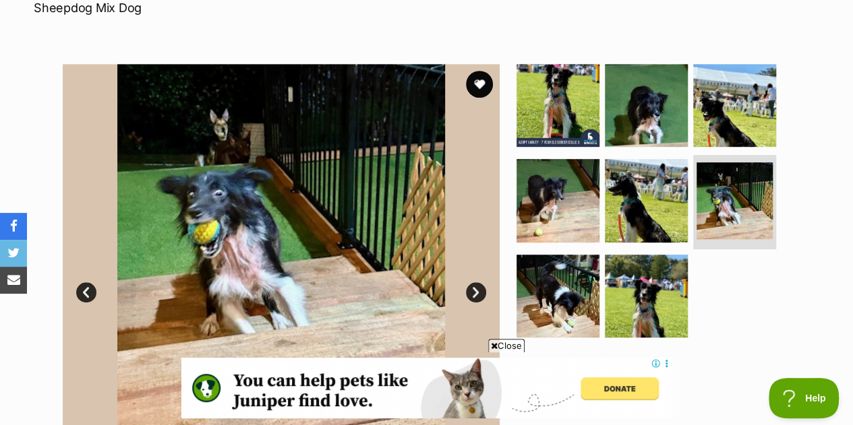
click at [475, 282] on link "Next" at bounding box center [476, 292] width 20 height 20
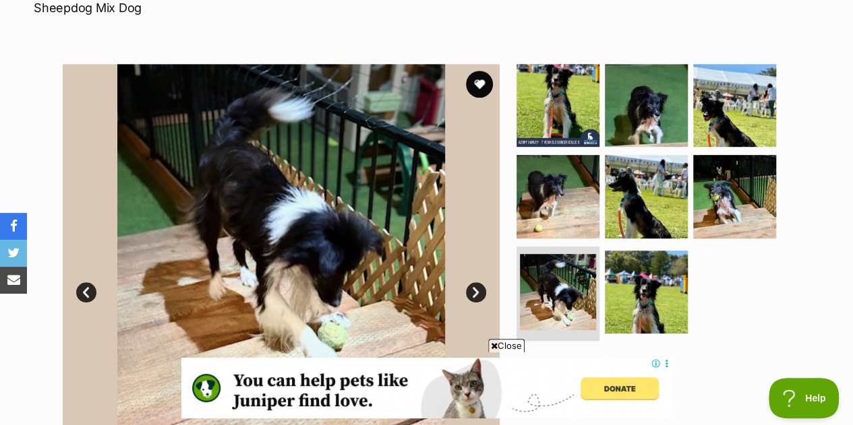
click at [85, 282] on link "Prev" at bounding box center [86, 292] width 20 height 20
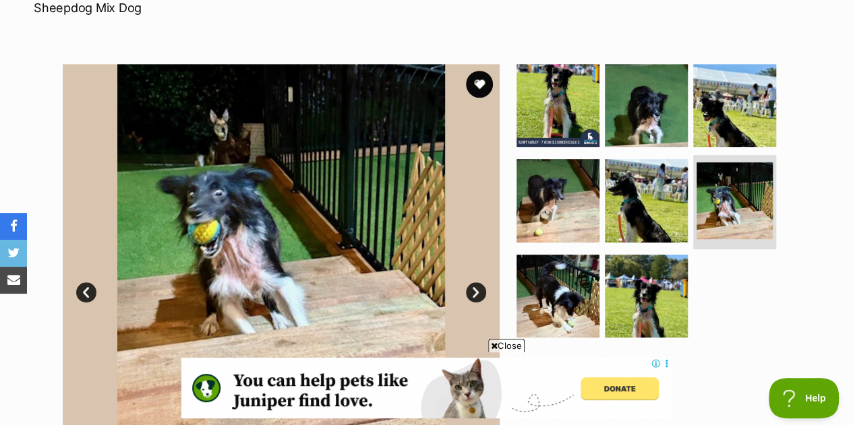
click at [472, 282] on link "Next" at bounding box center [476, 292] width 20 height 20
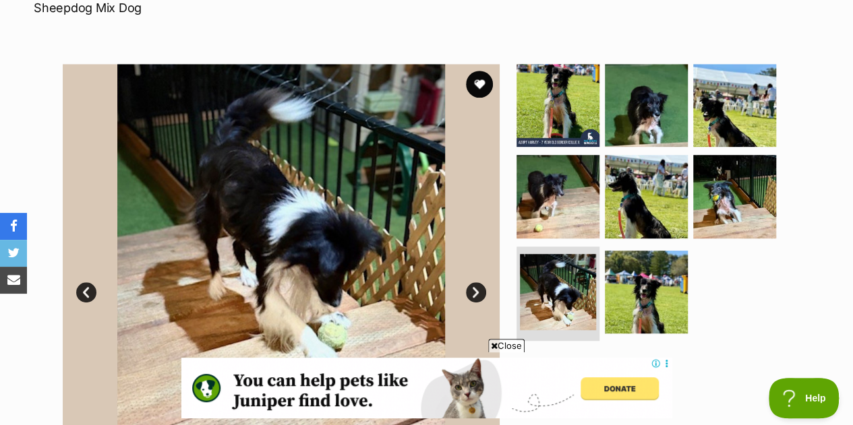
click at [472, 282] on link "Next" at bounding box center [476, 292] width 20 height 20
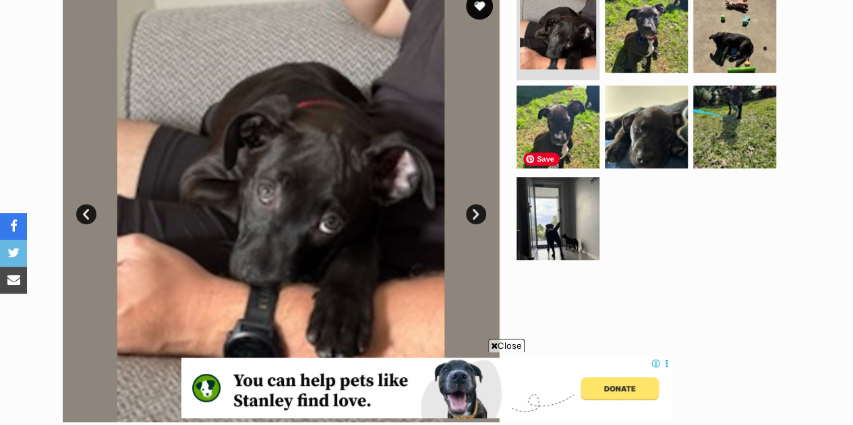
scroll to position [325, 0]
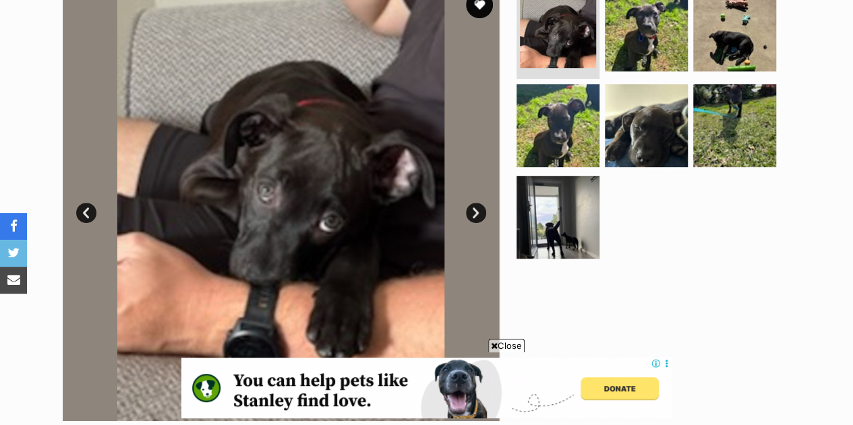
click at [480, 203] on link "Next" at bounding box center [476, 213] width 20 height 20
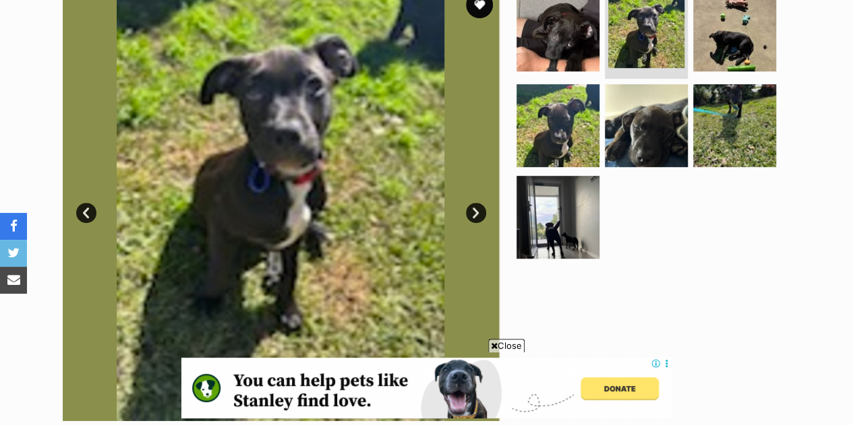
click at [480, 203] on link "Next" at bounding box center [476, 213] width 20 height 20
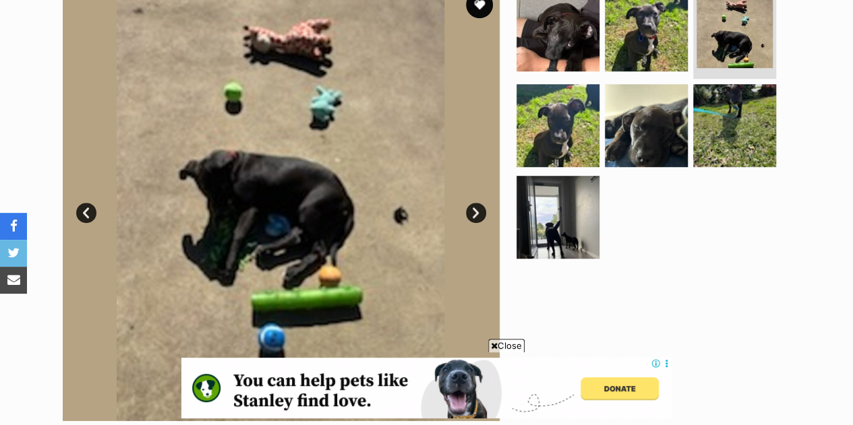
click at [480, 203] on link "Next" at bounding box center [476, 213] width 20 height 20
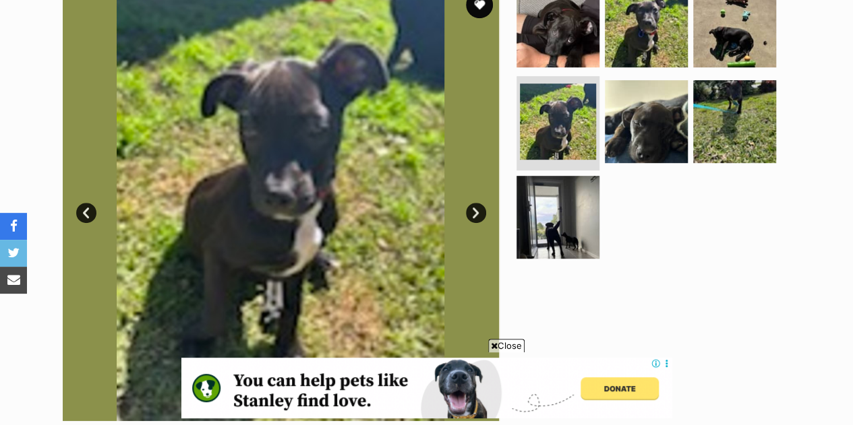
scroll to position [0, 0]
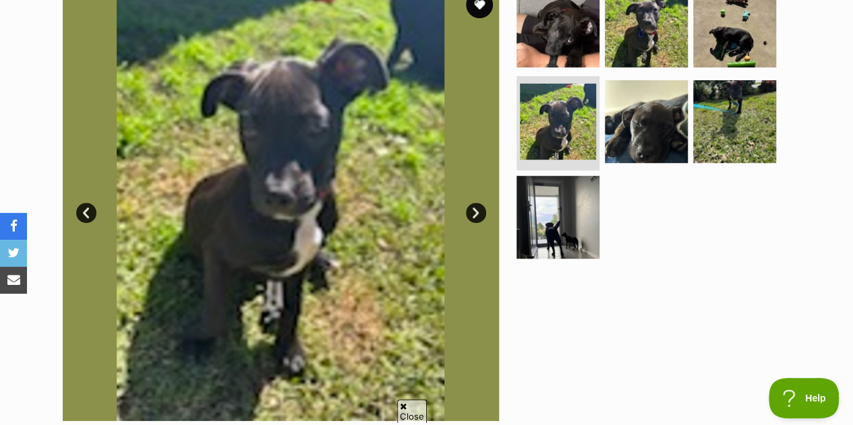
click at [480, 203] on link "Next" at bounding box center [476, 213] width 20 height 20
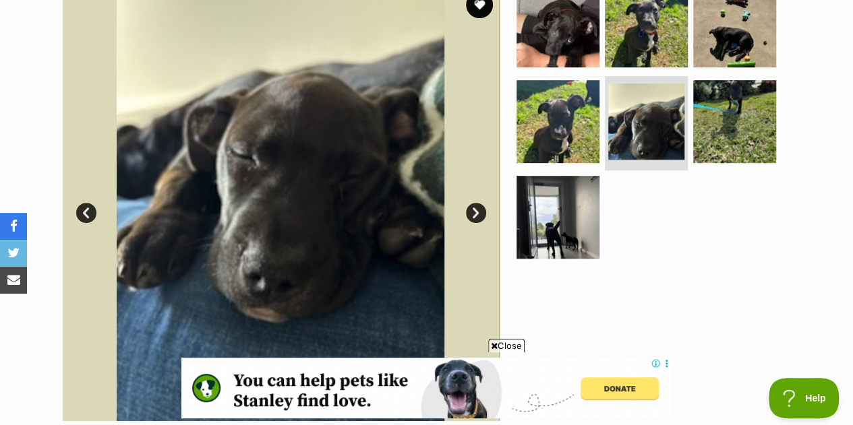
click at [480, 203] on link "Next" at bounding box center [476, 213] width 20 height 20
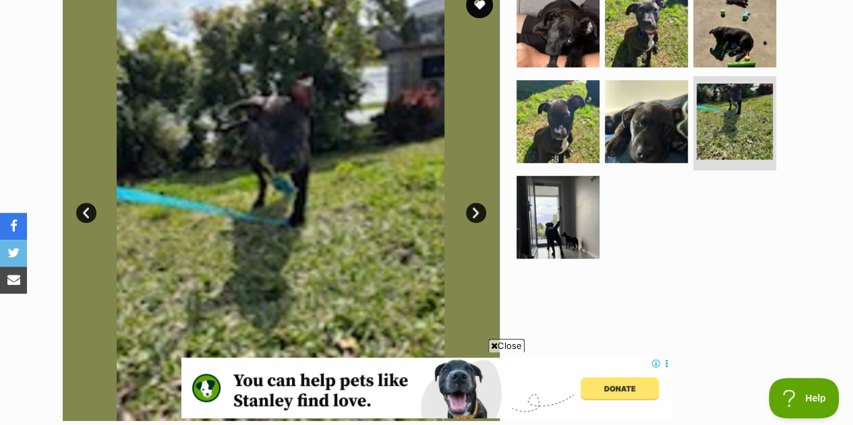
click at [480, 203] on link "Next" at bounding box center [476, 213] width 20 height 20
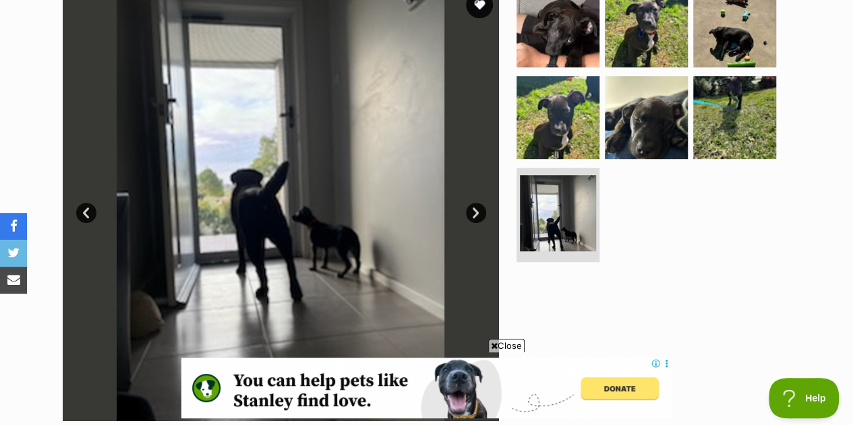
click at [480, 203] on link "Next" at bounding box center [476, 213] width 20 height 20
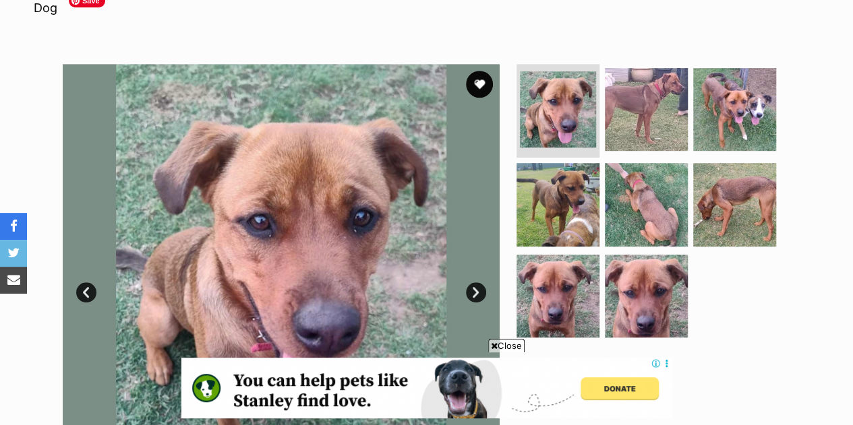
click at [480, 282] on link "Next" at bounding box center [476, 292] width 20 height 20
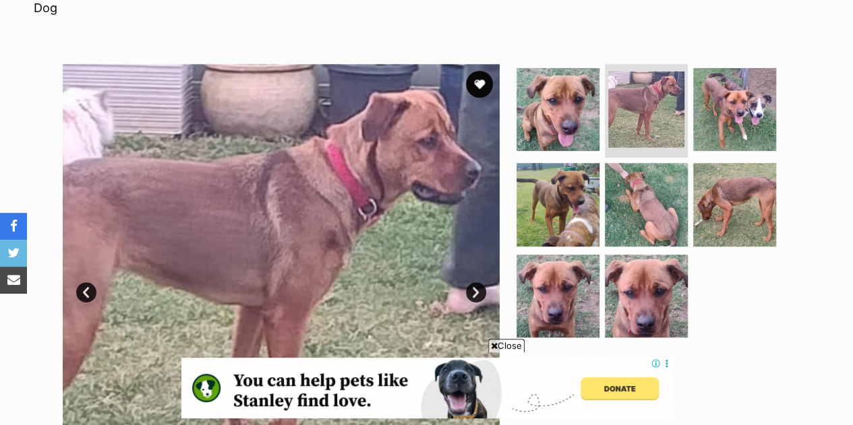
click at [480, 282] on link "Next" at bounding box center [476, 292] width 20 height 20
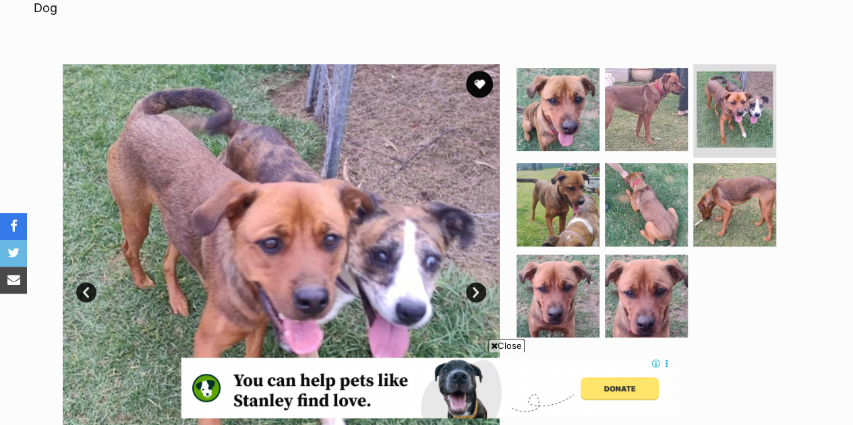
click at [480, 282] on link "Next" at bounding box center [476, 292] width 20 height 20
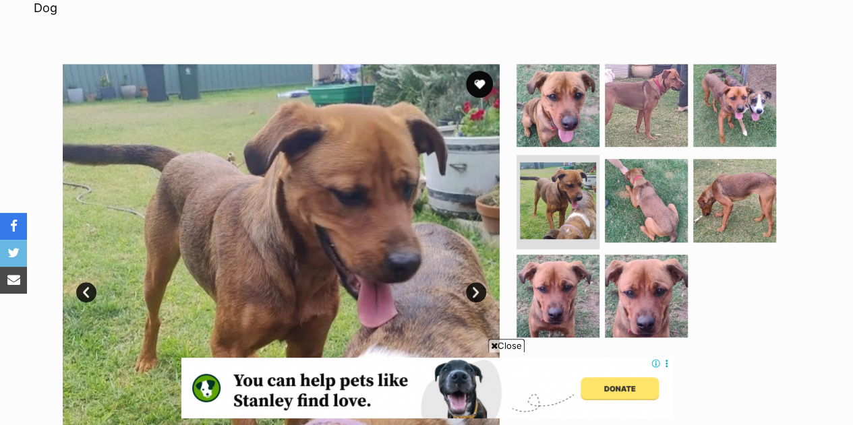
click at [480, 282] on link "Next" at bounding box center [476, 292] width 20 height 20
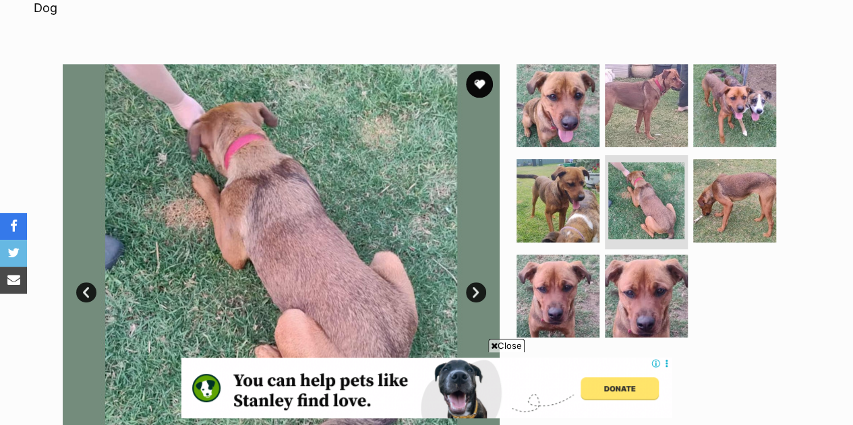
click at [480, 282] on link "Next" at bounding box center [476, 292] width 20 height 20
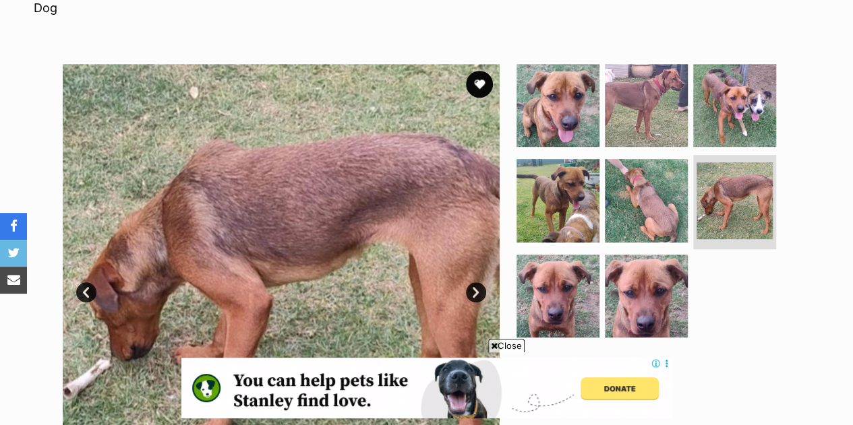
click at [480, 282] on link "Next" at bounding box center [476, 292] width 20 height 20
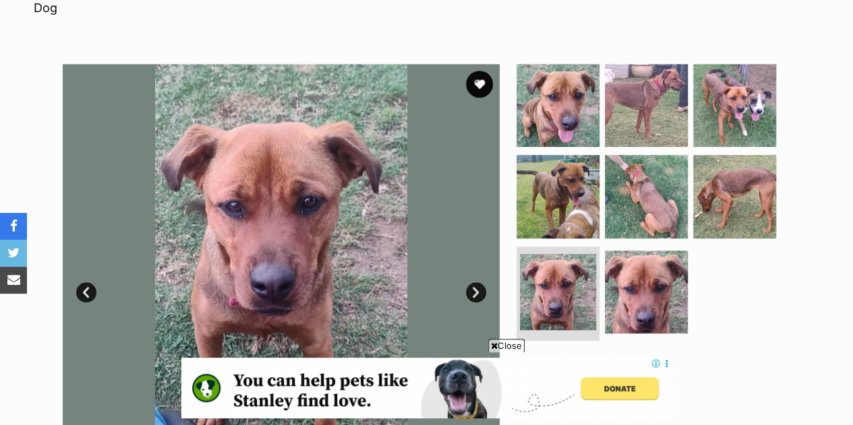
click at [480, 282] on link "Next" at bounding box center [476, 292] width 20 height 20
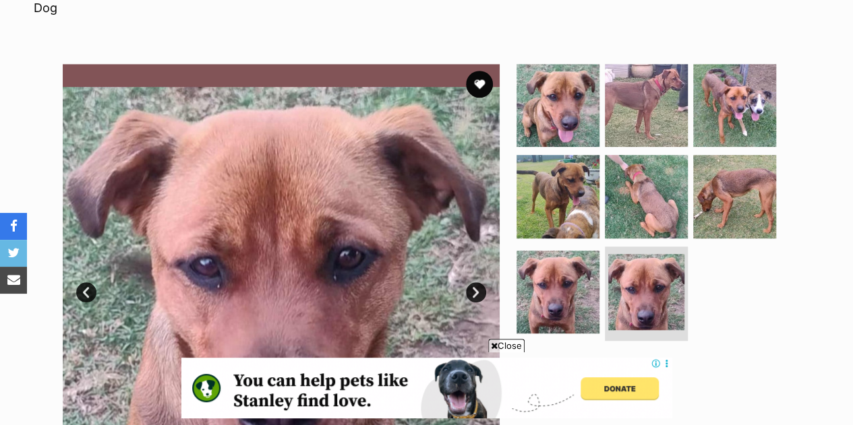
click at [480, 282] on link "Next" at bounding box center [476, 292] width 20 height 20
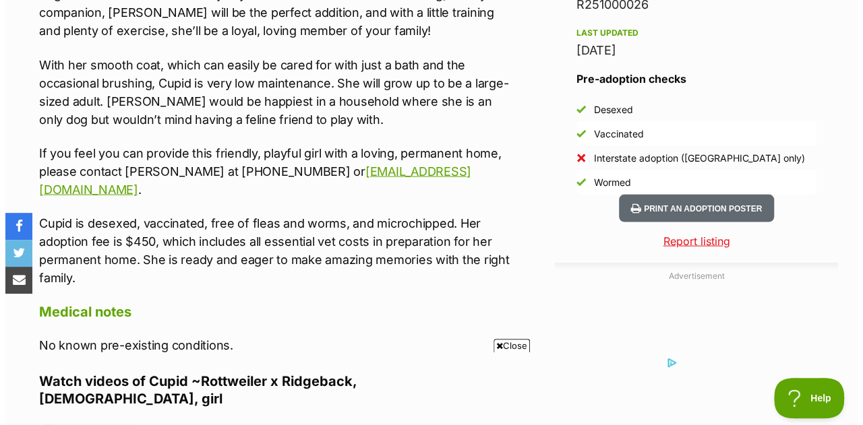
scroll to position [1375, 0]
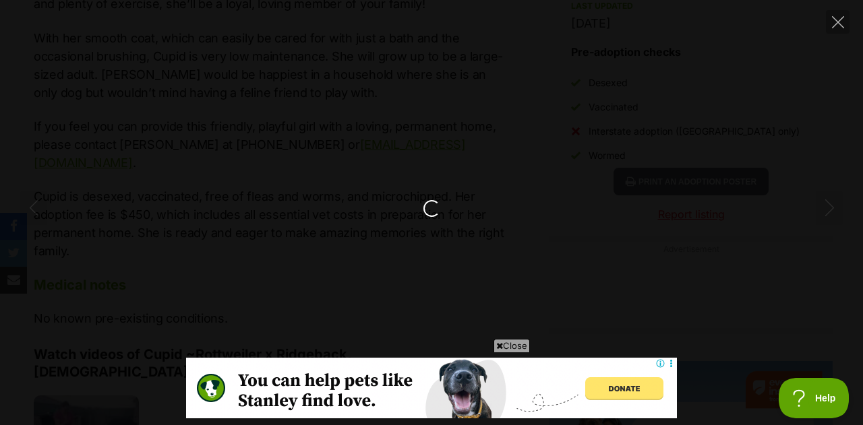
scroll to position [0, 0]
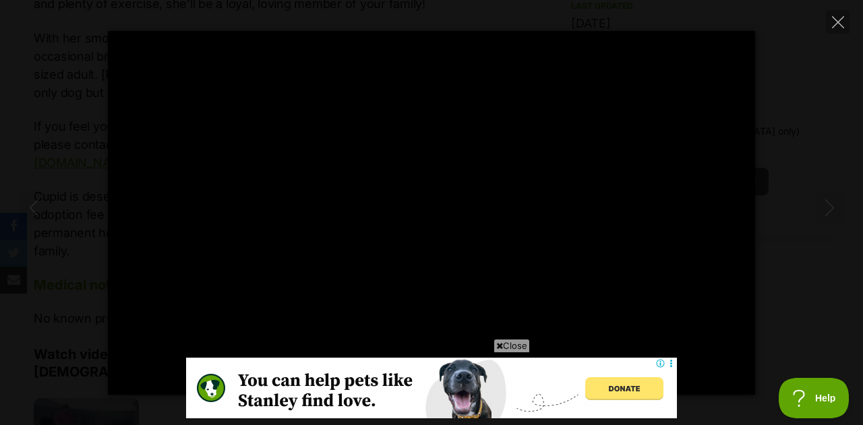
click at [506, 344] on span "Close" at bounding box center [511, 345] width 36 height 13
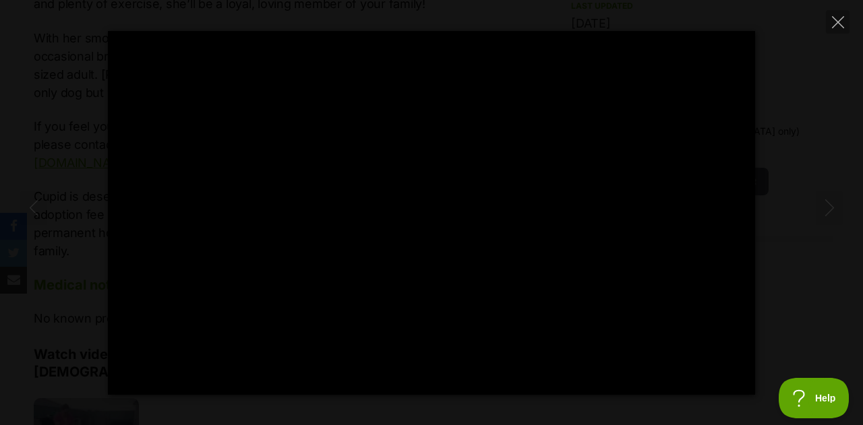
type input "100"
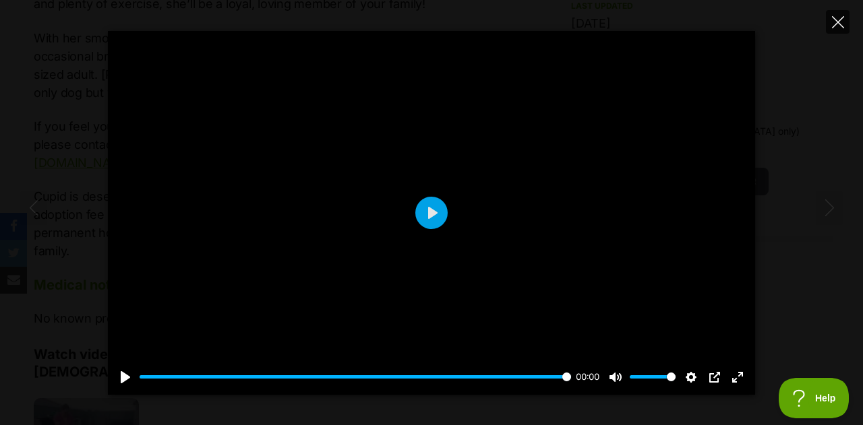
click at [847, 19] on button "Close" at bounding box center [838, 22] width 24 height 24
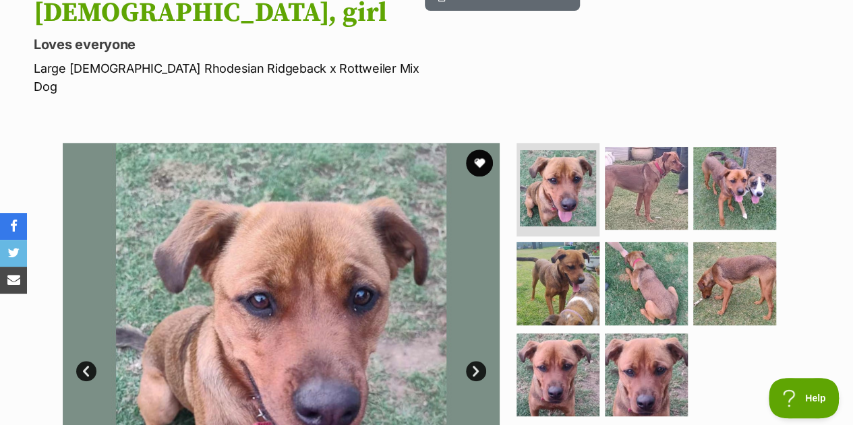
scroll to position [162, 0]
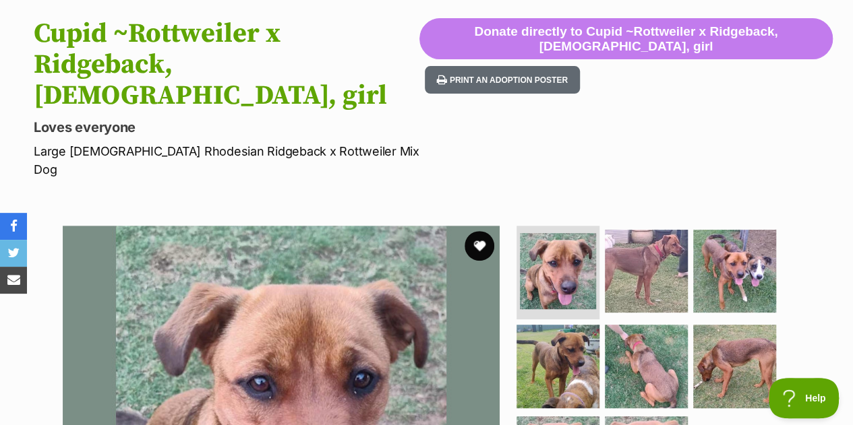
click at [477, 231] on button "favourite" at bounding box center [479, 246] width 30 height 30
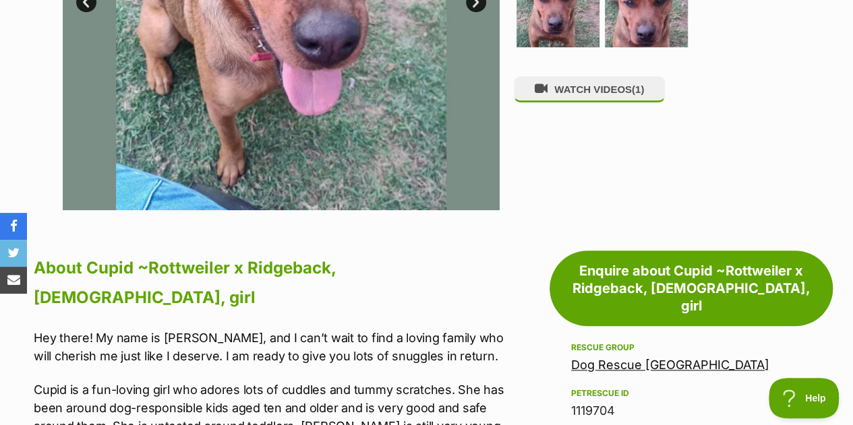
scroll to position [620, 0]
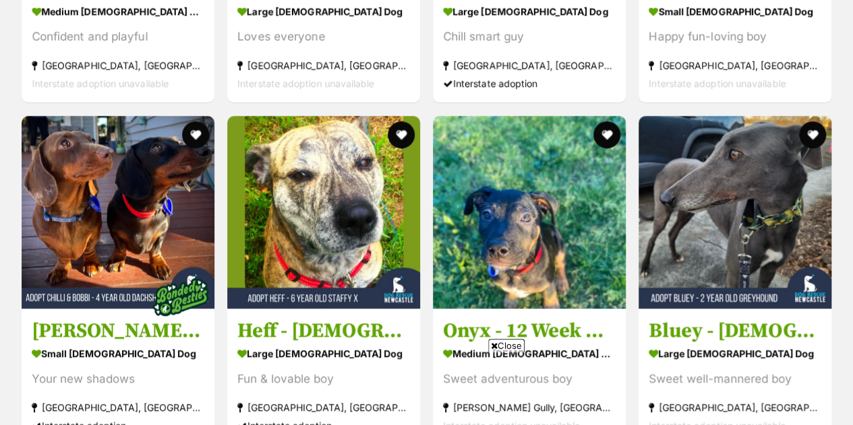
scroll to position [5653, 0]
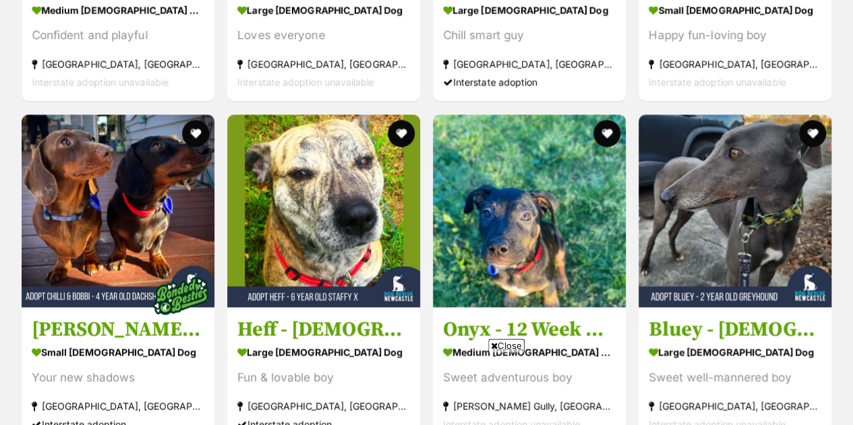
click at [503, 344] on span "Close" at bounding box center [506, 345] width 36 height 13
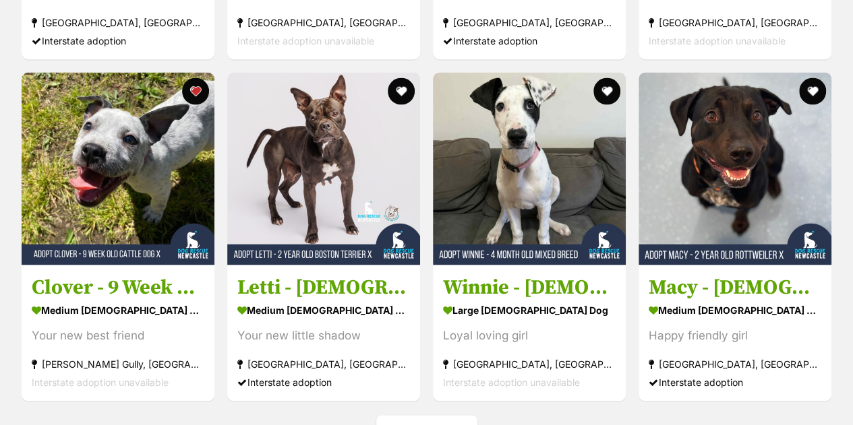
scroll to position [6381, 0]
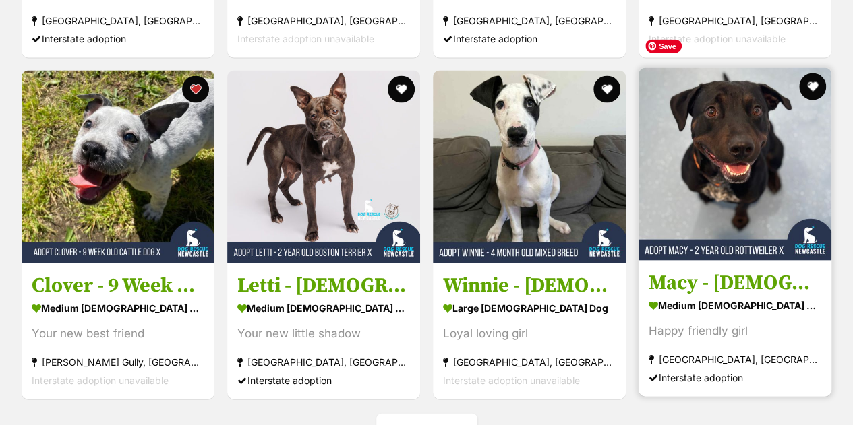
click at [742, 189] on img at bounding box center [734, 163] width 193 height 193
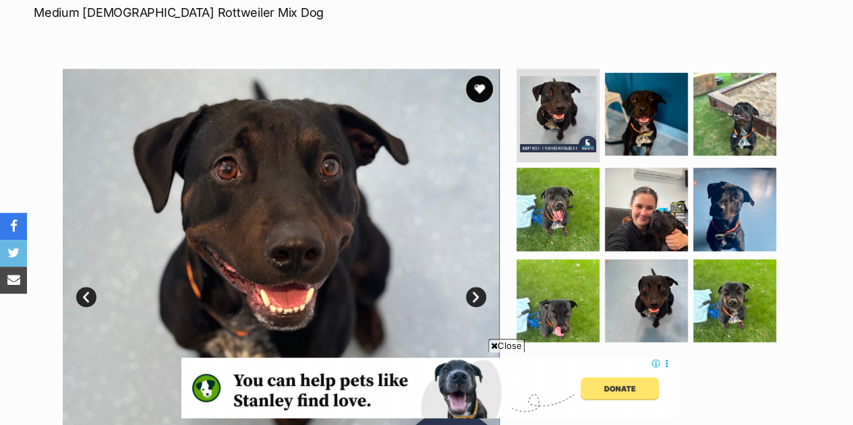
click at [477, 287] on link "Next" at bounding box center [476, 297] width 20 height 20
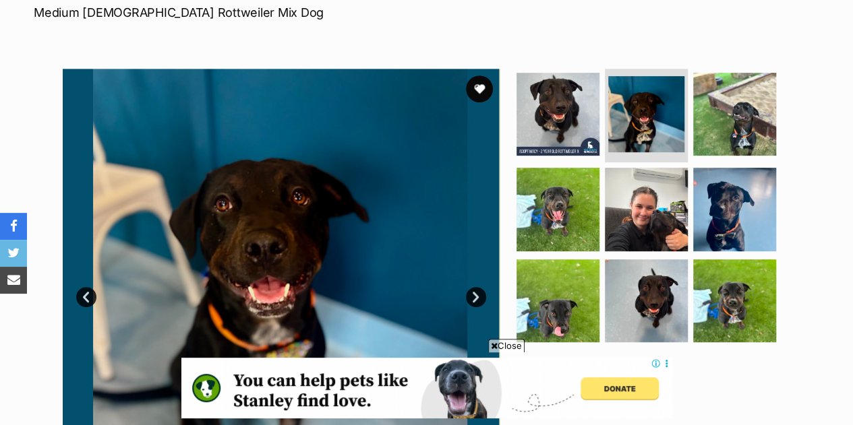
click at [477, 287] on link "Next" at bounding box center [476, 297] width 20 height 20
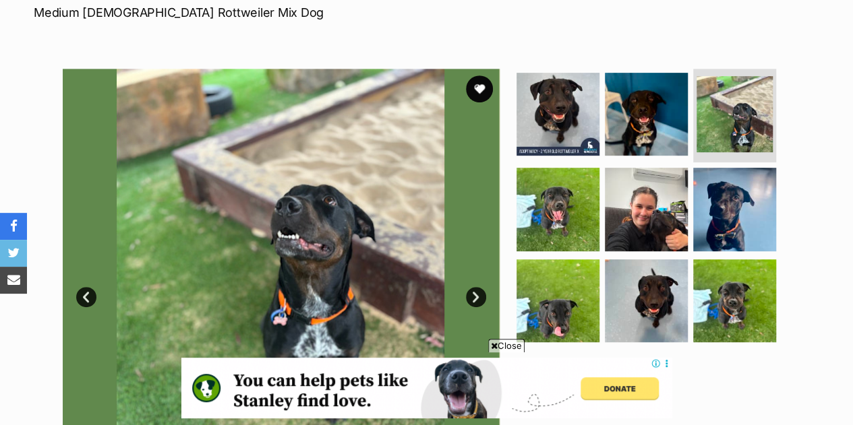
click at [477, 287] on link "Next" at bounding box center [476, 297] width 20 height 20
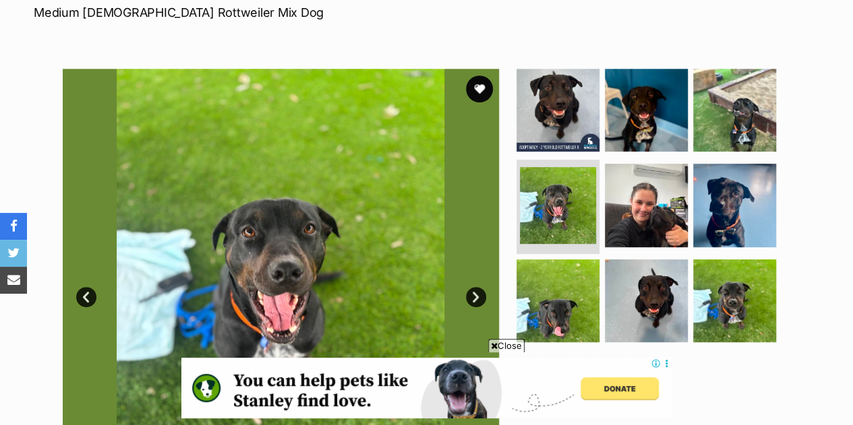
click at [477, 287] on link "Next" at bounding box center [476, 297] width 20 height 20
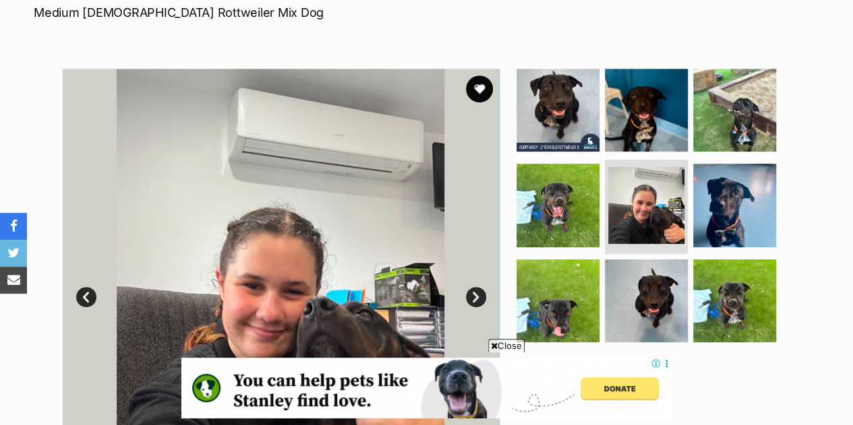
click at [477, 287] on link "Next" at bounding box center [476, 297] width 20 height 20
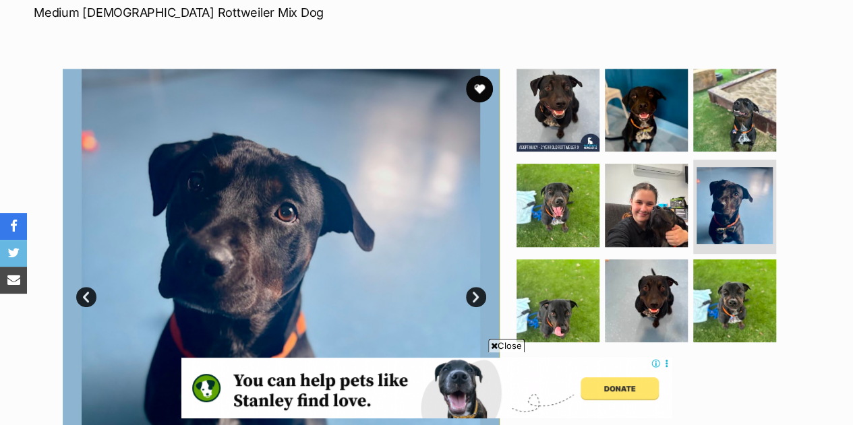
click at [477, 287] on link "Next" at bounding box center [476, 297] width 20 height 20
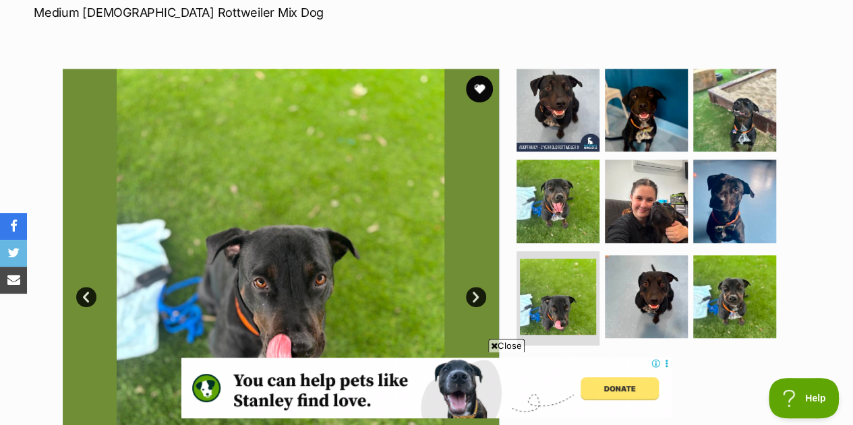
click at [477, 287] on link "Next" at bounding box center [476, 297] width 20 height 20
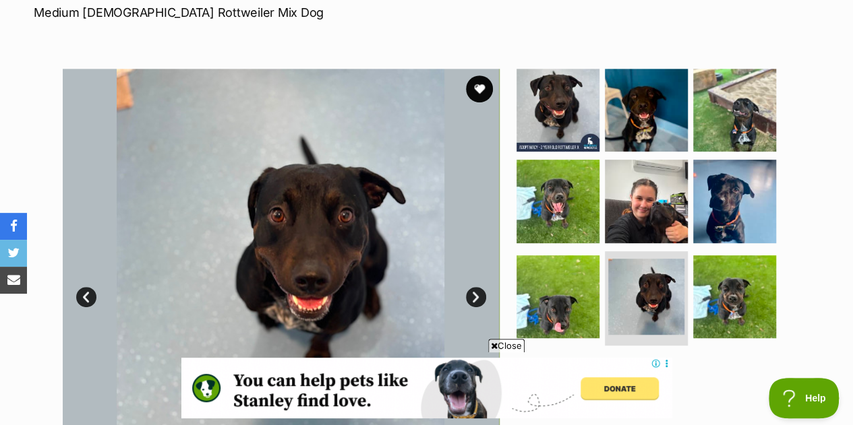
click at [477, 287] on link "Next" at bounding box center [476, 297] width 20 height 20
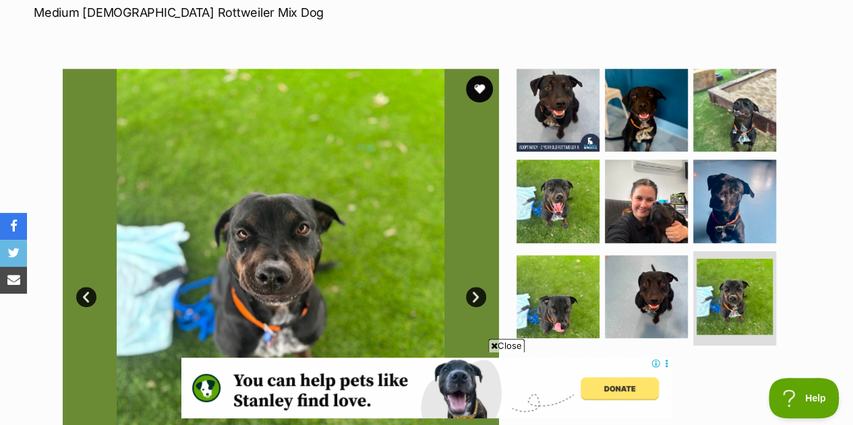
click at [477, 287] on link "Next" at bounding box center [476, 297] width 20 height 20
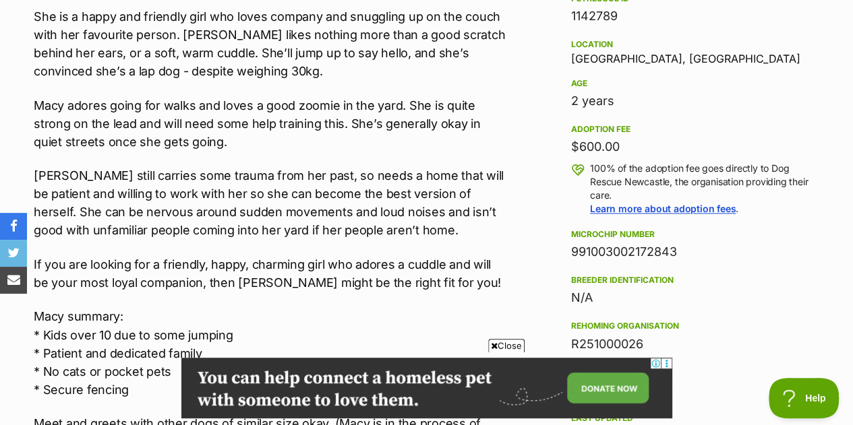
scroll to position [944, 0]
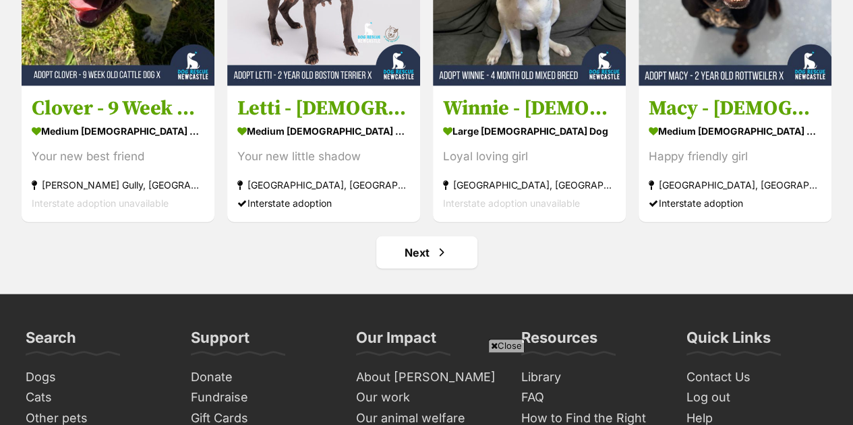
scroll to position [6558, 0]
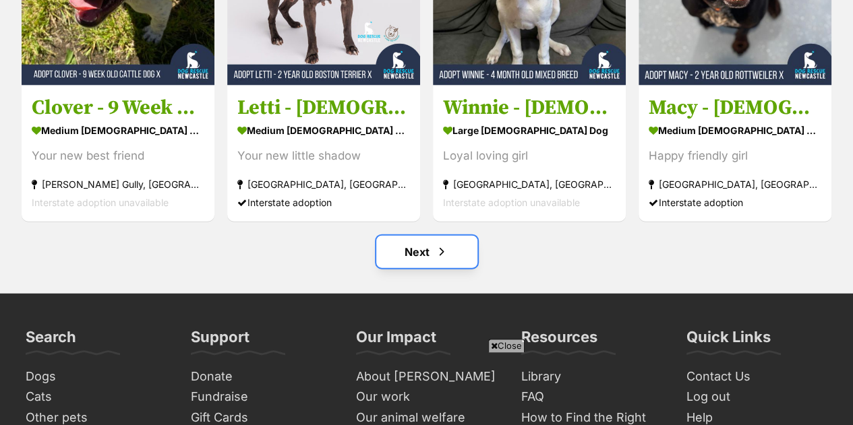
click at [430, 236] on link "Next" at bounding box center [426, 252] width 101 height 32
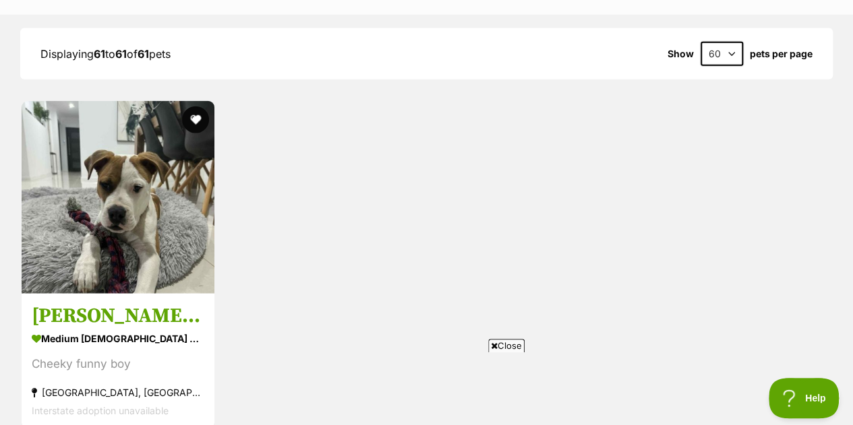
scroll to position [1564, 0]
